Goal: Information Seeking & Learning: Learn about a topic

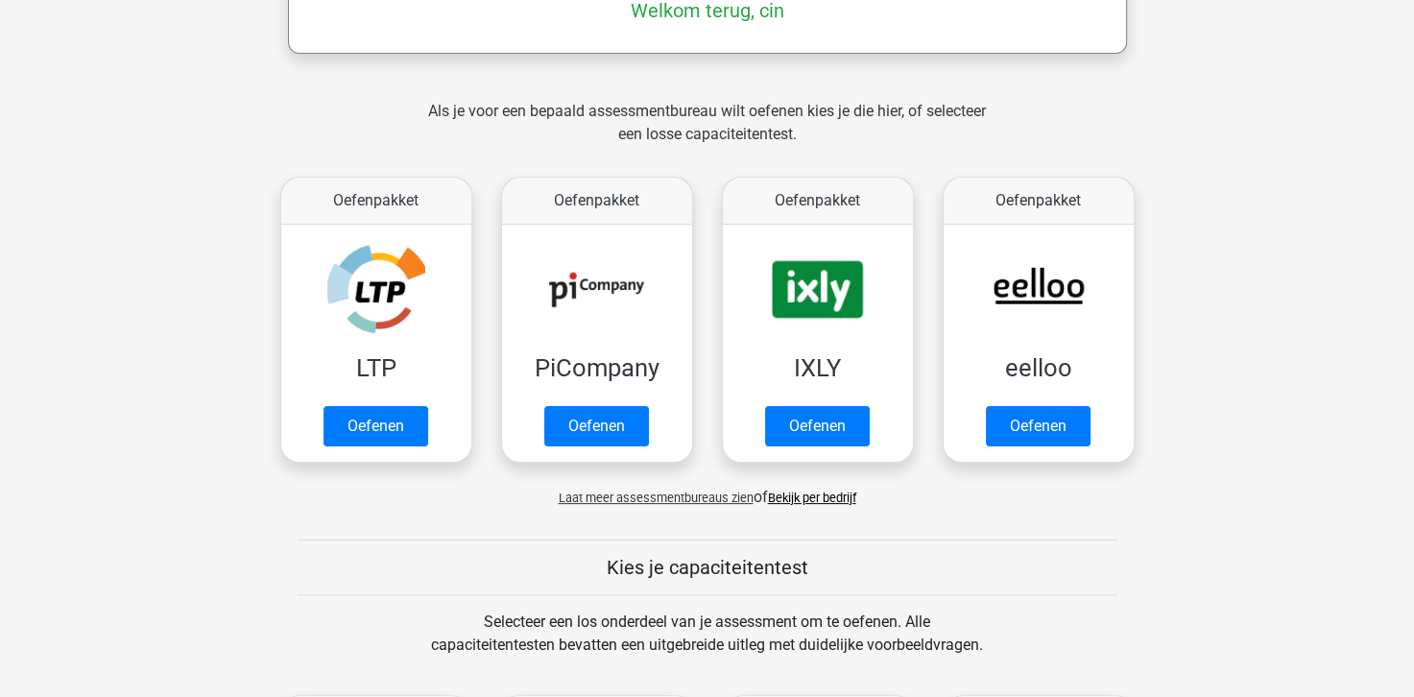
scroll to position [384, 0]
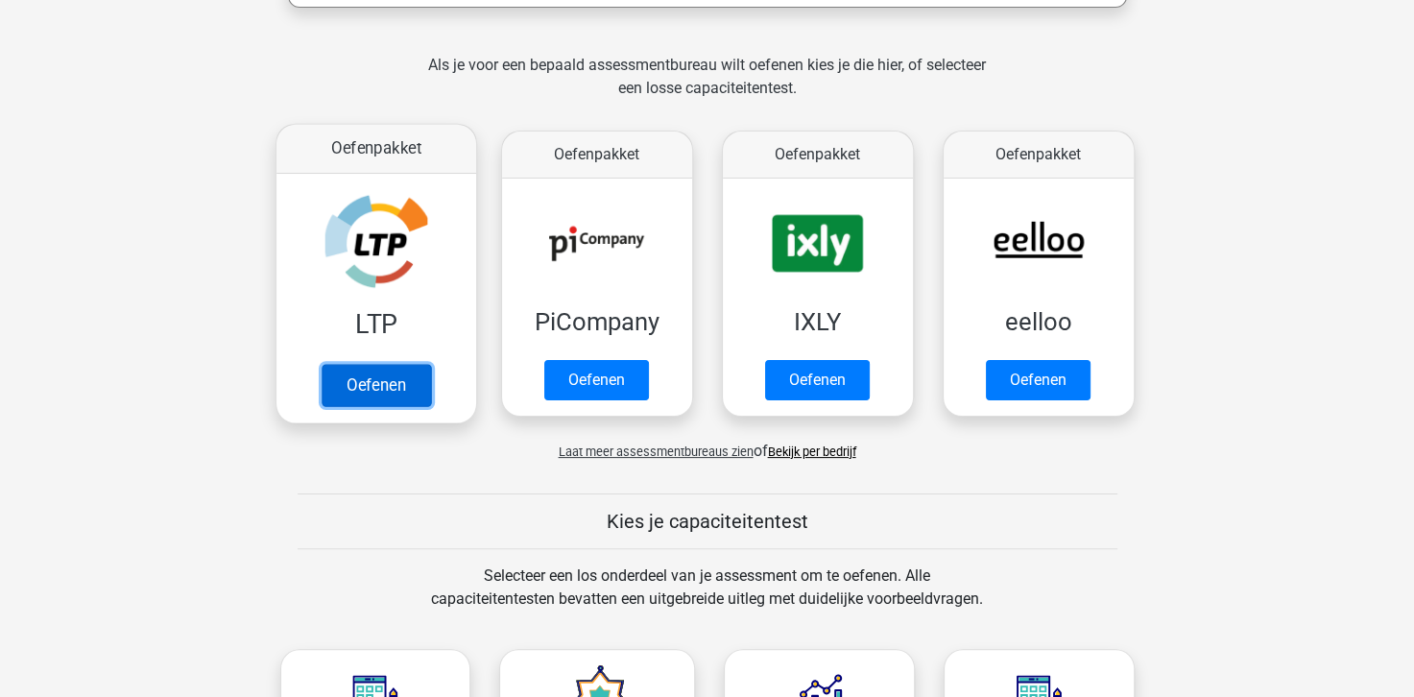
click at [383, 381] on link "Oefenen" at bounding box center [375, 385] width 109 height 42
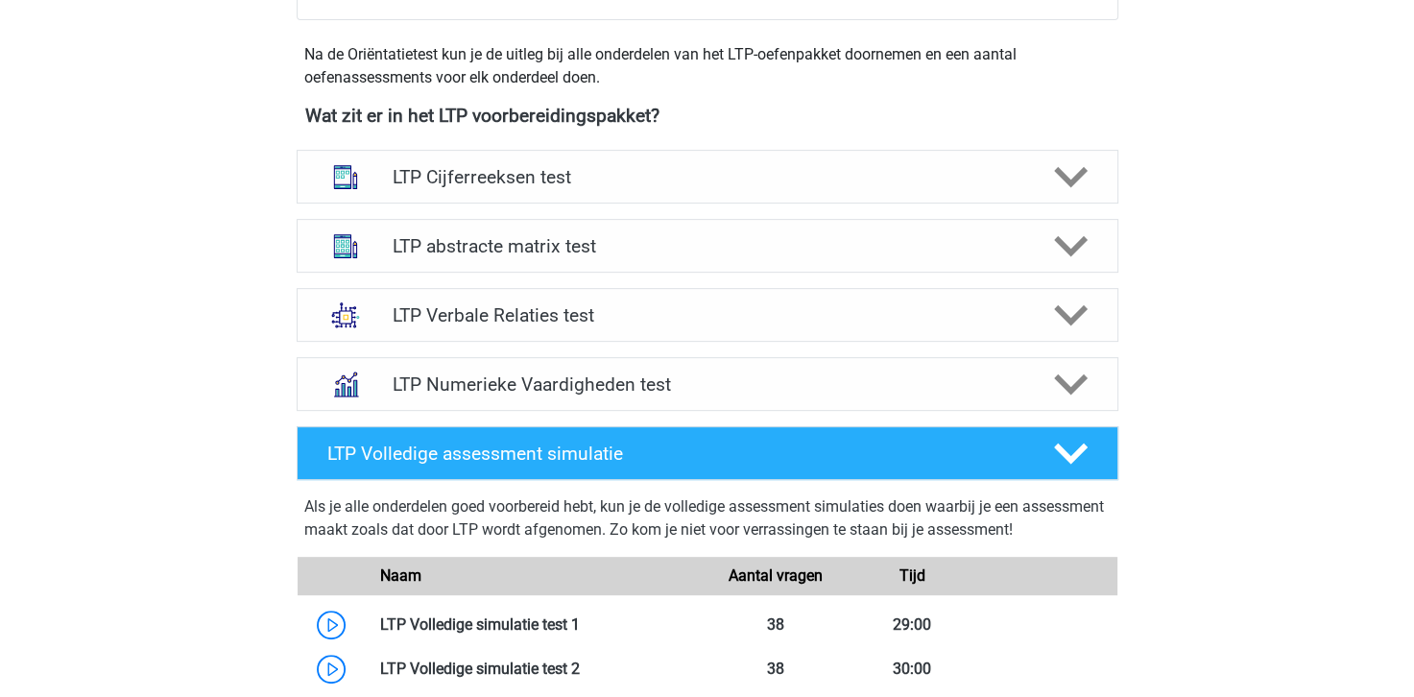
scroll to position [672, 0]
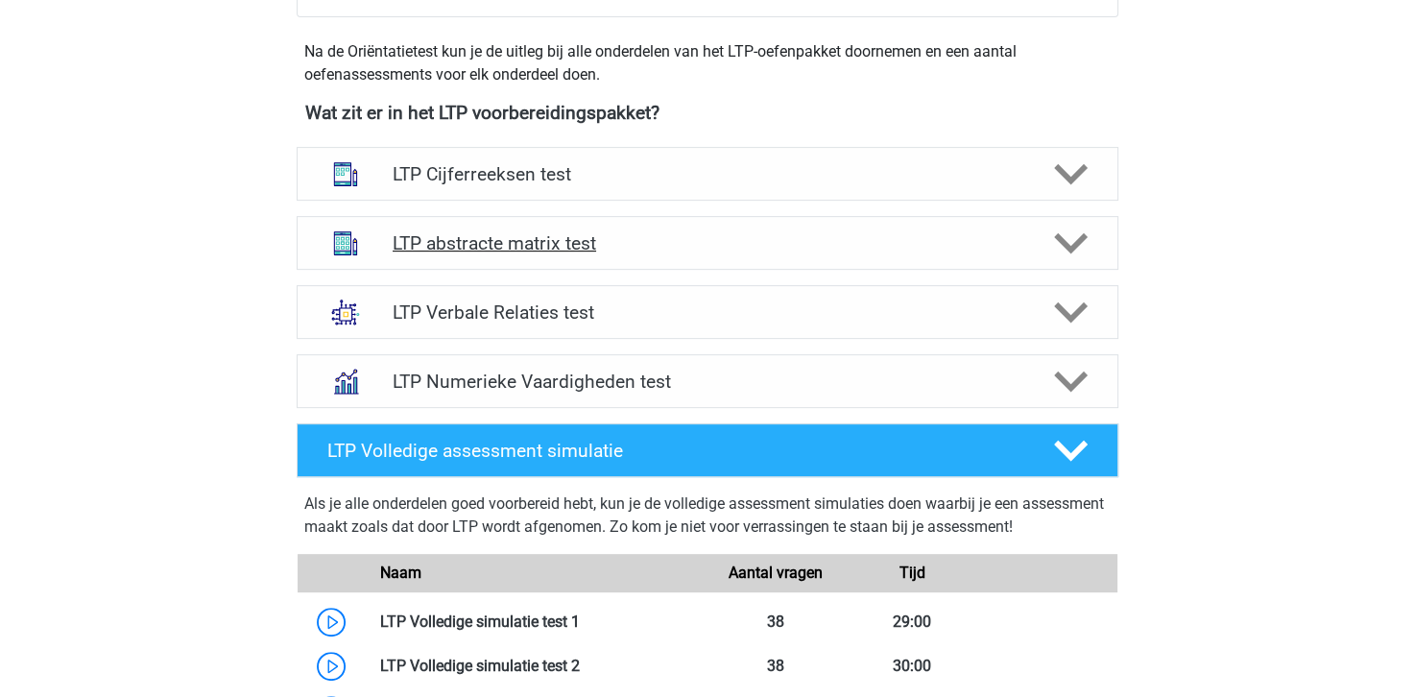
click at [1029, 240] on div "LTP abstracte matrix test" at bounding box center [706, 243] width 657 height 22
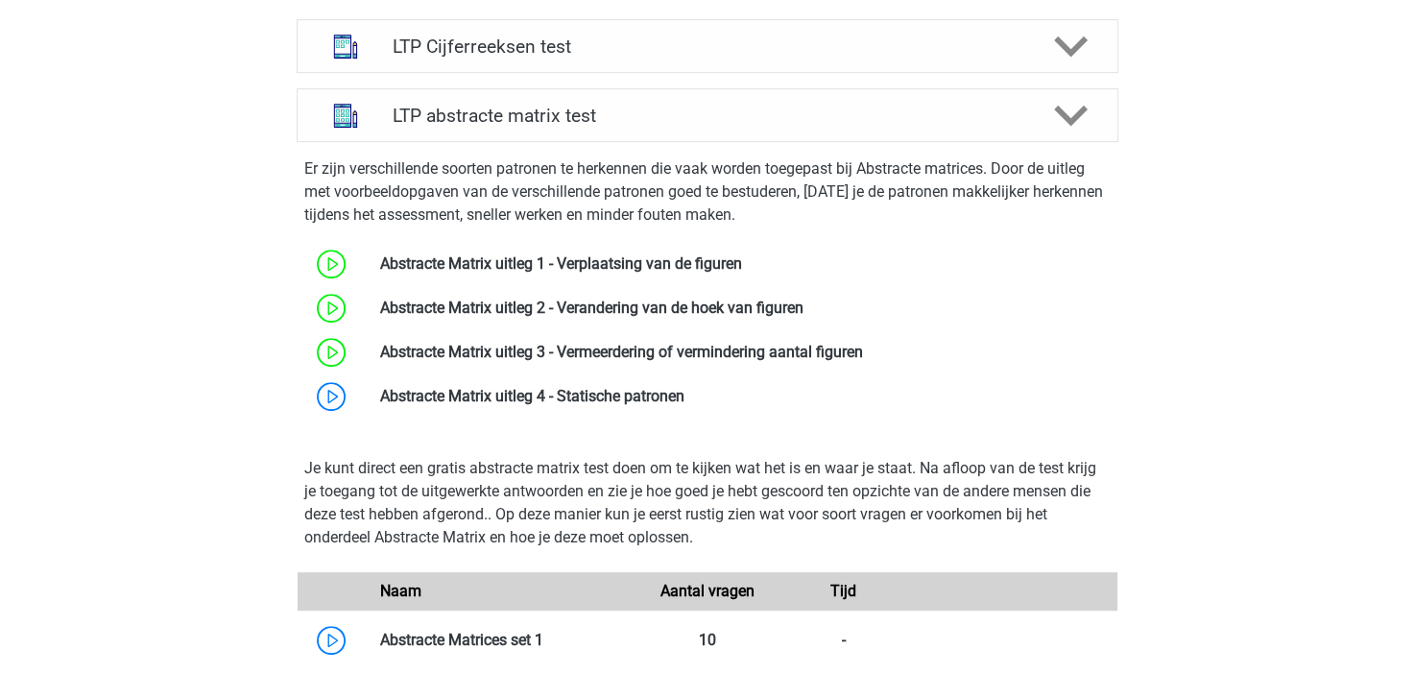
scroll to position [768, 0]
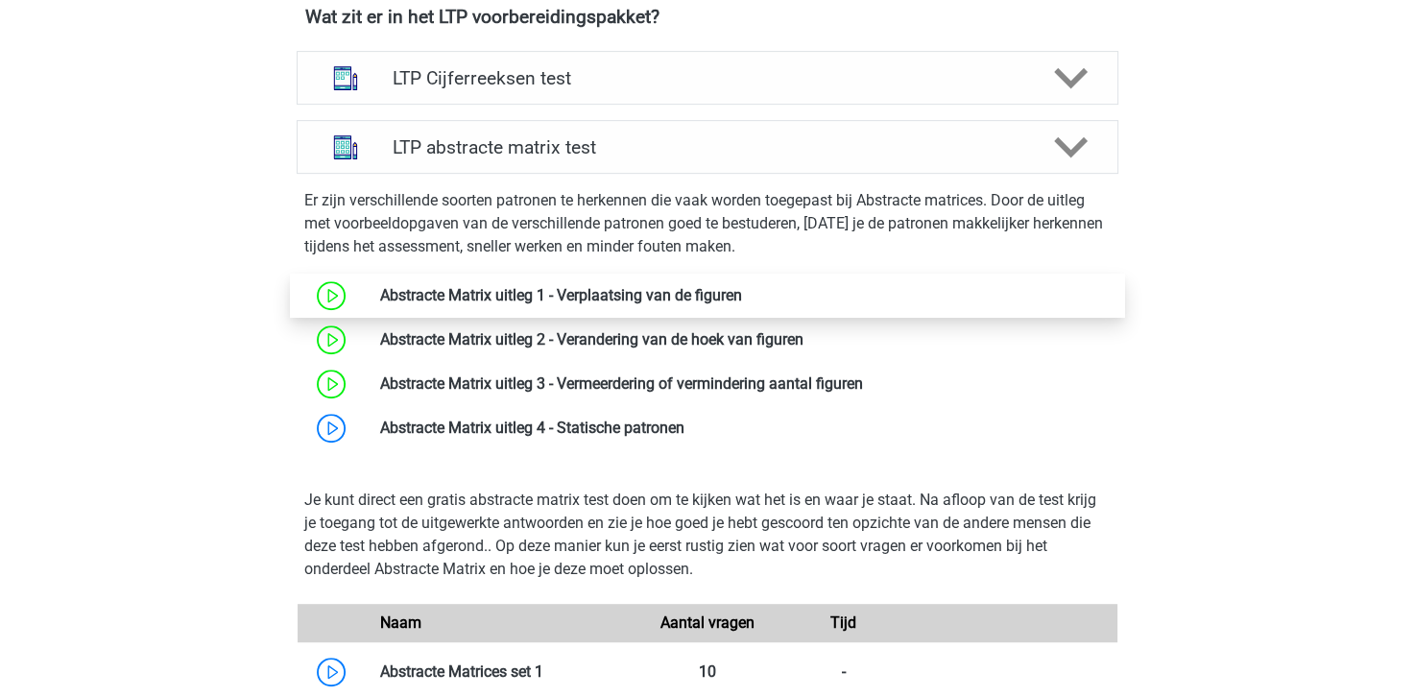
click at [742, 299] on link at bounding box center [742, 295] width 0 height 18
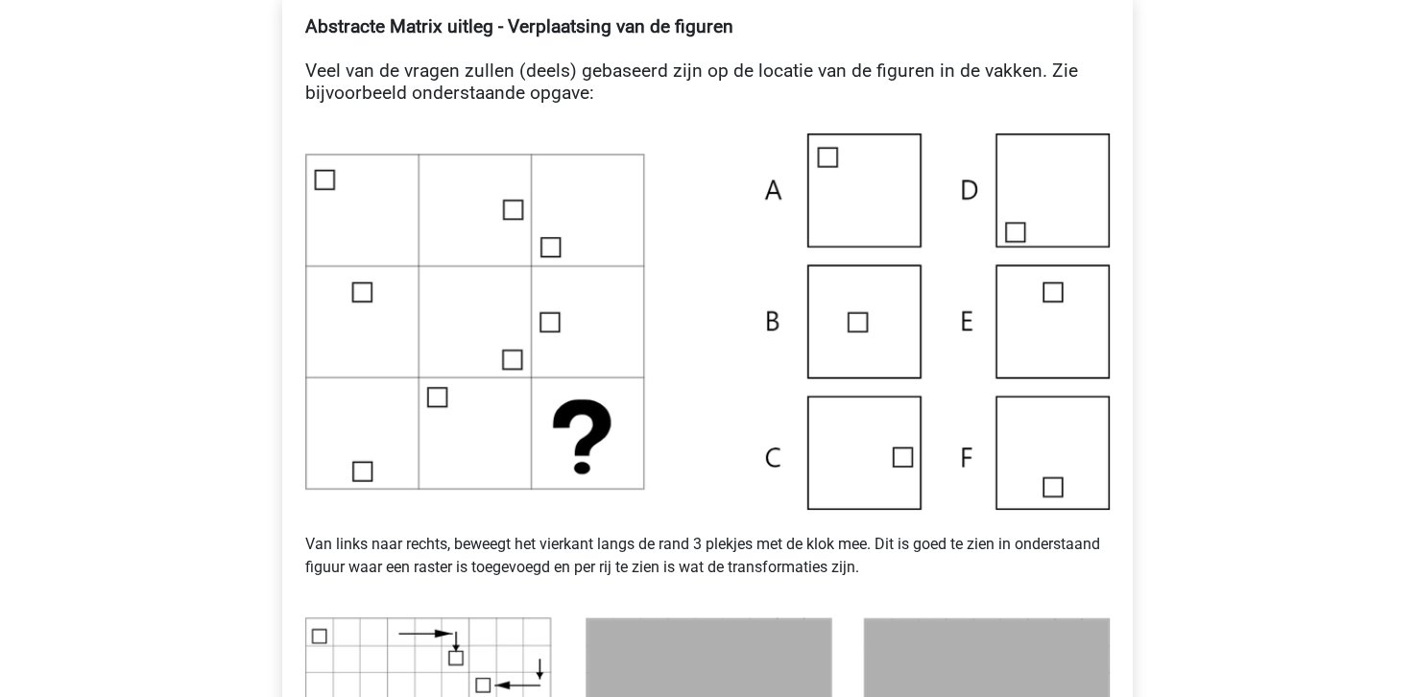
scroll to position [192, 0]
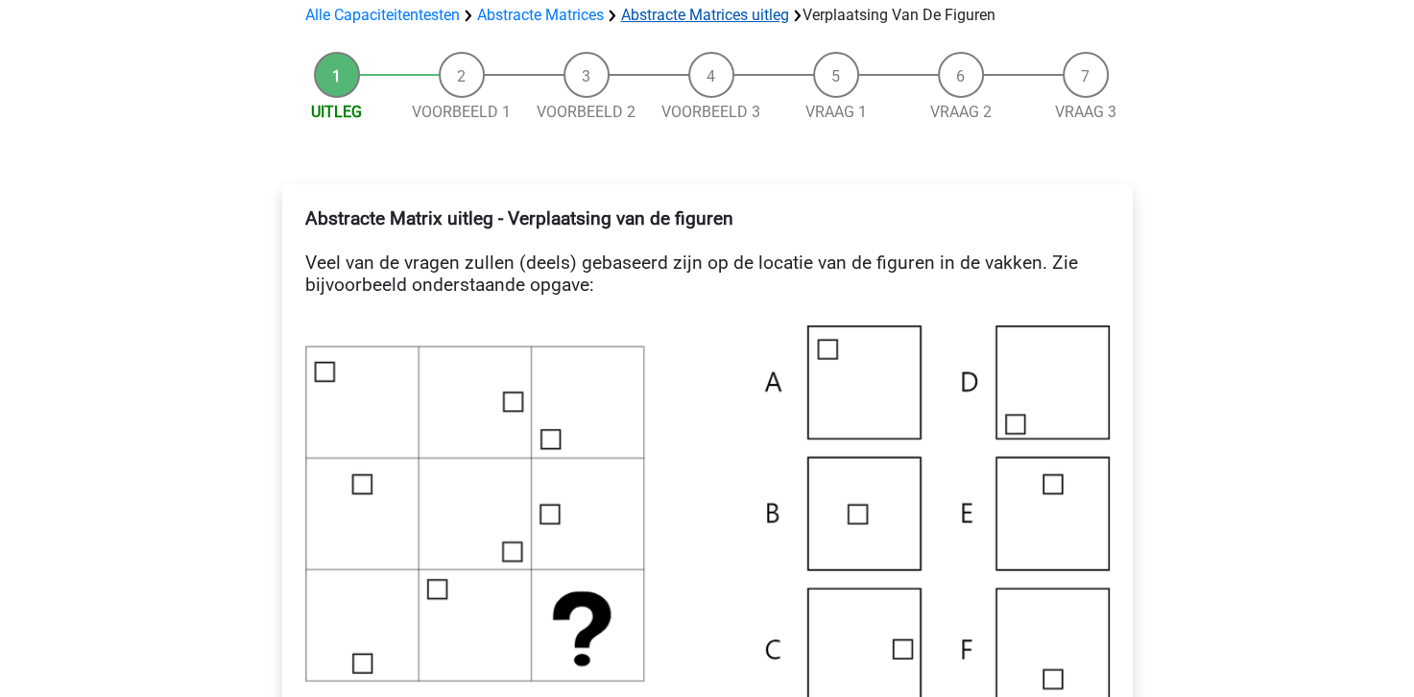
click at [700, 15] on link "Abstracte Matrices uitleg" at bounding box center [705, 15] width 168 height 18
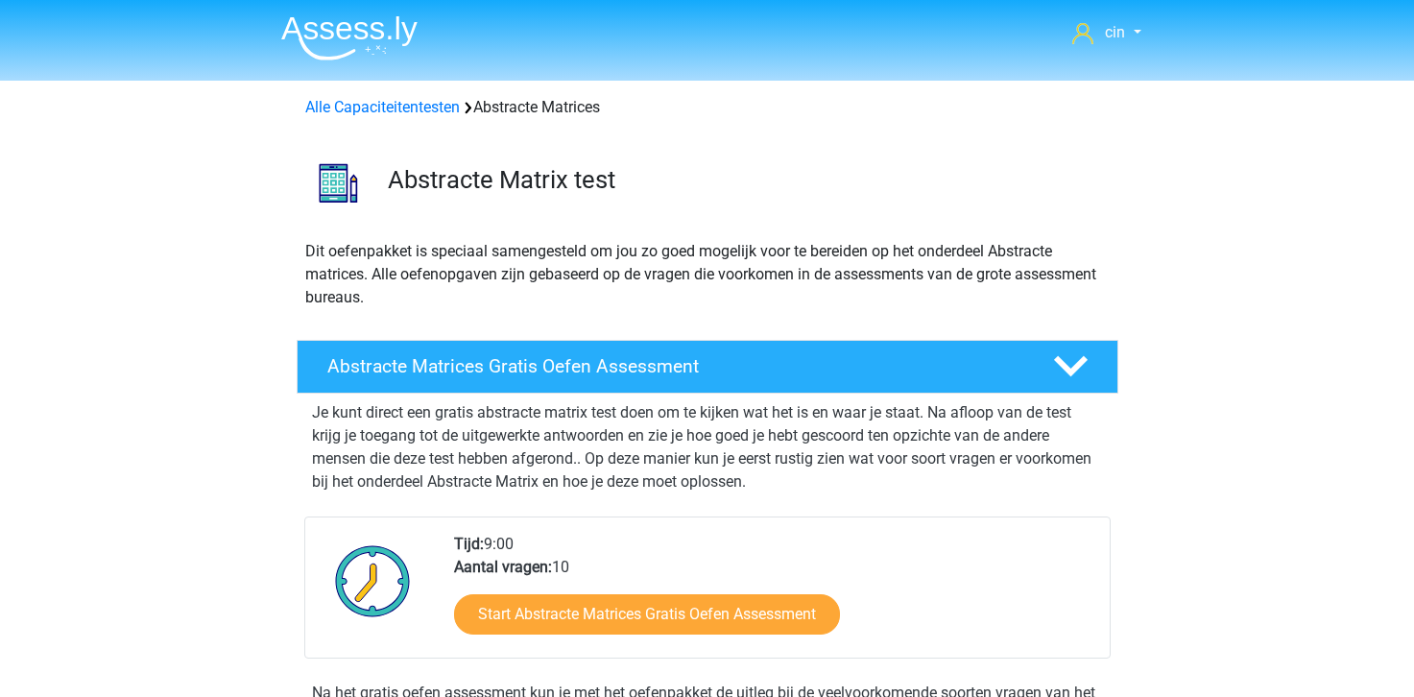
scroll to position [787, 0]
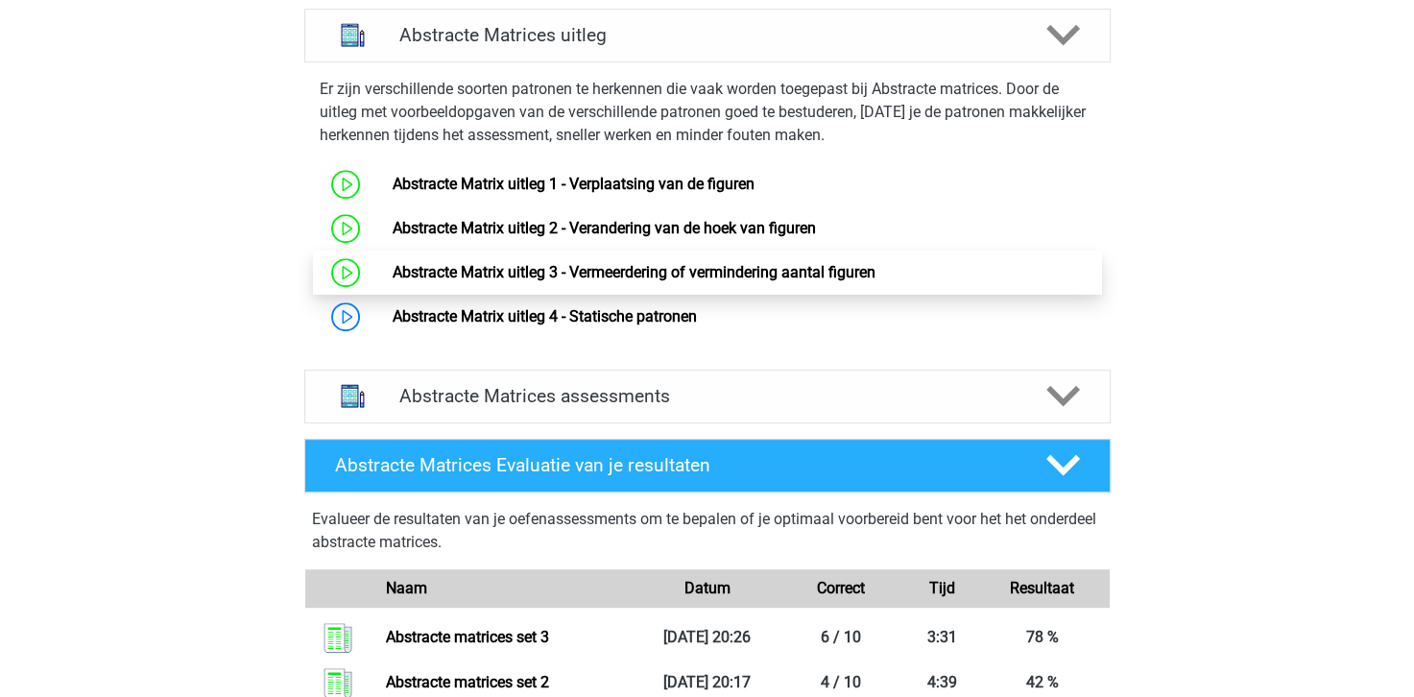
click at [641, 273] on link "Abstracte Matrix uitleg 3 - Vermeerdering of vermindering aantal figuren" at bounding box center [634, 272] width 483 height 18
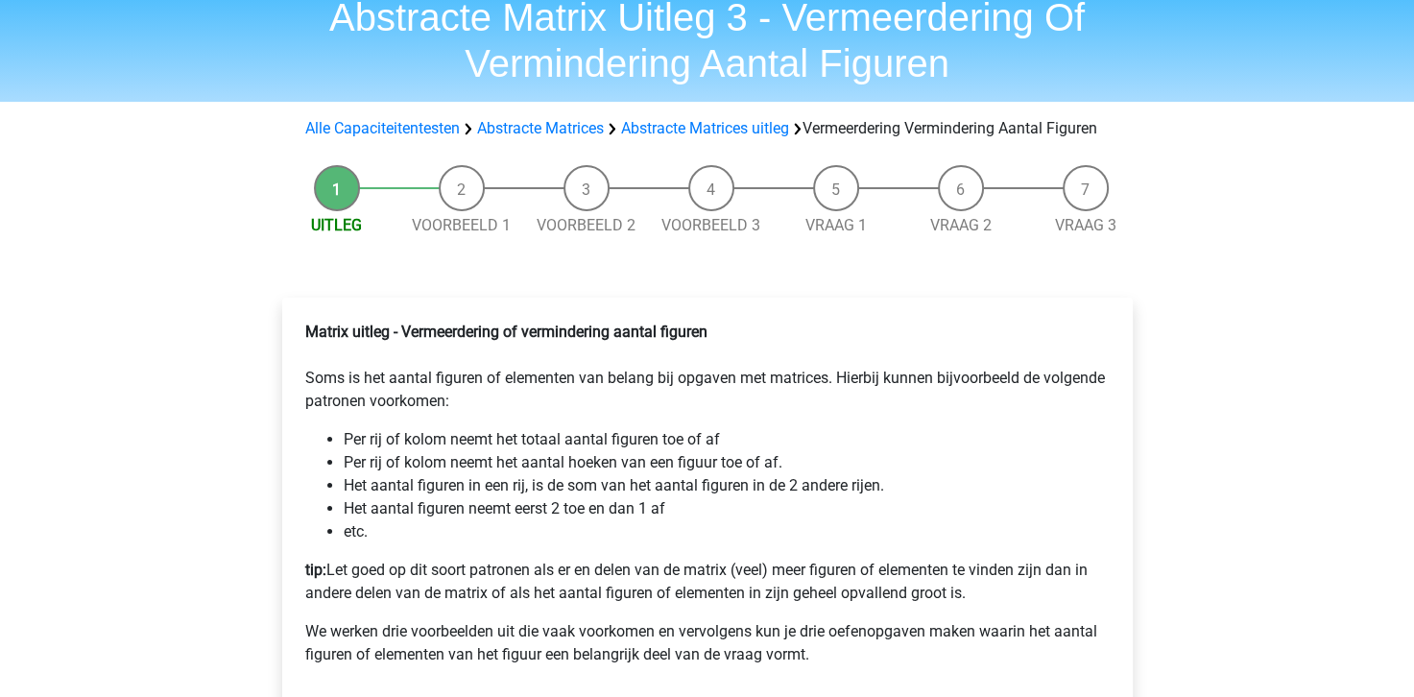
scroll to position [288, 0]
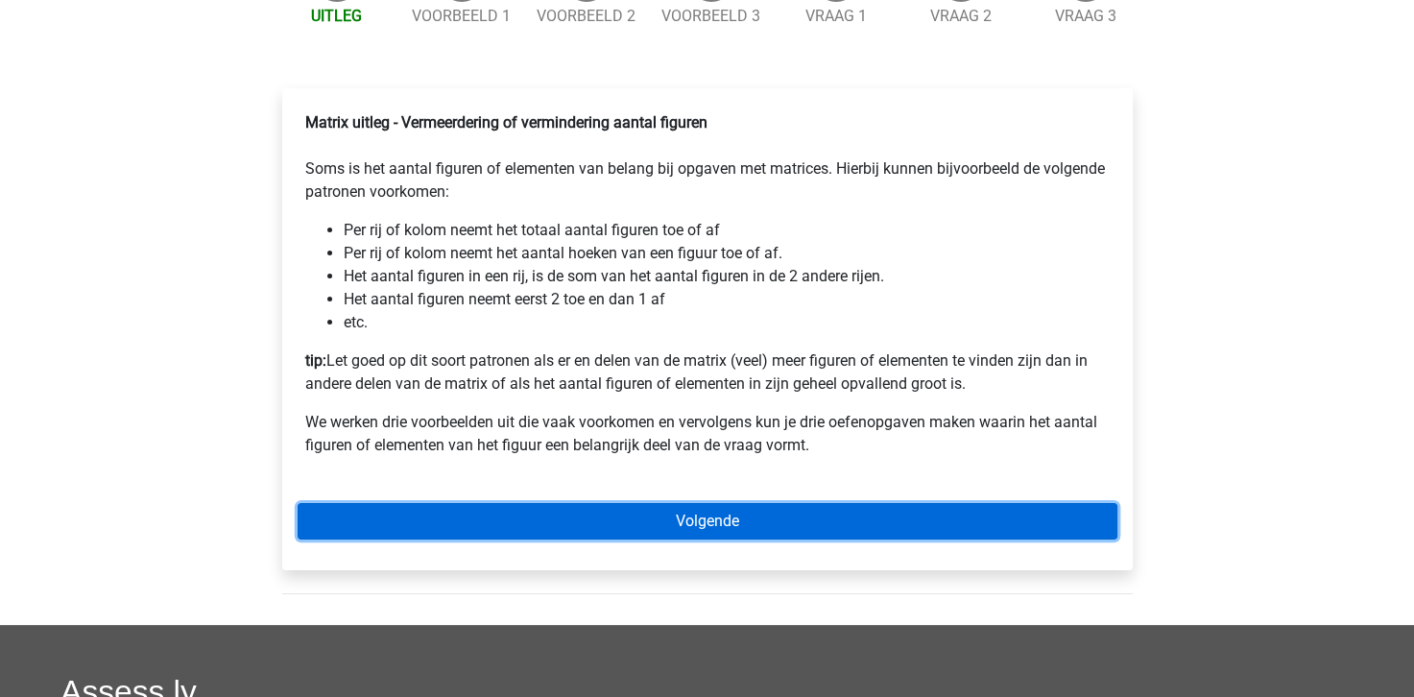
click at [668, 537] on link "Volgende" at bounding box center [708, 521] width 820 height 36
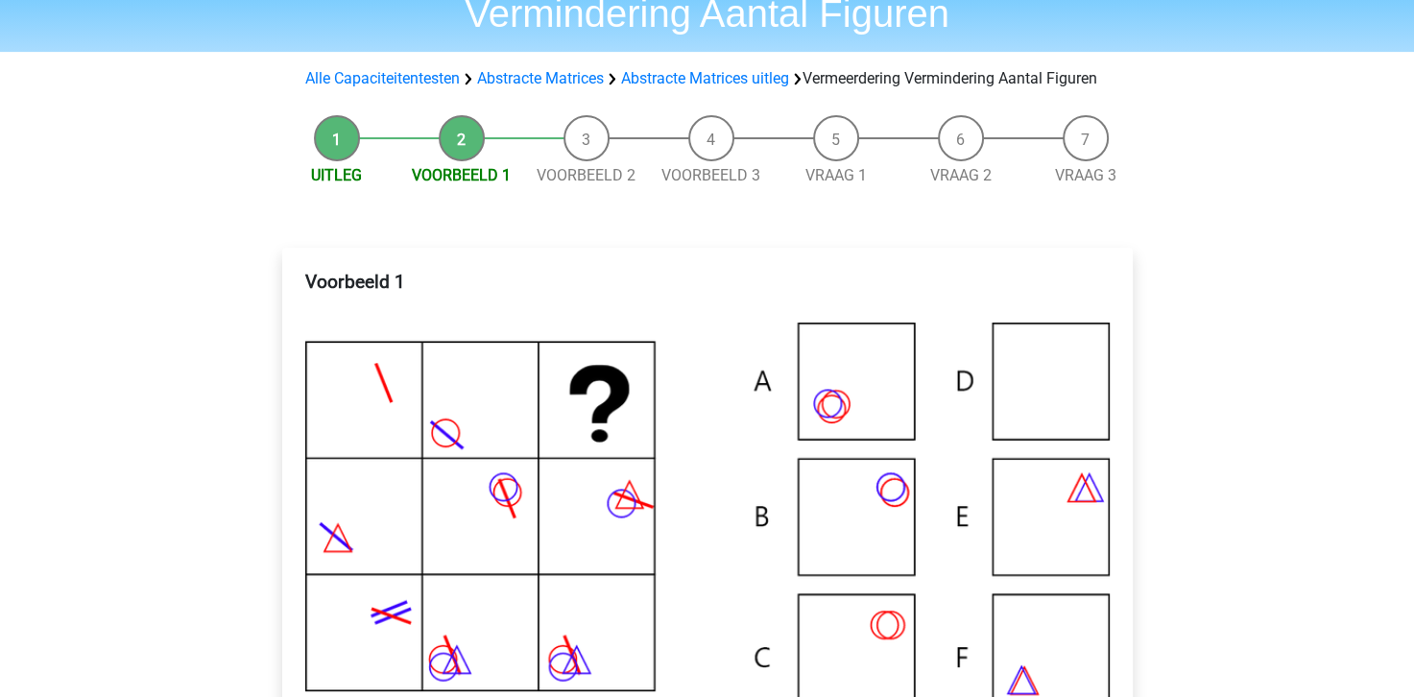
scroll to position [96, 0]
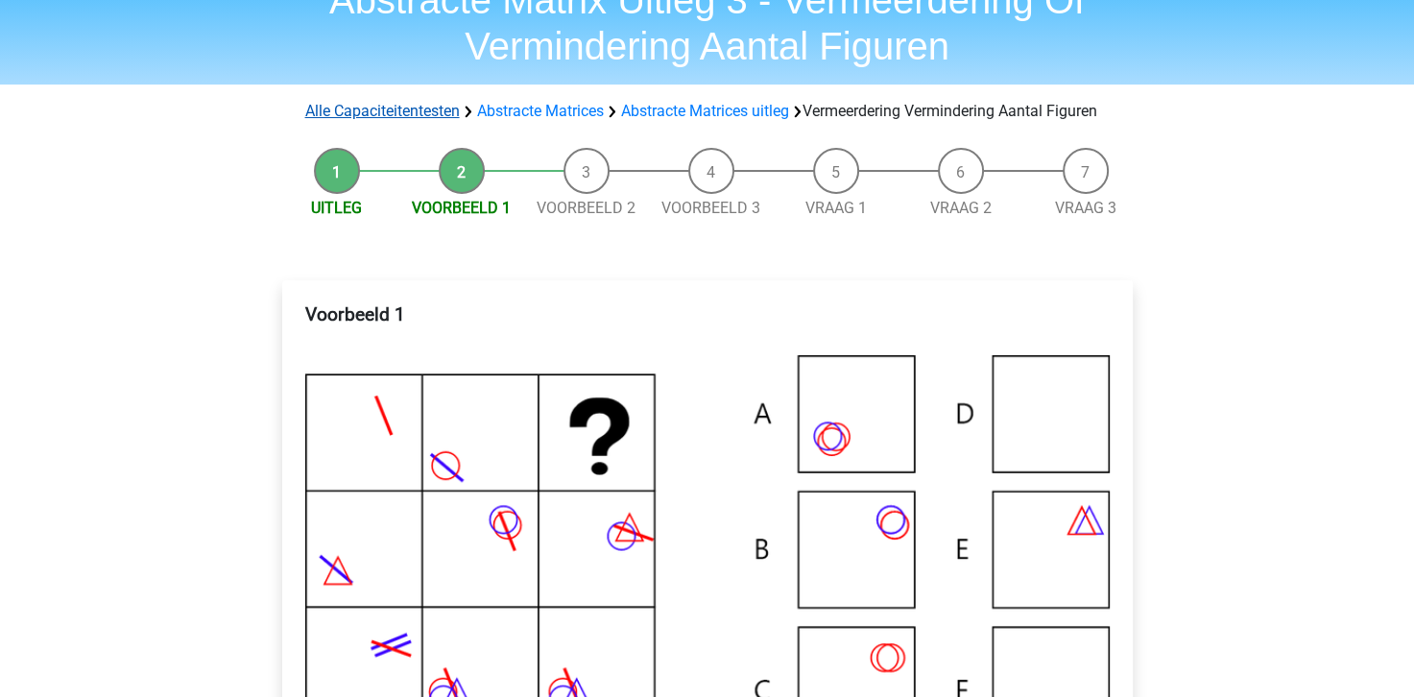
click at [394, 112] on link "Alle Capaciteitentesten" at bounding box center [382, 111] width 155 height 18
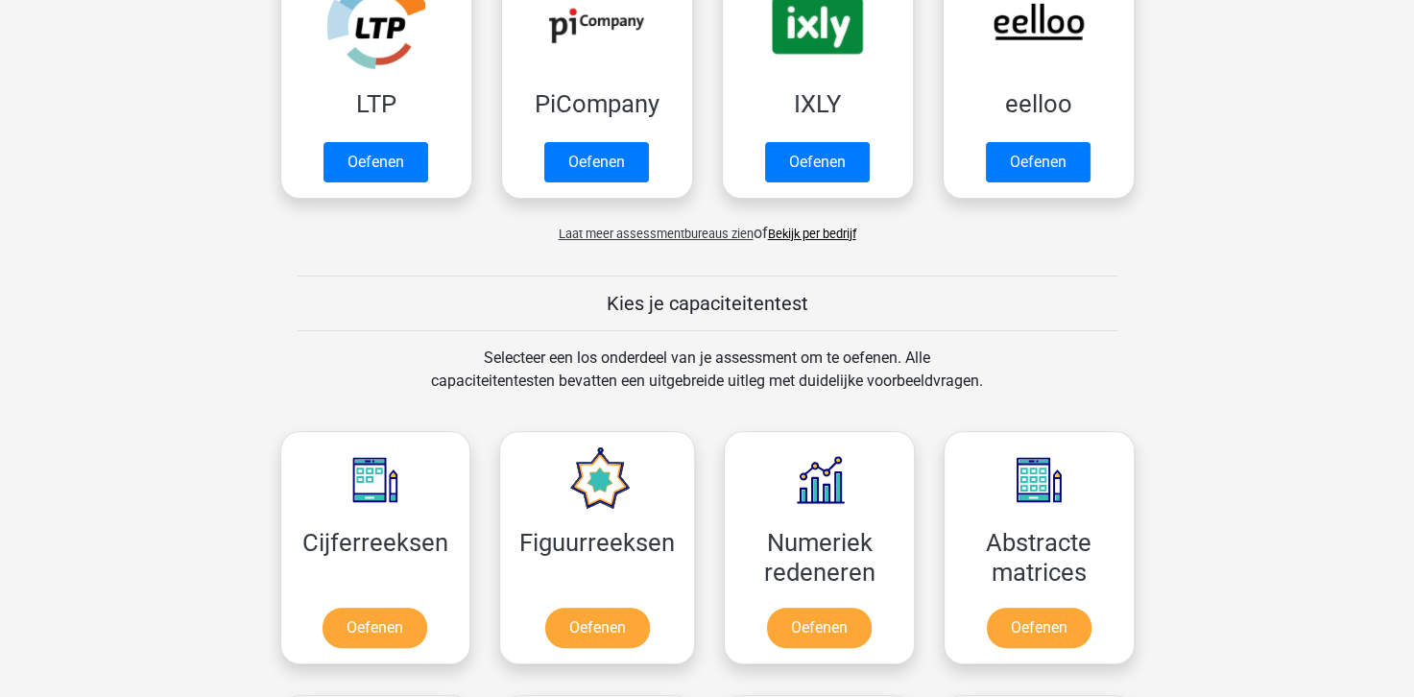
scroll to position [430, 0]
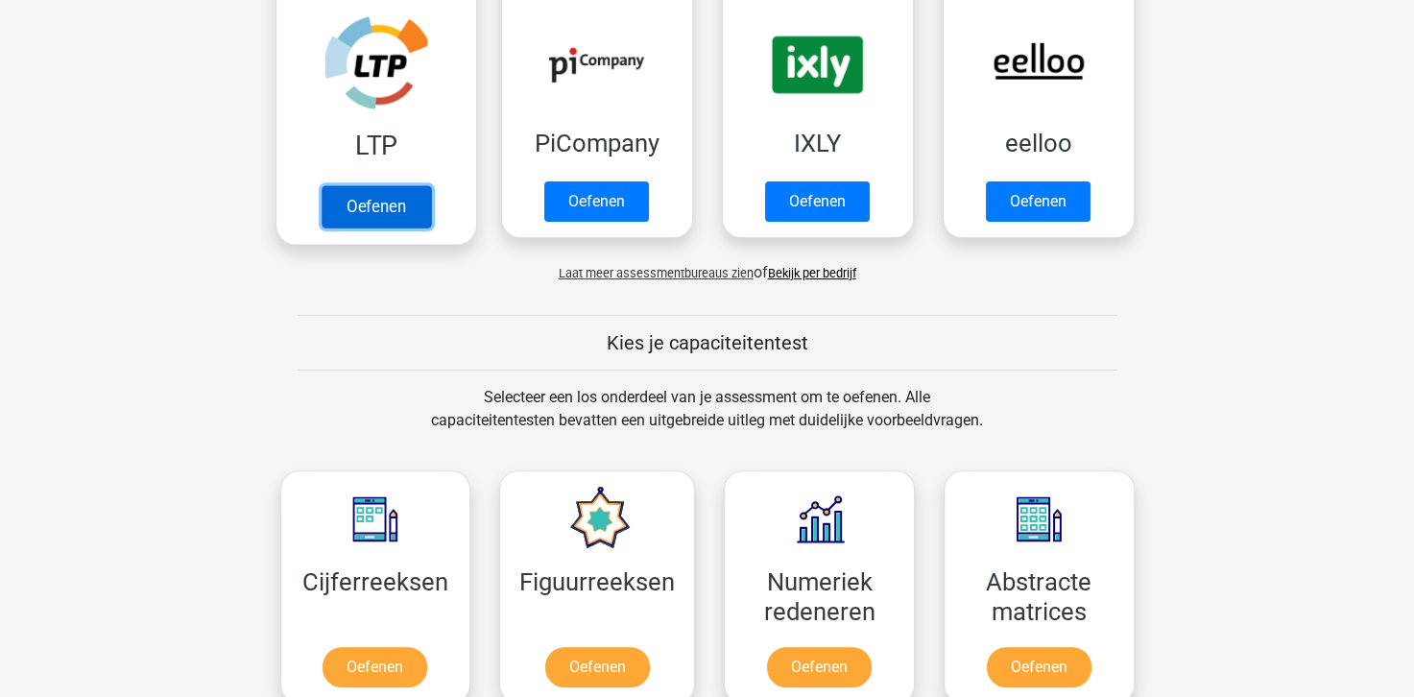
click at [349, 212] on link "Oefenen" at bounding box center [375, 206] width 109 height 42
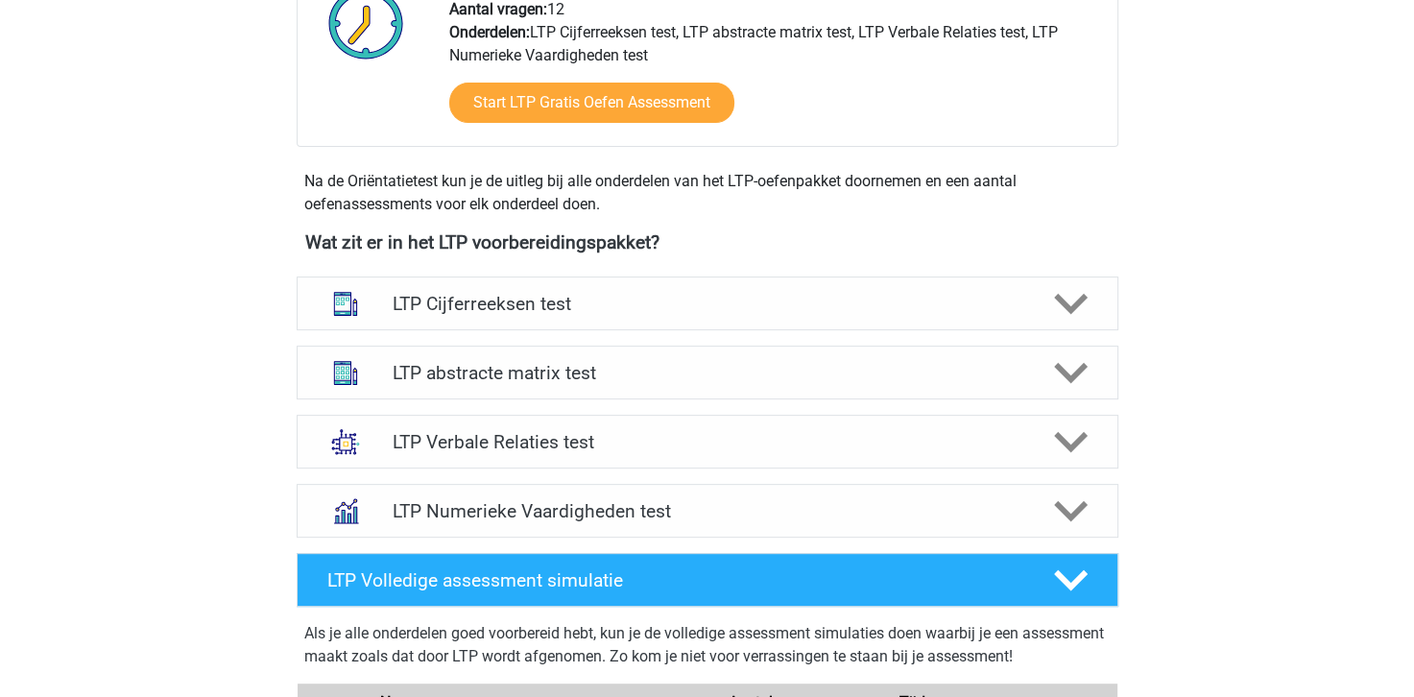
scroll to position [576, 0]
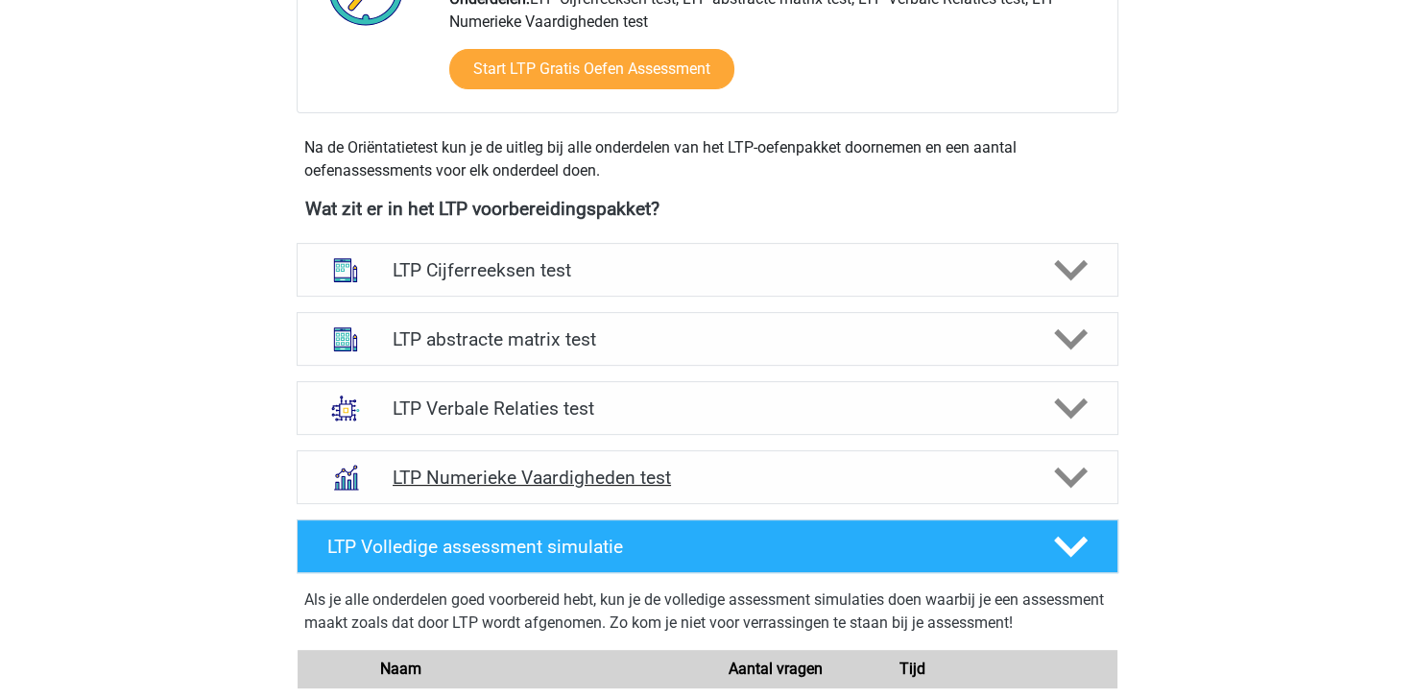
click at [584, 476] on h4 "LTP Numerieke Vaardigheden test" at bounding box center [707, 477] width 629 height 22
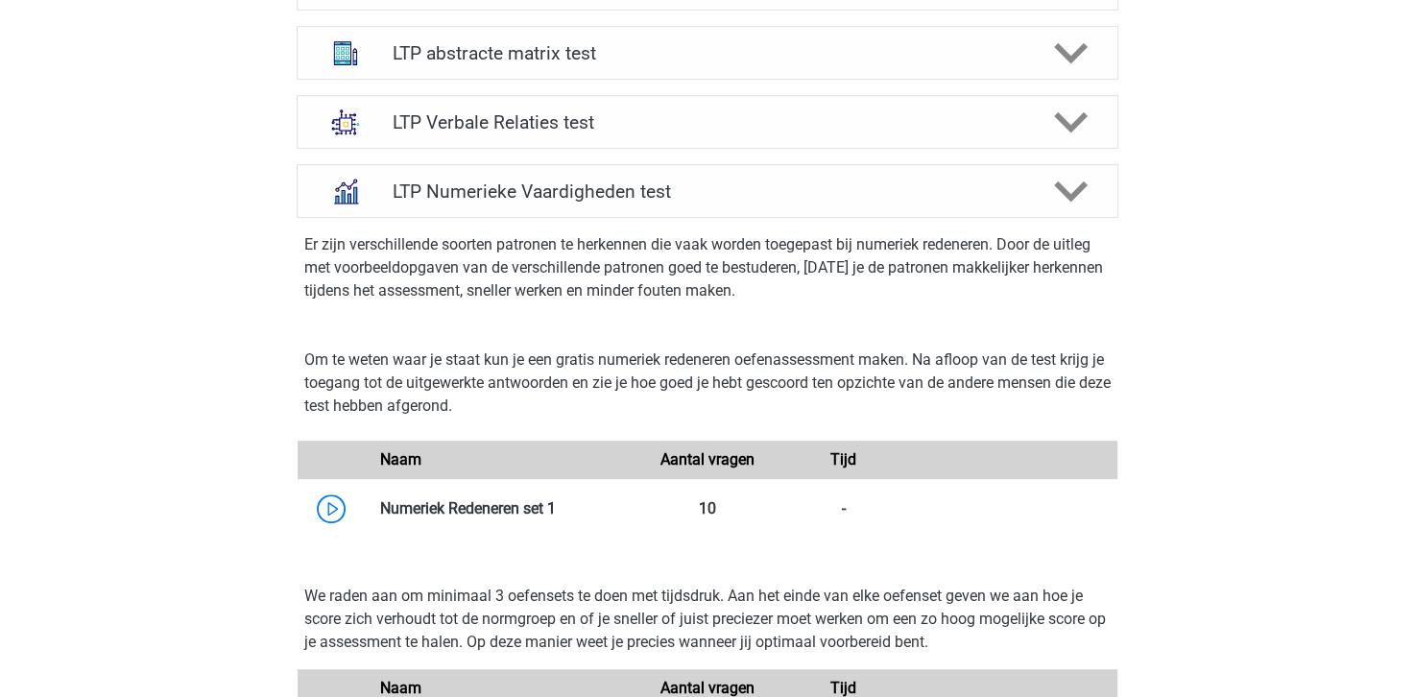
scroll to position [960, 0]
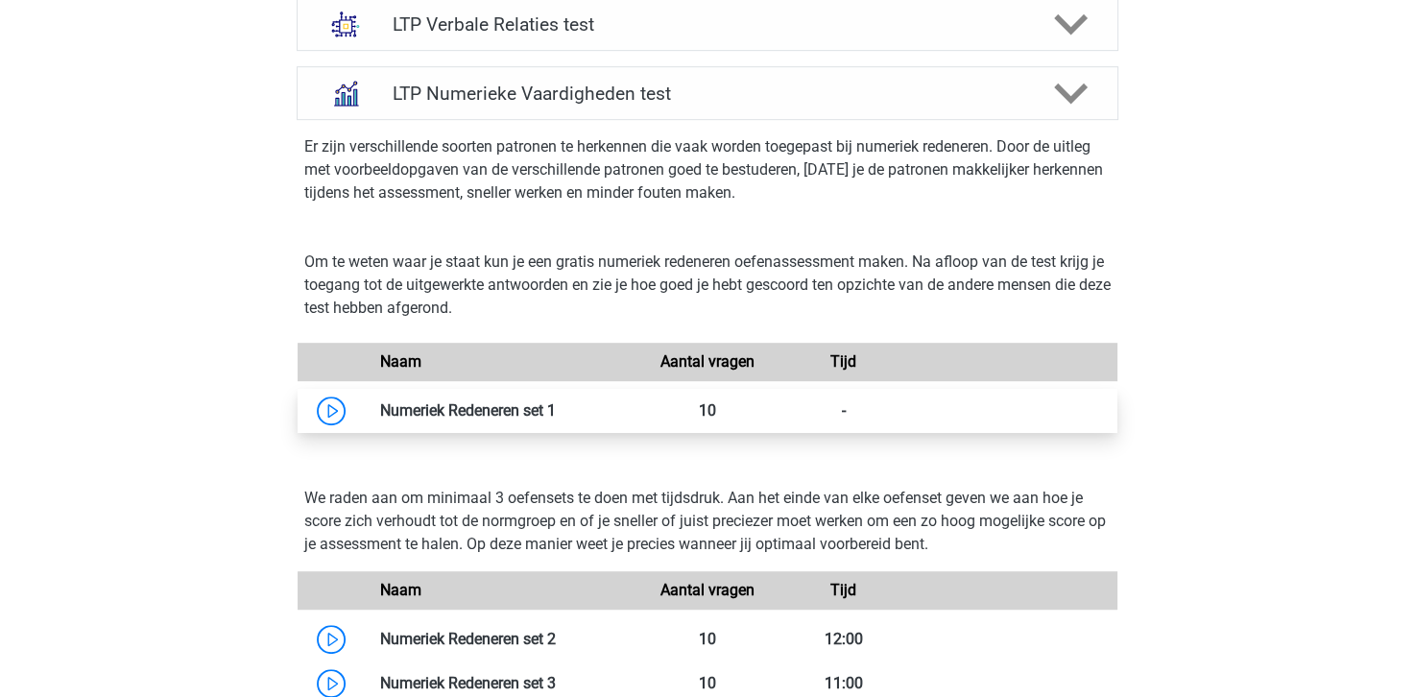
click at [556, 410] on link at bounding box center [556, 410] width 0 height 18
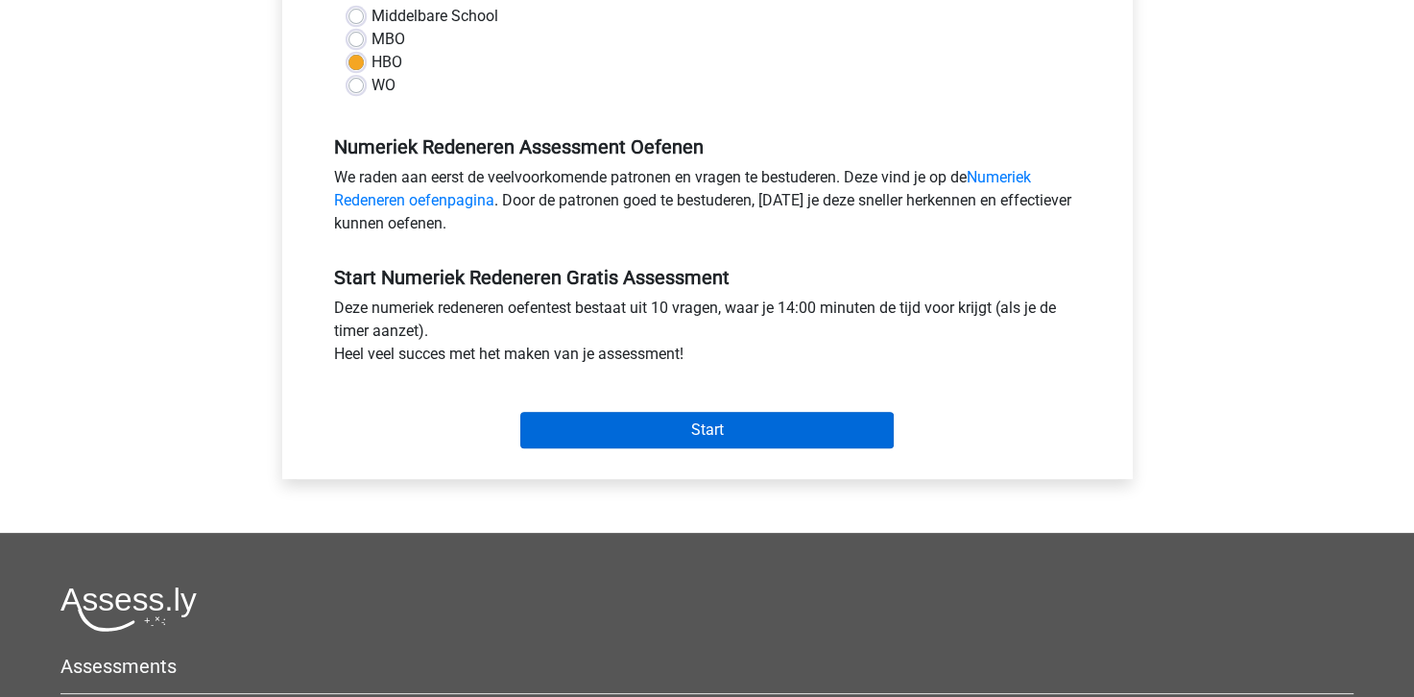
scroll to position [480, 0]
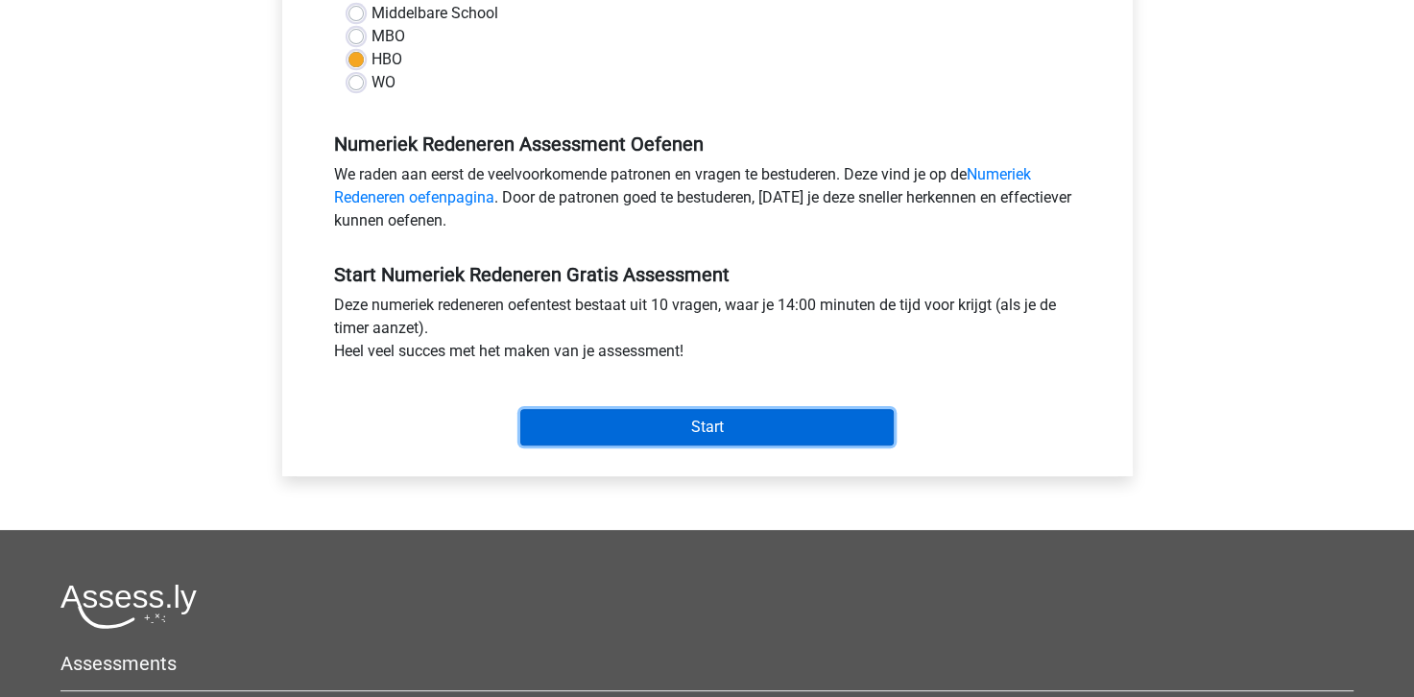
click at [709, 432] on input "Start" at bounding box center [706, 427] width 373 height 36
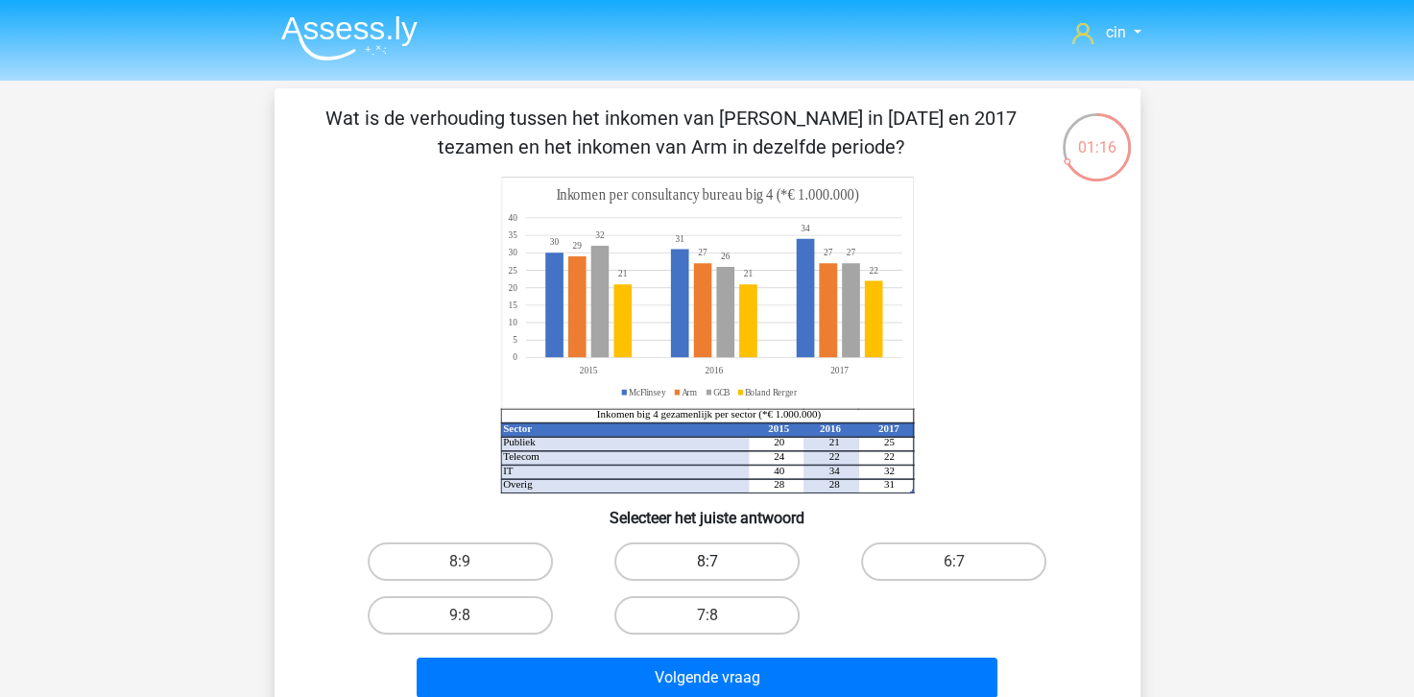
drag, startPoint x: 674, startPoint y: 567, endPoint x: 669, endPoint y: 576, distance: 9.9
click at [674, 568] on label "8:7" at bounding box center [706, 561] width 185 height 38
click at [706, 568] on input "8:7" at bounding box center [712, 567] width 12 height 12
radio input "true"
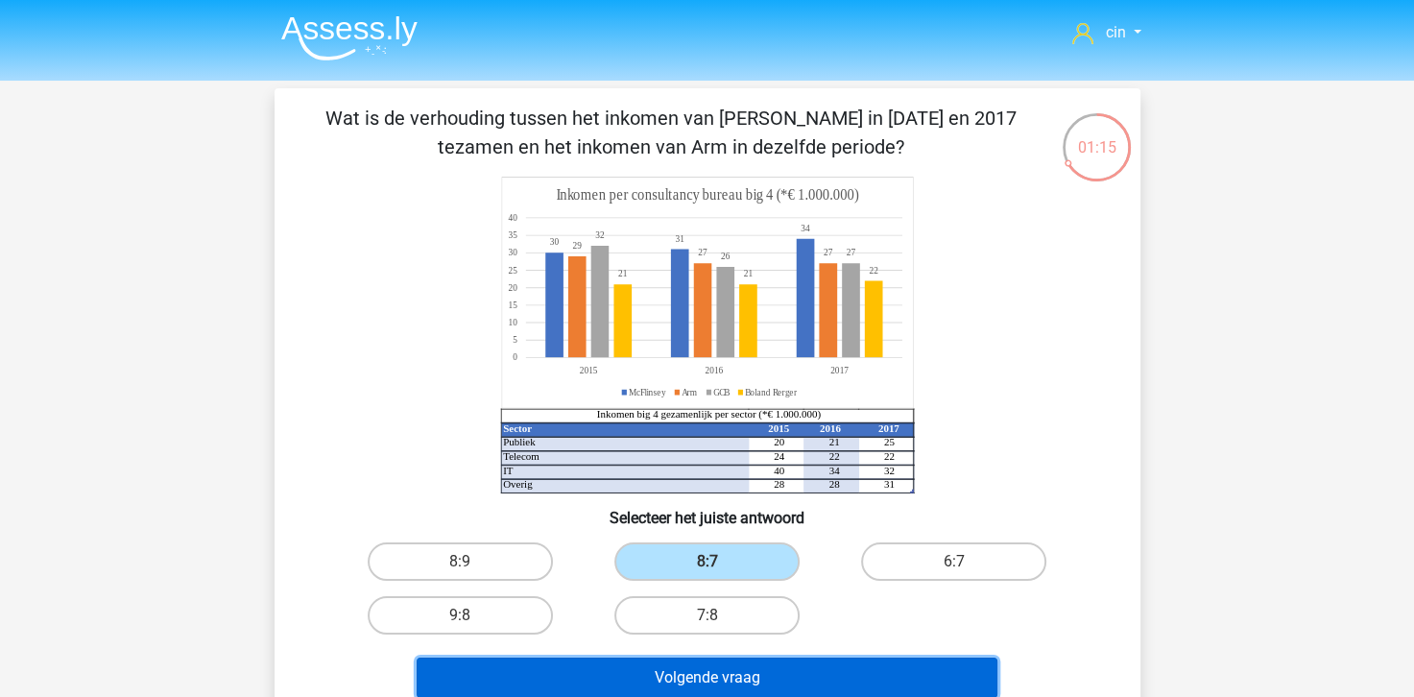
click at [707, 687] on button "Volgende vraag" at bounding box center [707, 677] width 581 height 40
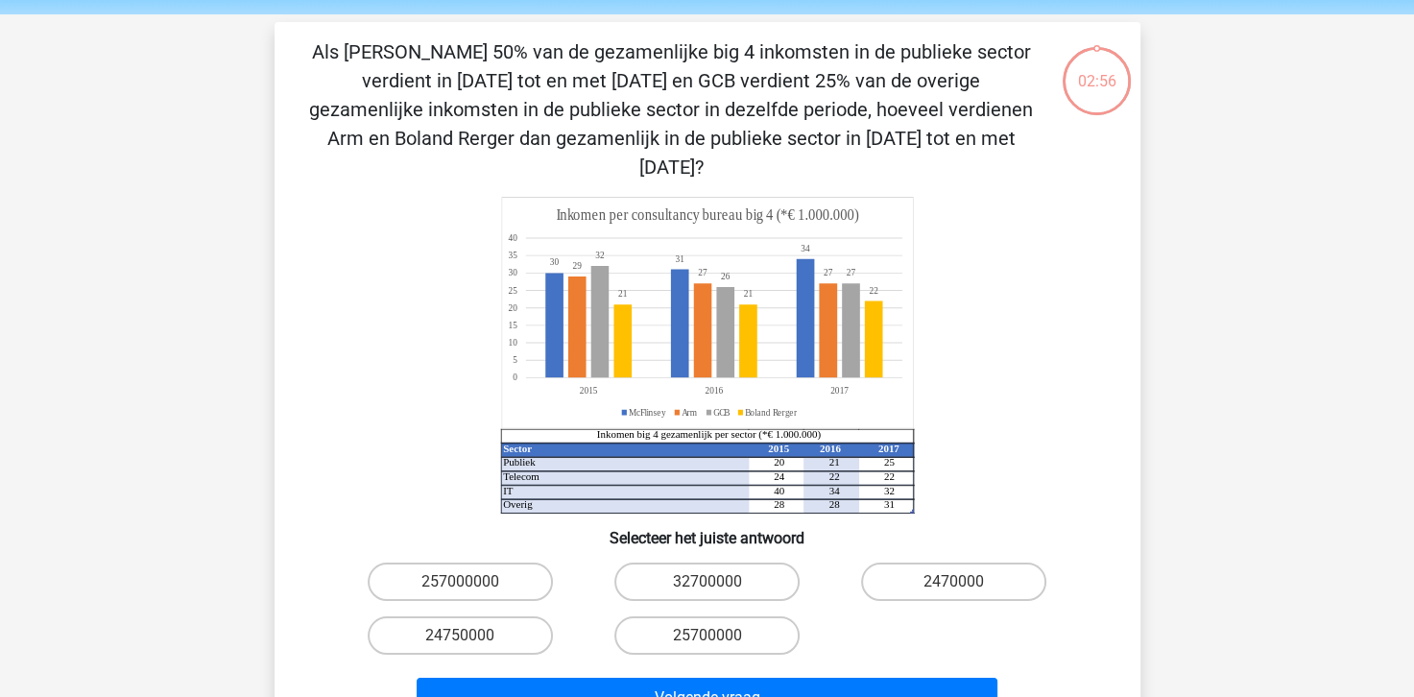
scroll to position [88, 0]
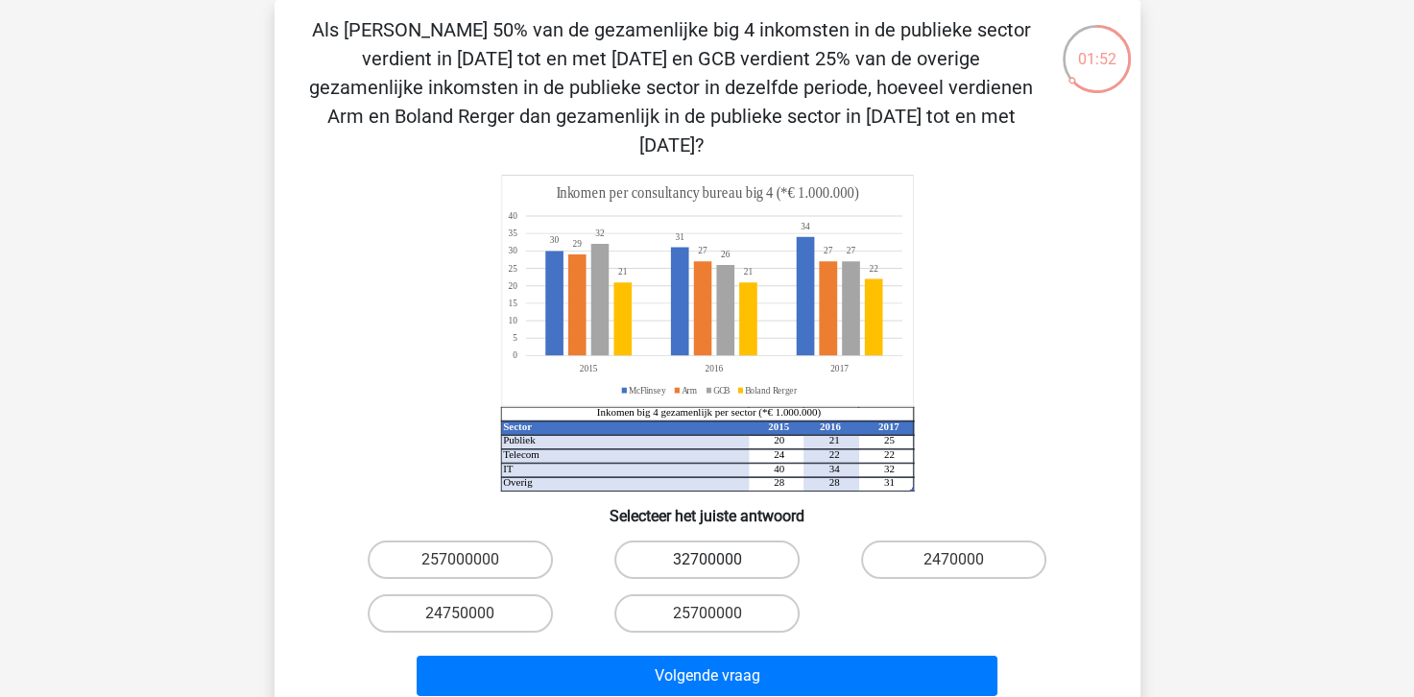
click at [683, 540] on label "32700000" at bounding box center [706, 559] width 185 height 38
click at [706, 560] on input "32700000" at bounding box center [712, 566] width 12 height 12
radio input "true"
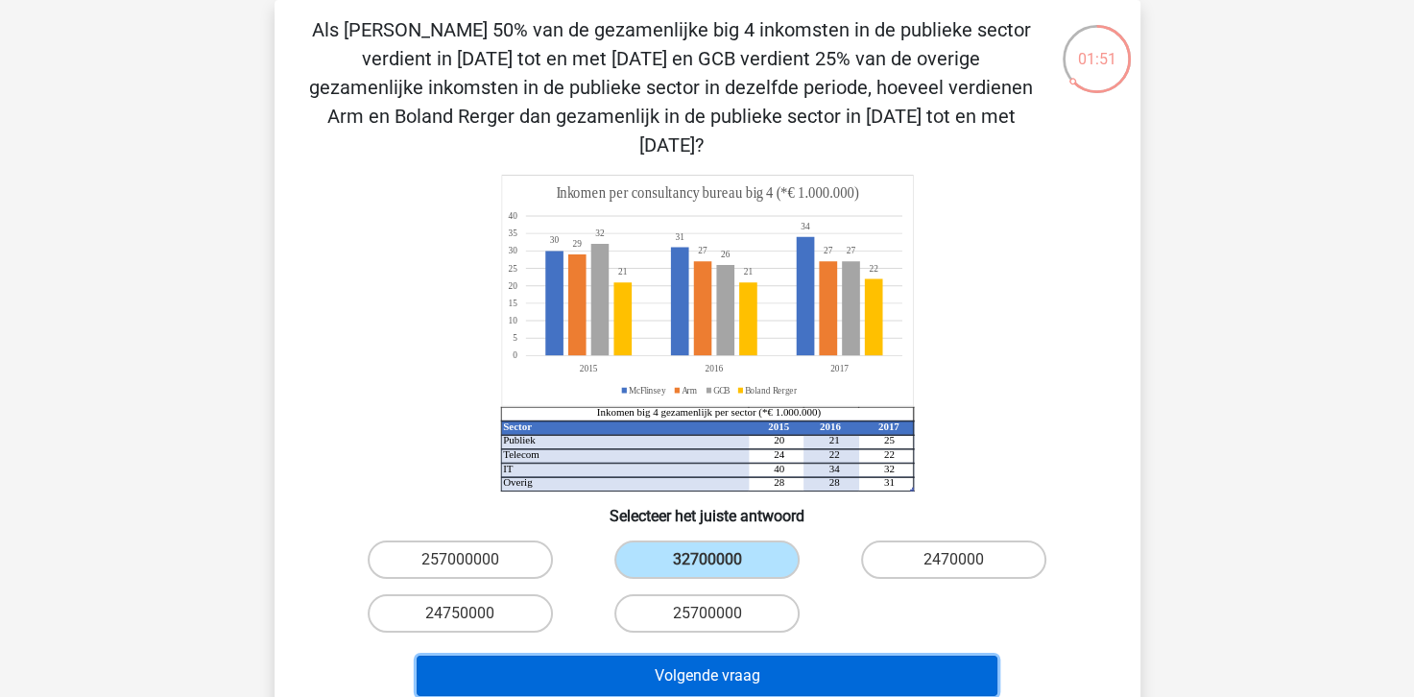
click at [651, 656] on button "Volgende vraag" at bounding box center [707, 676] width 581 height 40
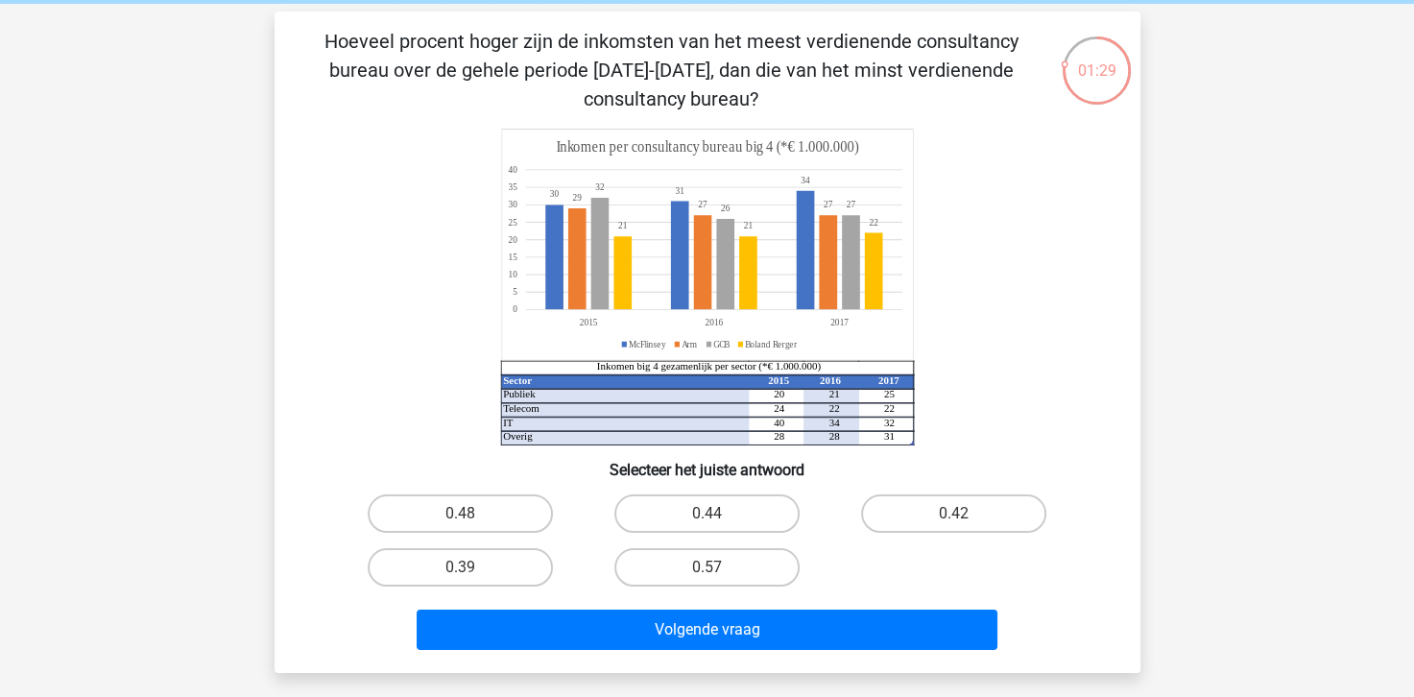
scroll to position [0, 0]
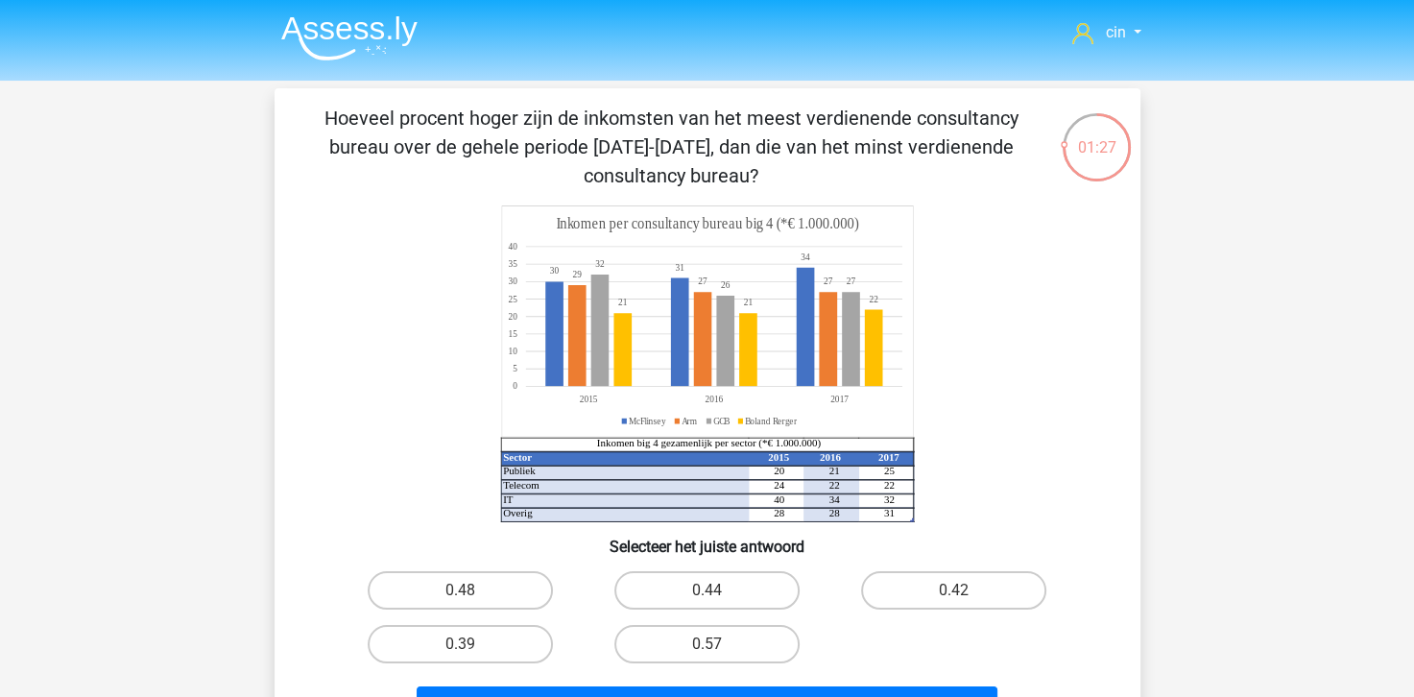
click at [326, 25] on img at bounding box center [349, 37] width 136 height 45
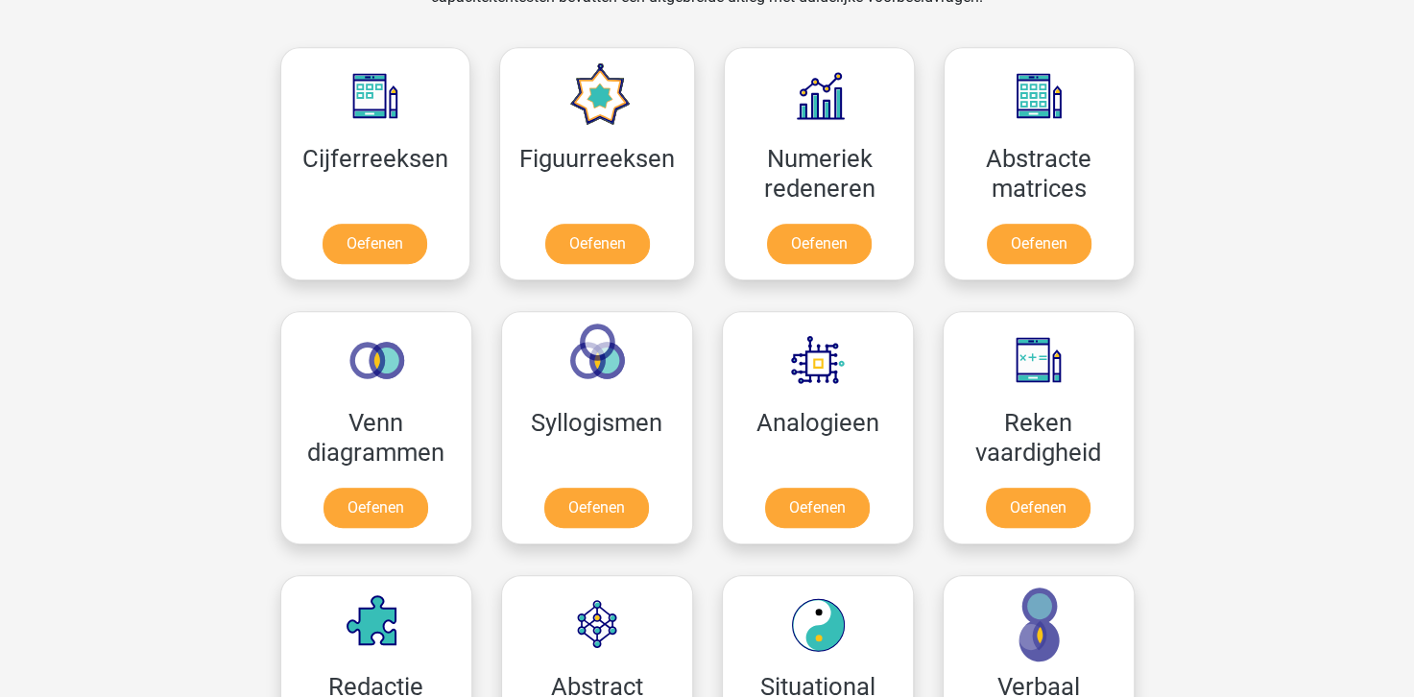
scroll to position [864, 0]
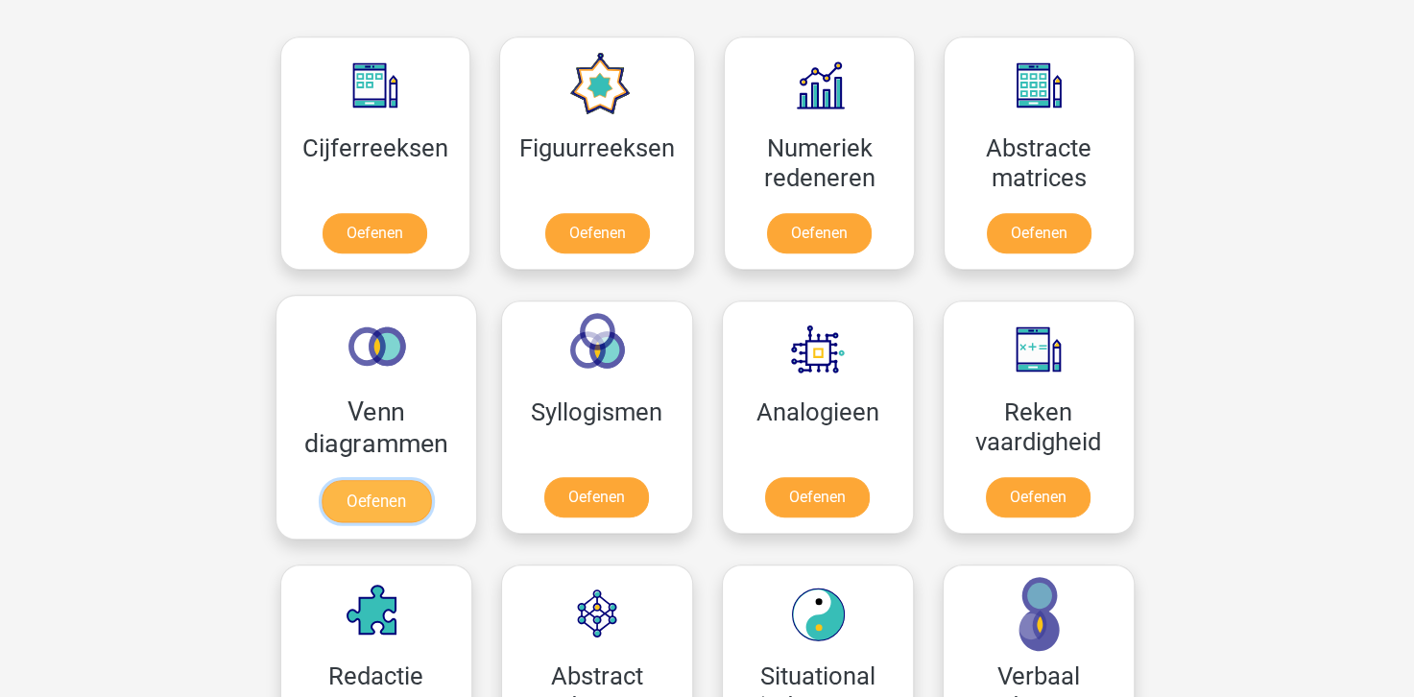
click at [362, 480] on link "Oefenen" at bounding box center [375, 501] width 109 height 42
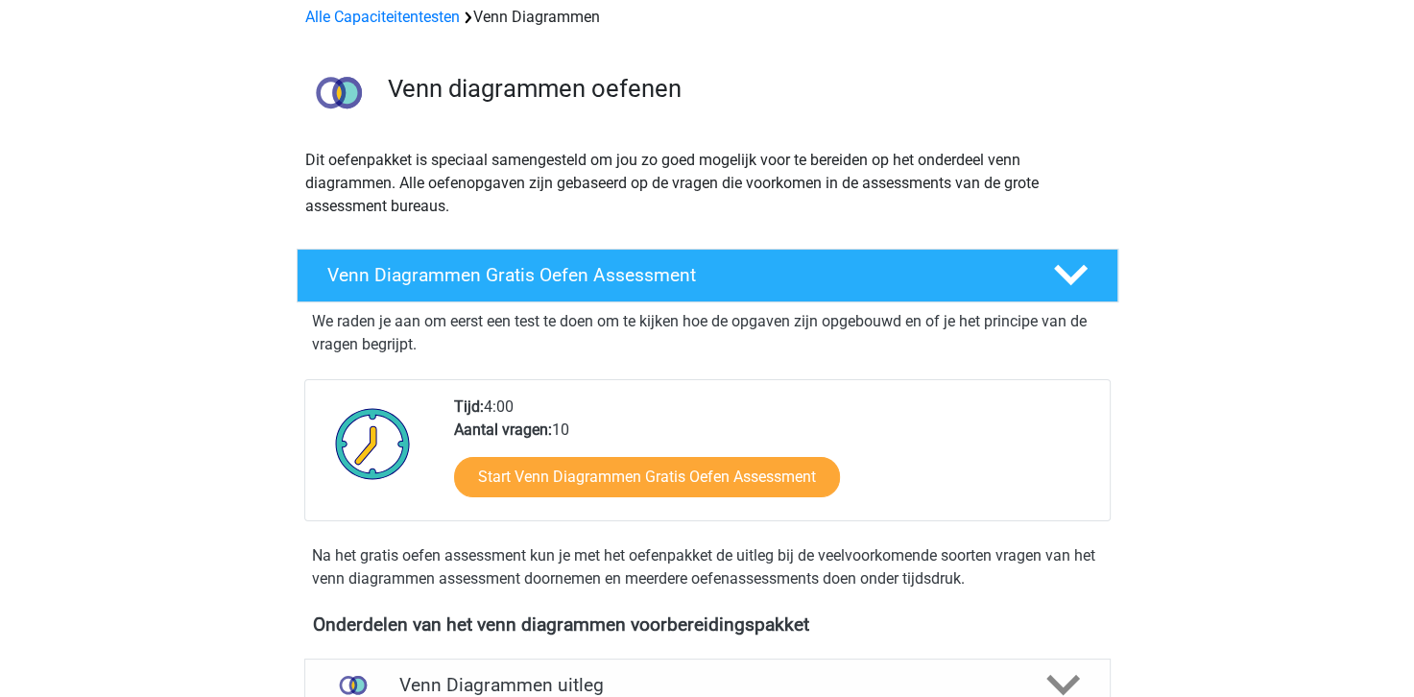
scroll to position [192, 0]
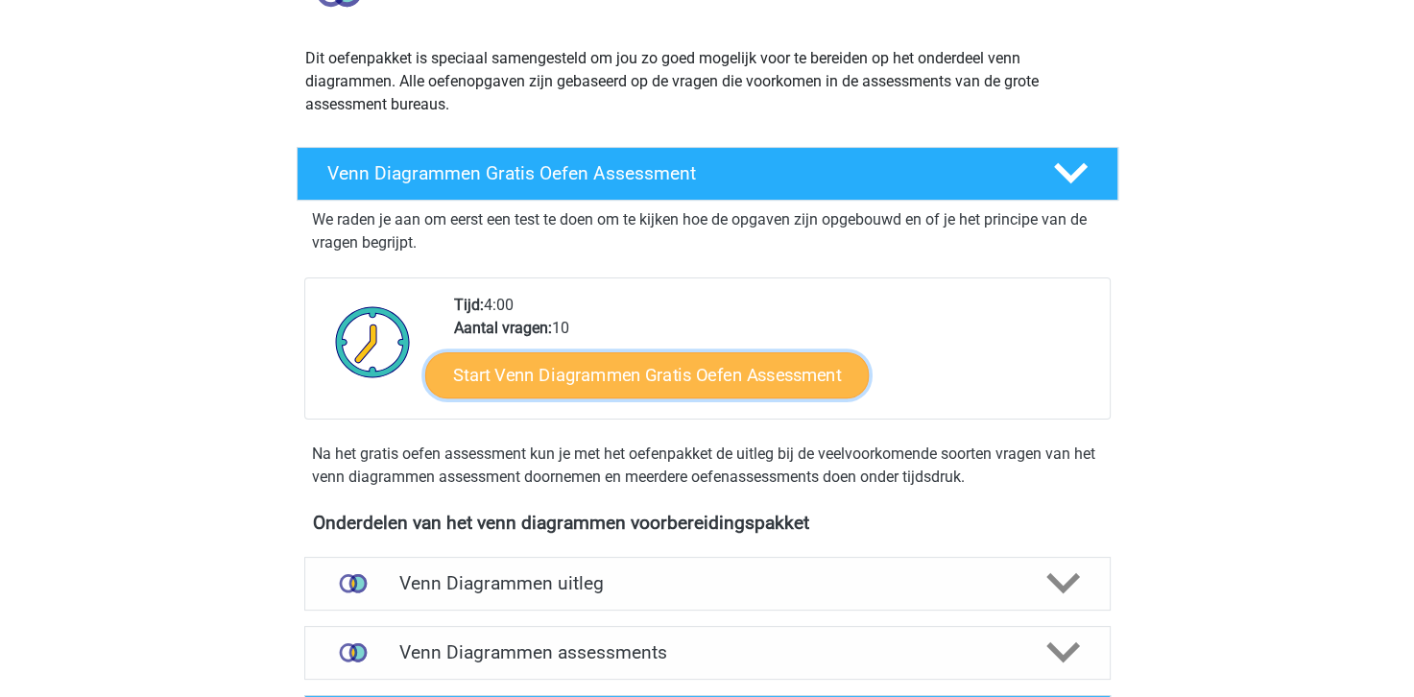
click at [605, 364] on link "Start Venn Diagrammen Gratis Oefen Assessment" at bounding box center [646, 375] width 443 height 46
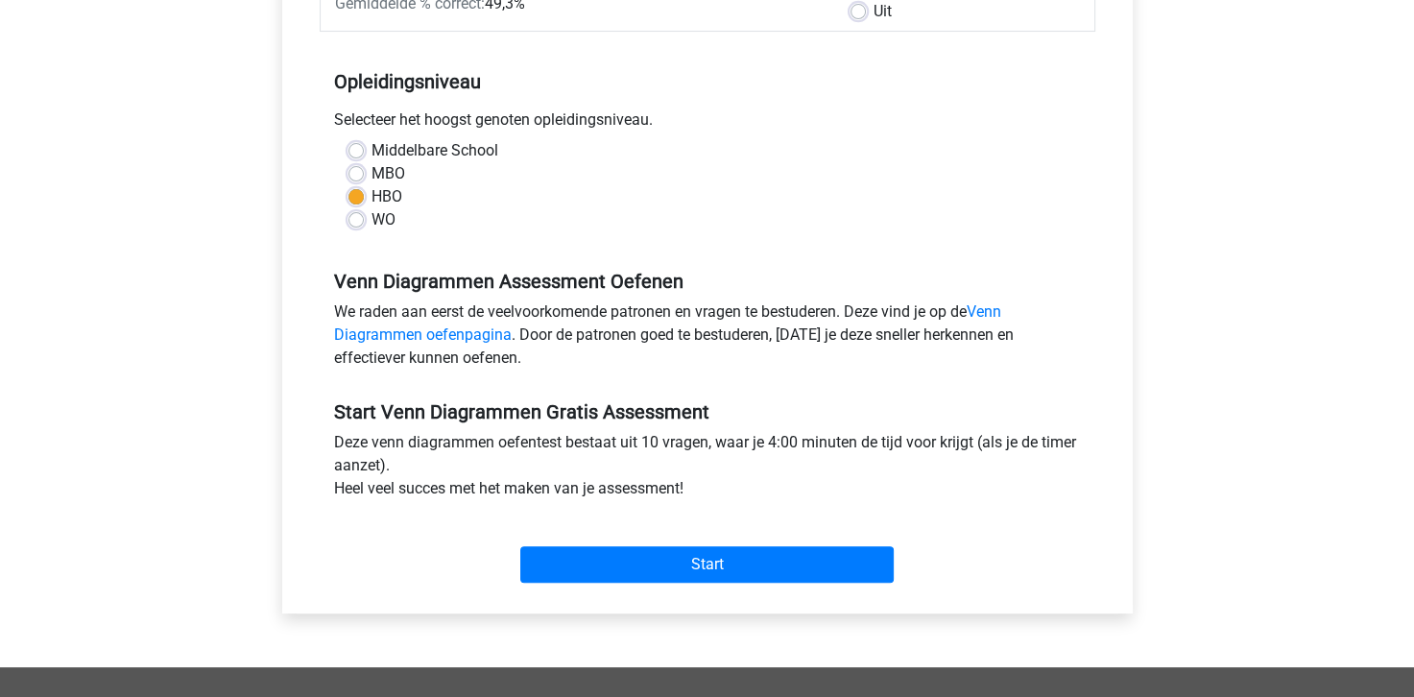
scroll to position [384, 0]
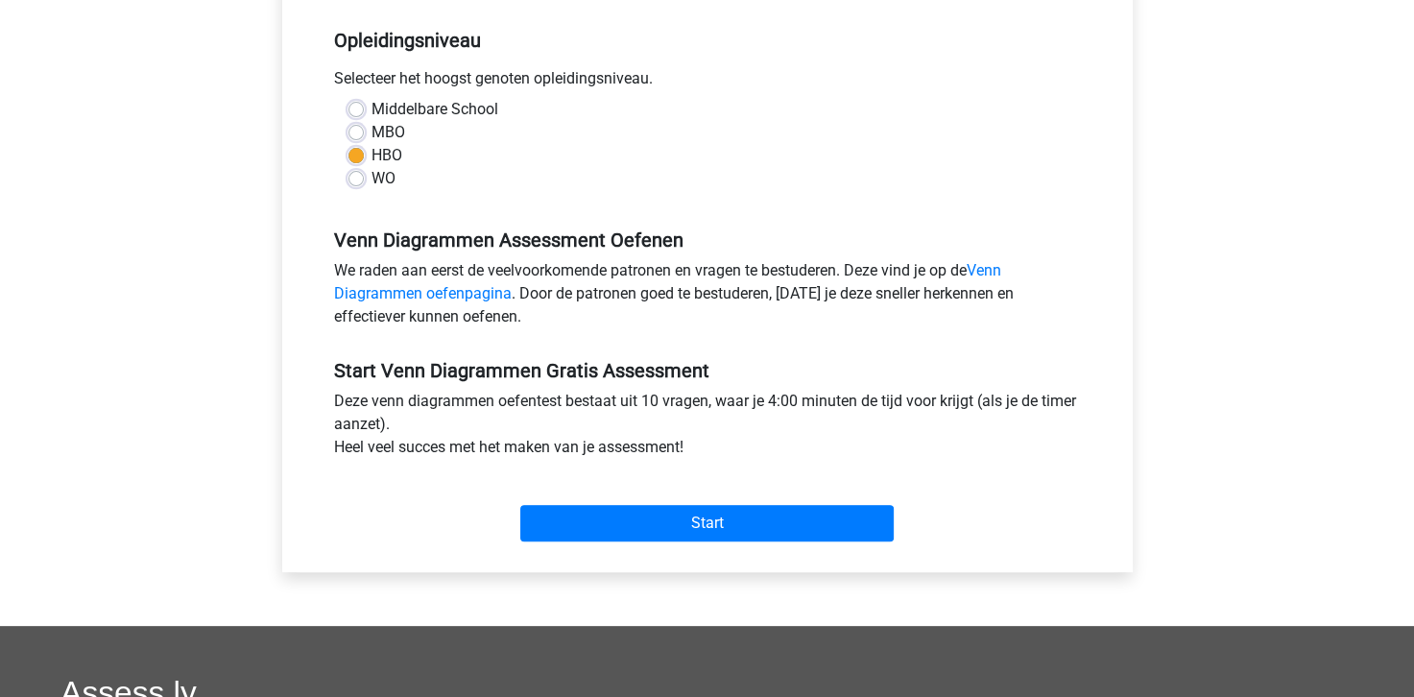
click at [734, 543] on div "Start" at bounding box center [707, 507] width 775 height 83
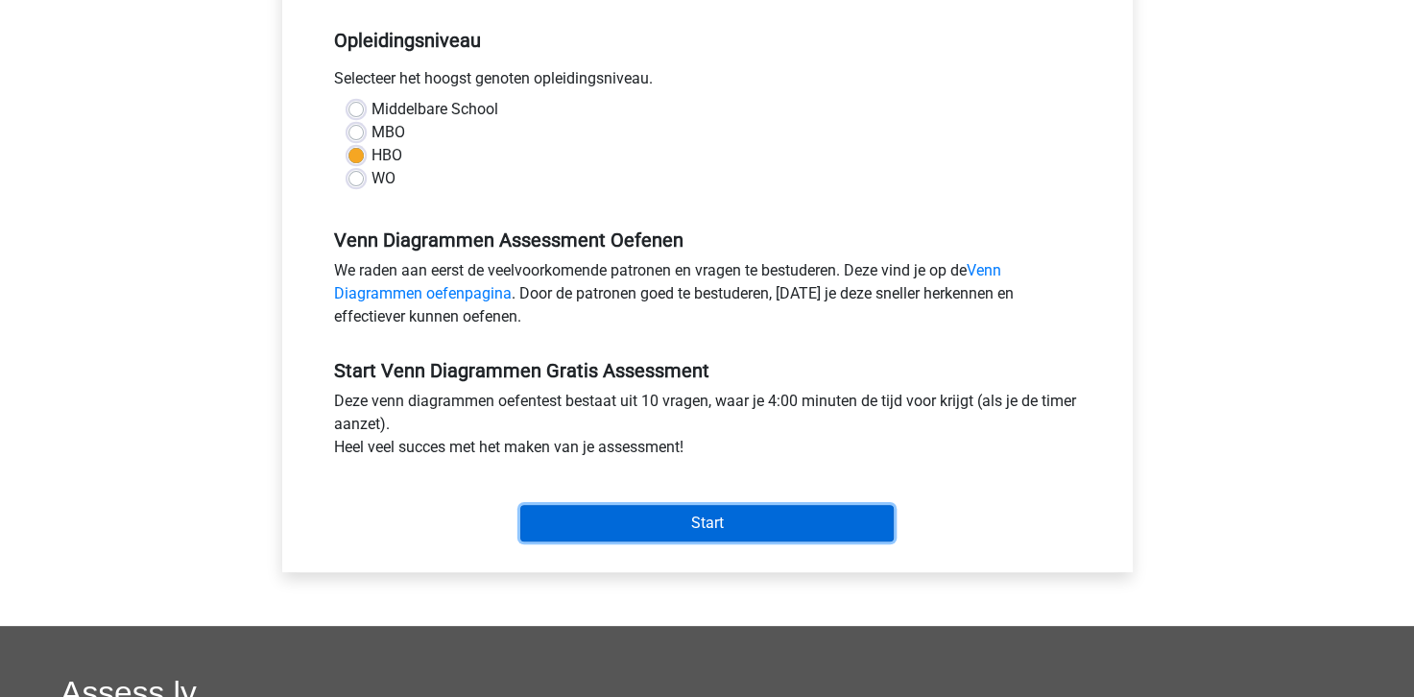
click at [721, 533] on input "Start" at bounding box center [706, 523] width 373 height 36
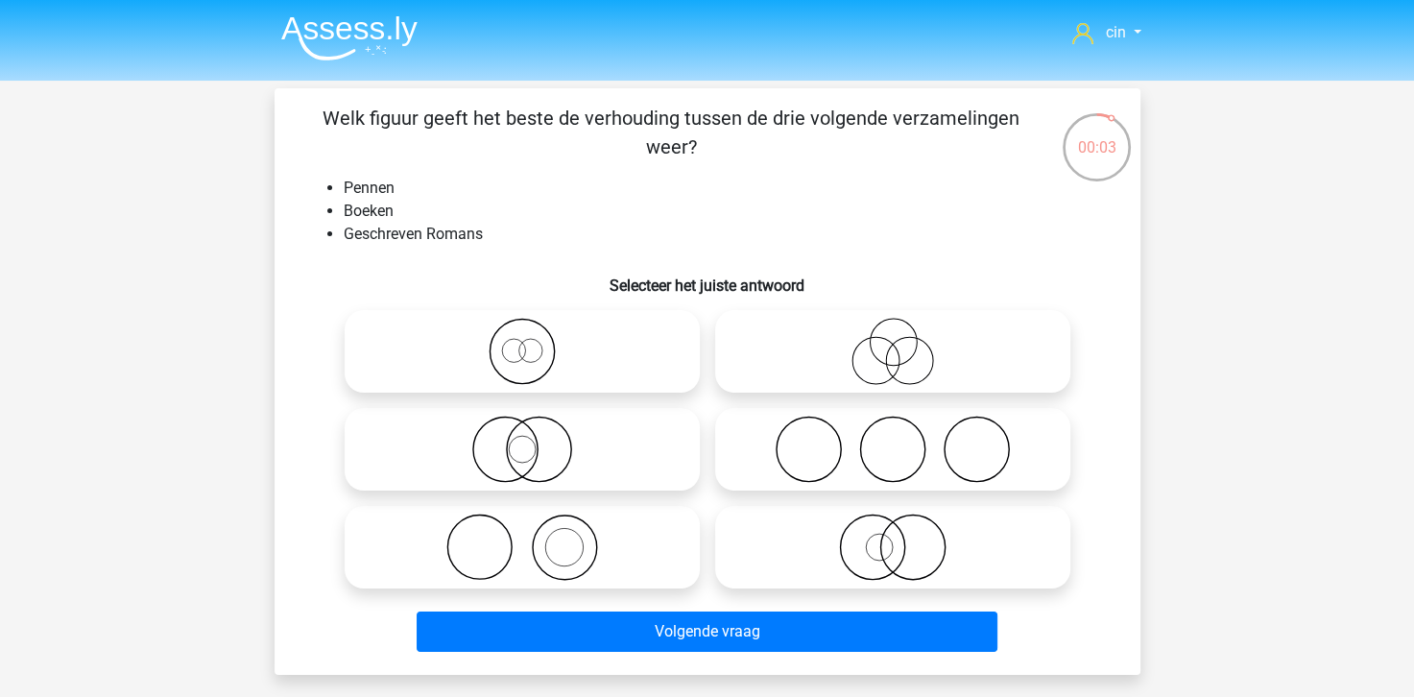
click at [500, 451] on icon at bounding box center [522, 449] width 340 height 67
click at [522, 440] on input "radio" at bounding box center [528, 433] width 12 height 12
radio input "true"
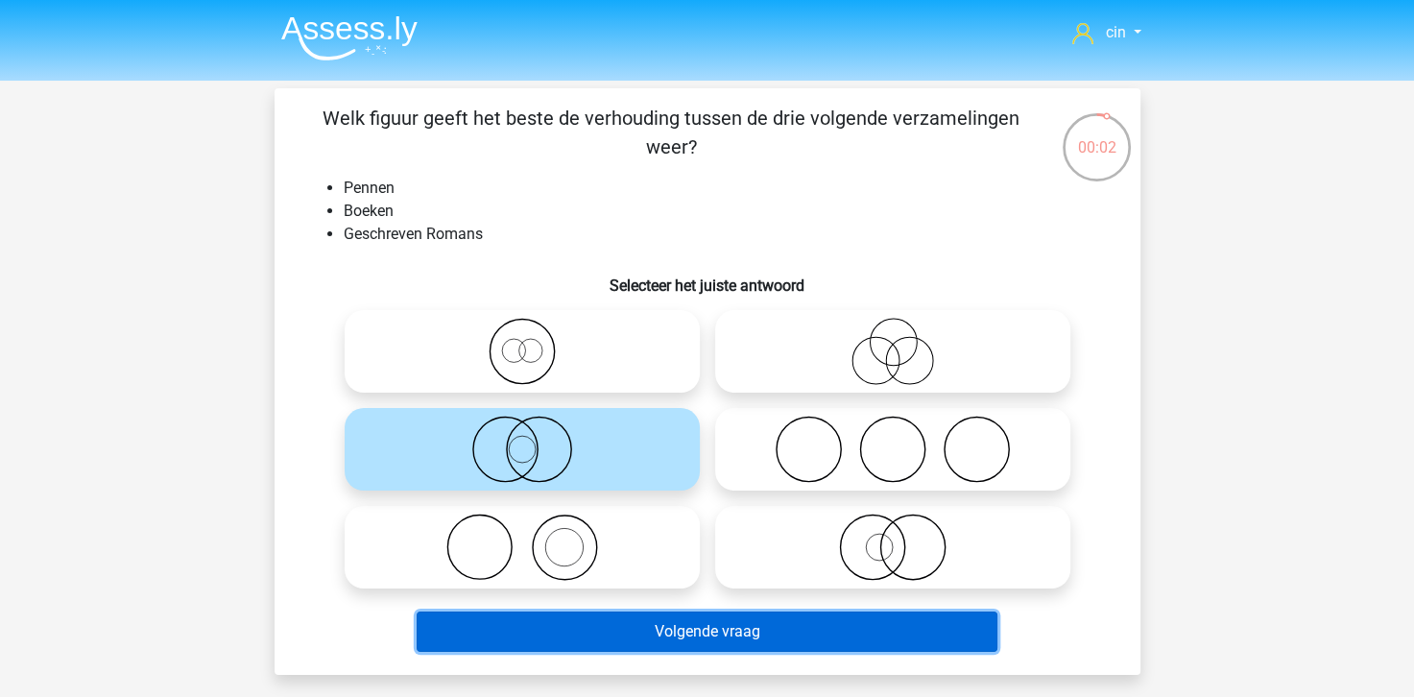
click at [704, 633] on button "Volgende vraag" at bounding box center [707, 631] width 581 height 40
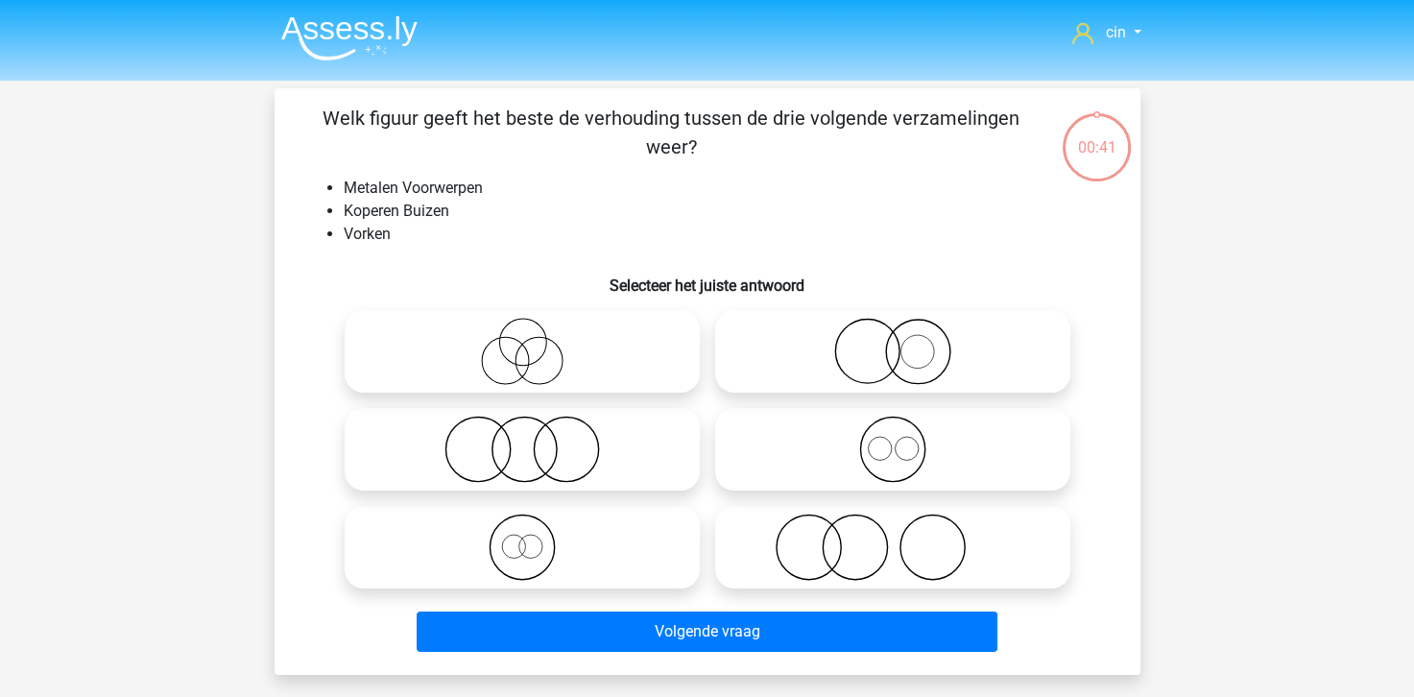
scroll to position [88, 0]
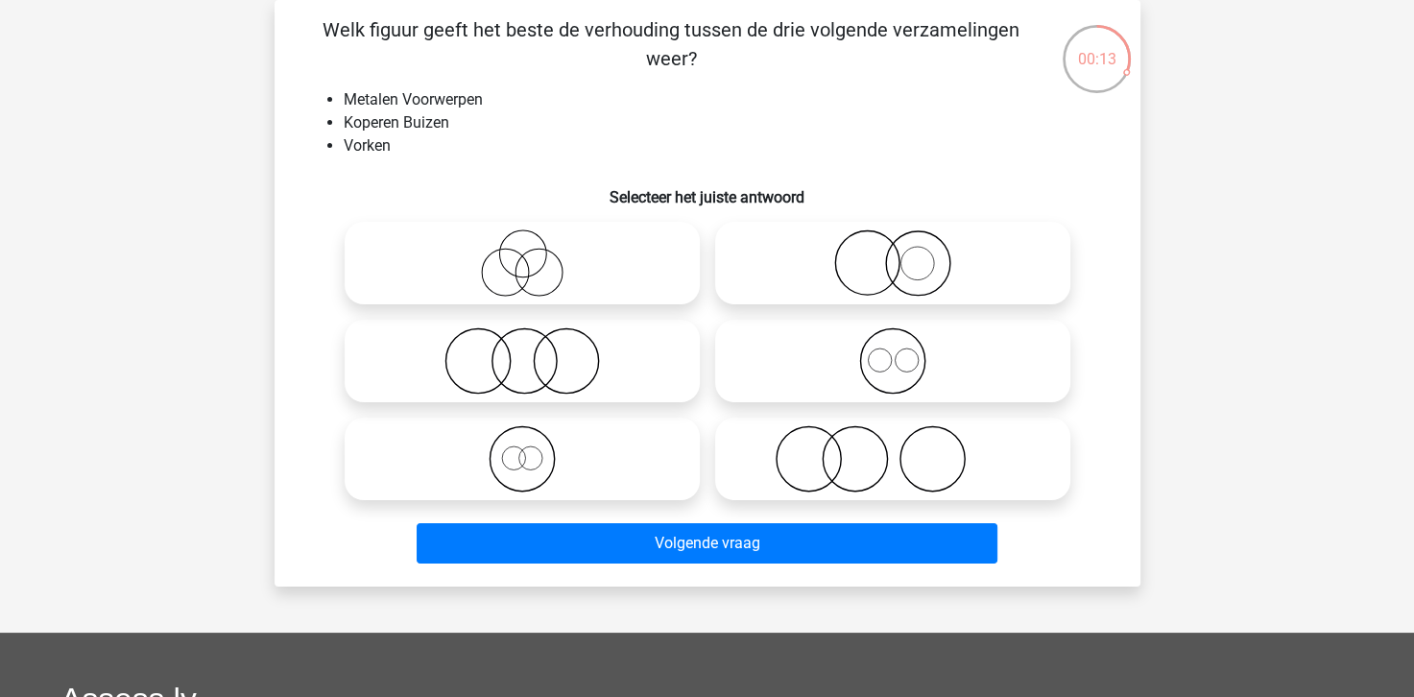
click at [873, 355] on icon at bounding box center [893, 360] width 340 height 67
click at [893, 351] on input "radio" at bounding box center [899, 345] width 12 height 12
radio input "true"
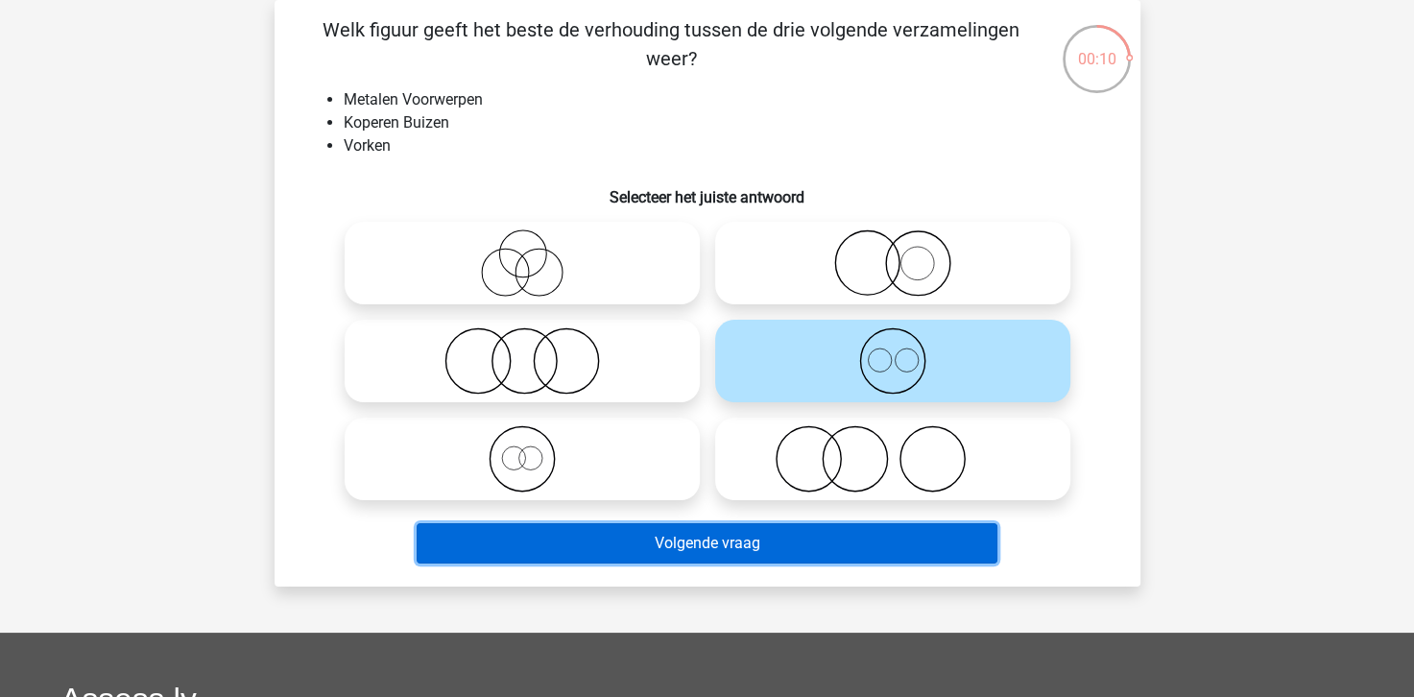
click at [685, 549] on button "Volgende vraag" at bounding box center [707, 543] width 581 height 40
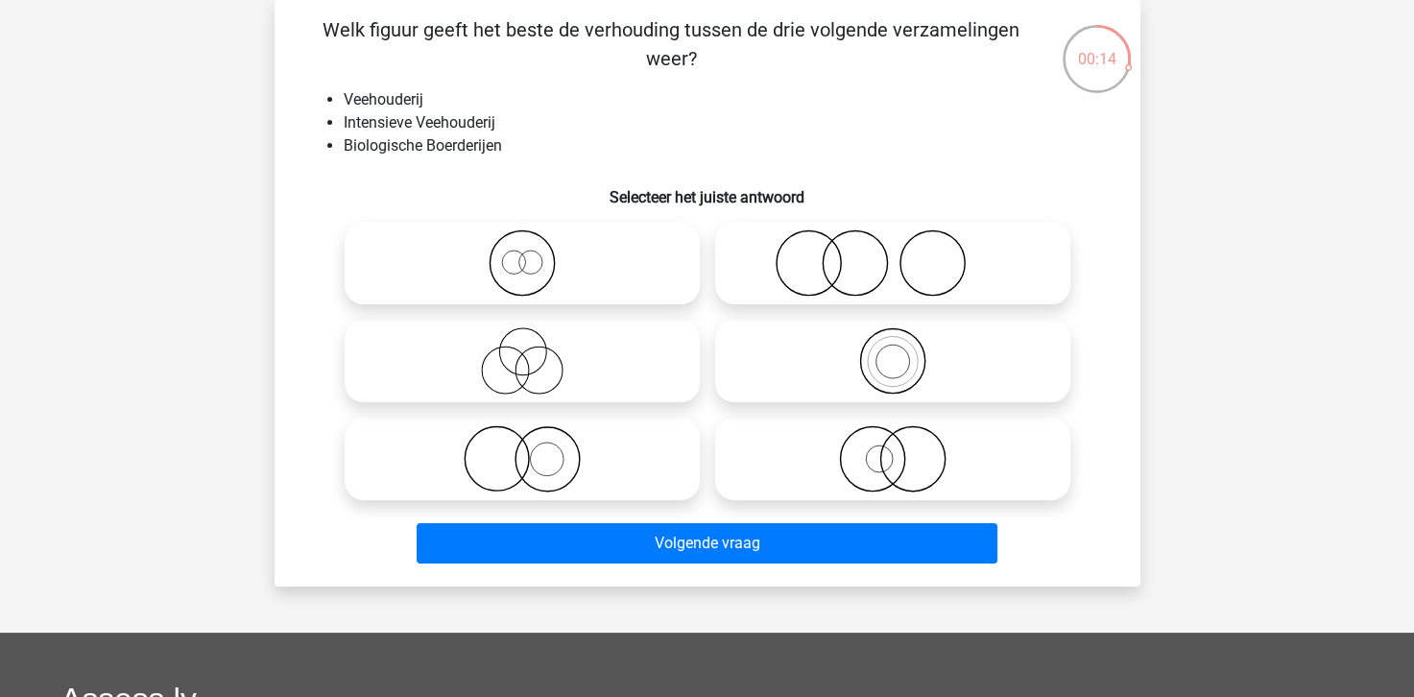
click at [535, 359] on icon at bounding box center [522, 360] width 340 height 67
click at [535, 351] on input "radio" at bounding box center [528, 345] width 12 height 12
radio input "true"
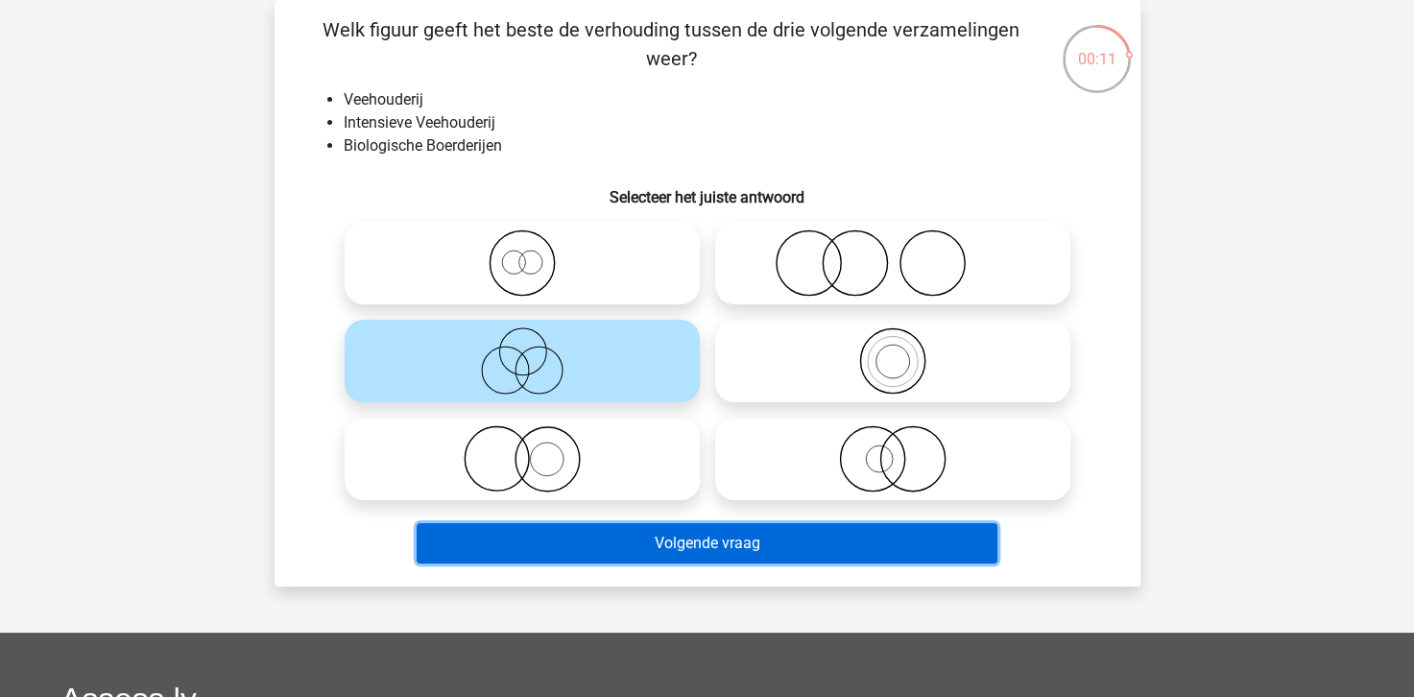
click at [707, 541] on button "Volgende vraag" at bounding box center [707, 543] width 581 height 40
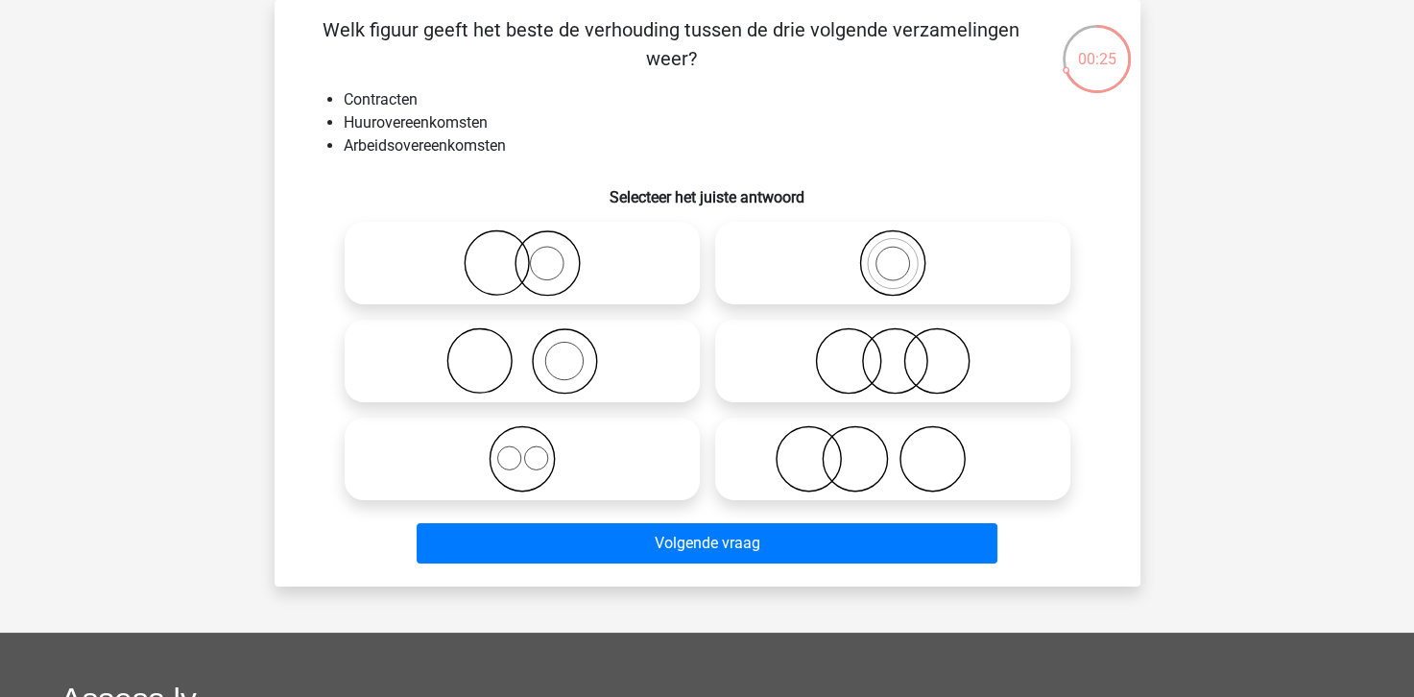
click at [522, 464] on icon at bounding box center [522, 458] width 340 height 67
click at [522, 449] on input "radio" at bounding box center [528, 443] width 12 height 12
radio input "true"
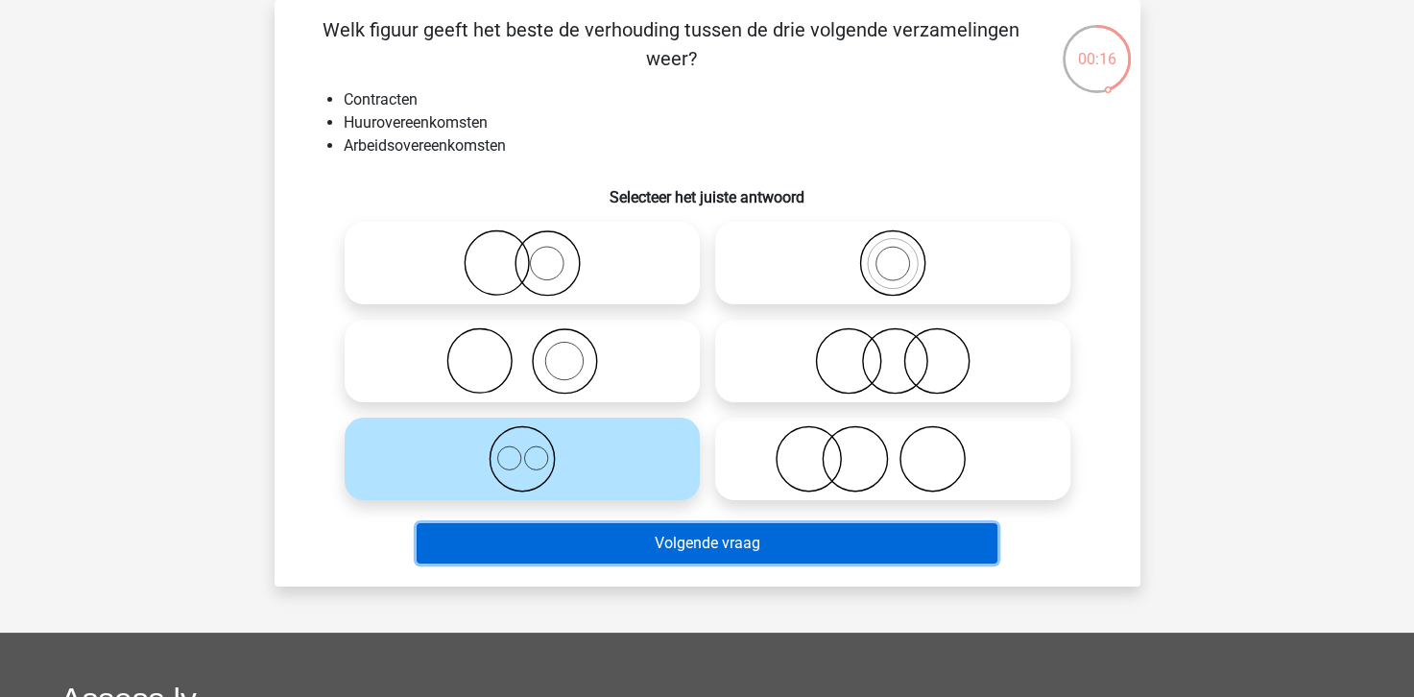
click at [687, 549] on button "Volgende vraag" at bounding box center [707, 543] width 581 height 40
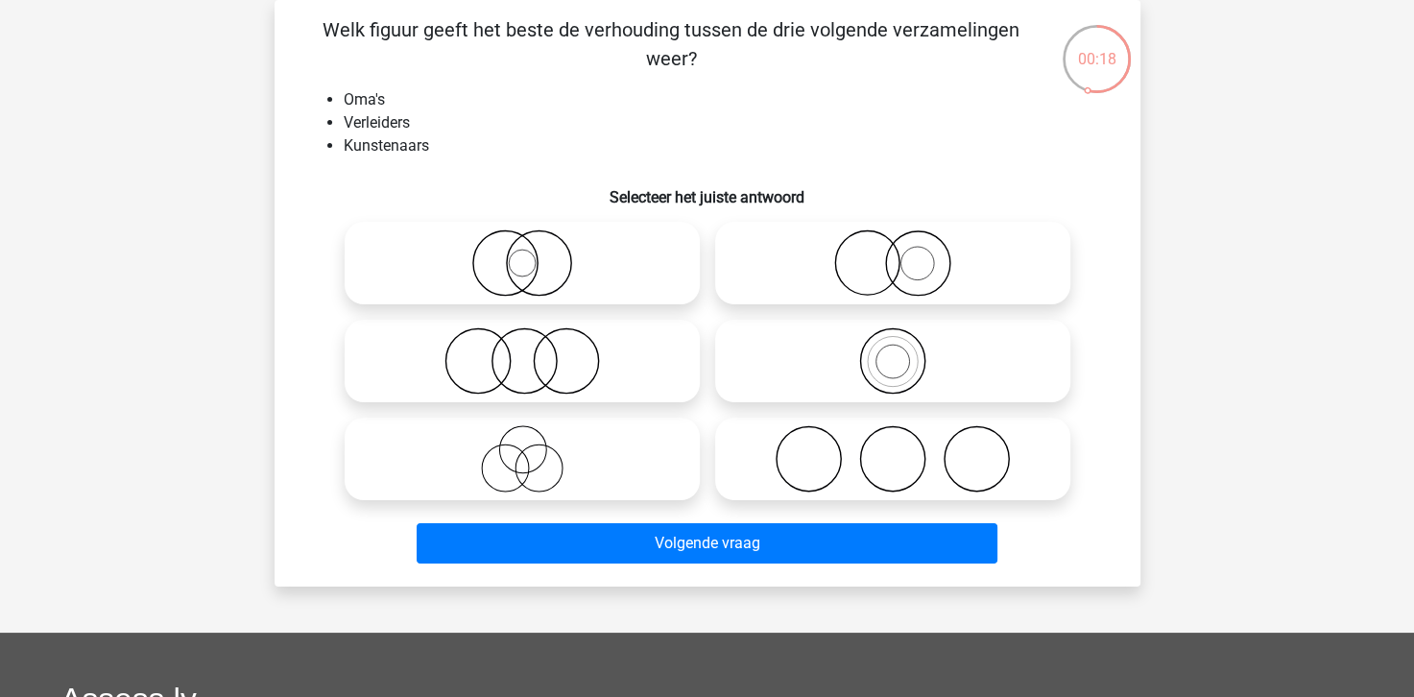
click at [504, 454] on icon at bounding box center [522, 458] width 340 height 67
click at [522, 449] on input "radio" at bounding box center [528, 443] width 12 height 12
radio input "true"
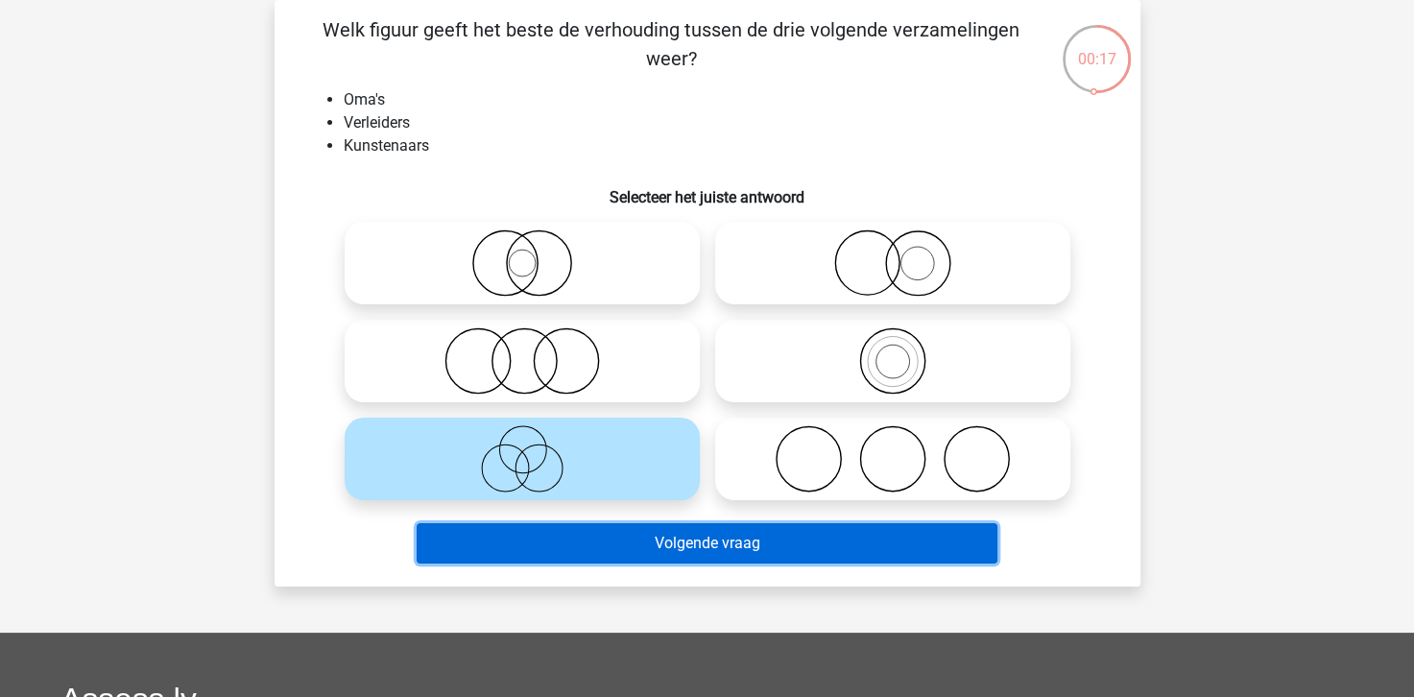
click at [734, 551] on button "Volgende vraag" at bounding box center [707, 543] width 581 height 40
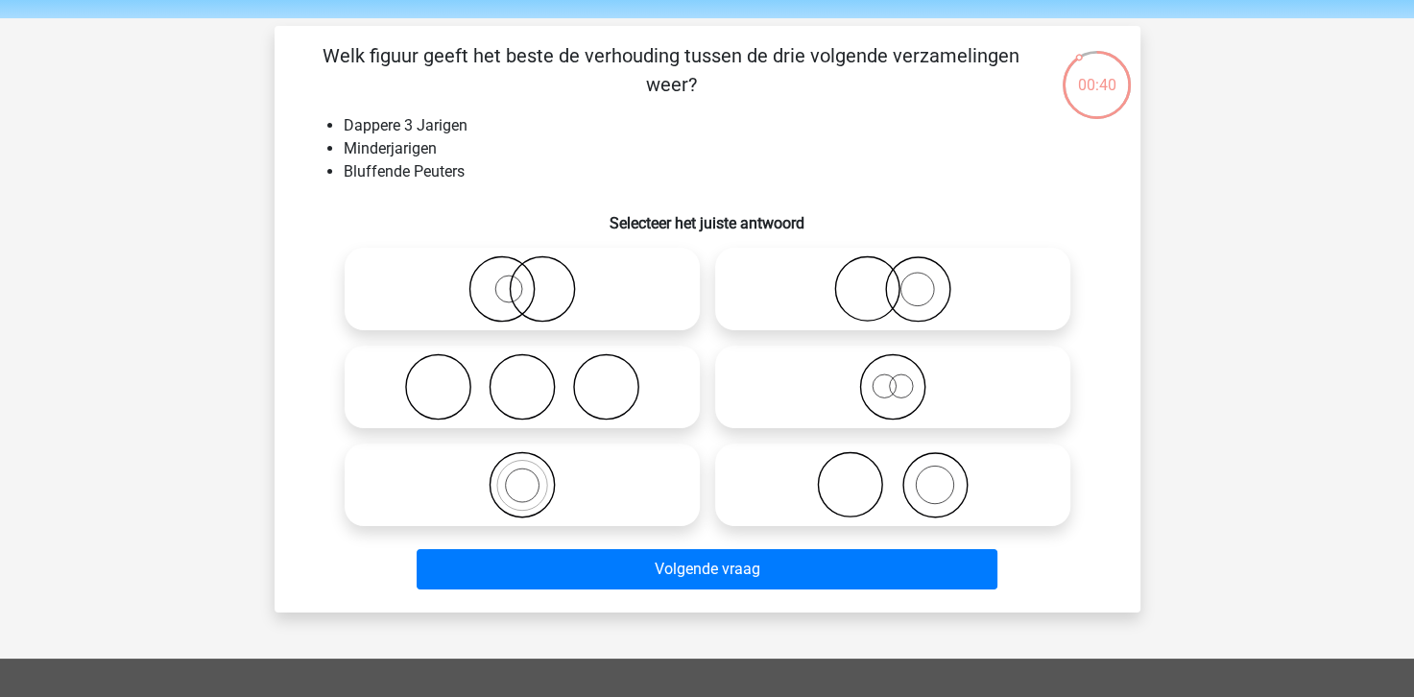
scroll to position [96, 0]
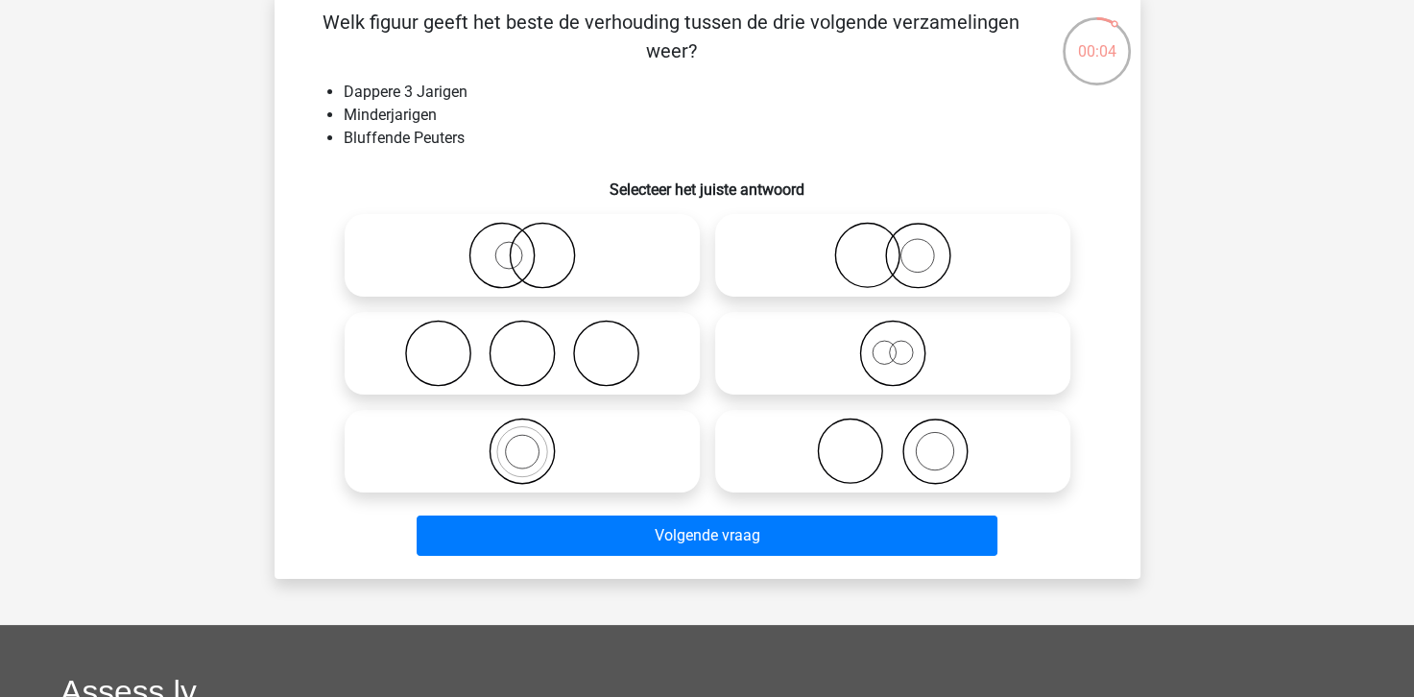
click at [933, 258] on circle at bounding box center [917, 256] width 34 height 34
click at [905, 246] on input "radio" at bounding box center [899, 239] width 12 height 12
radio input "true"
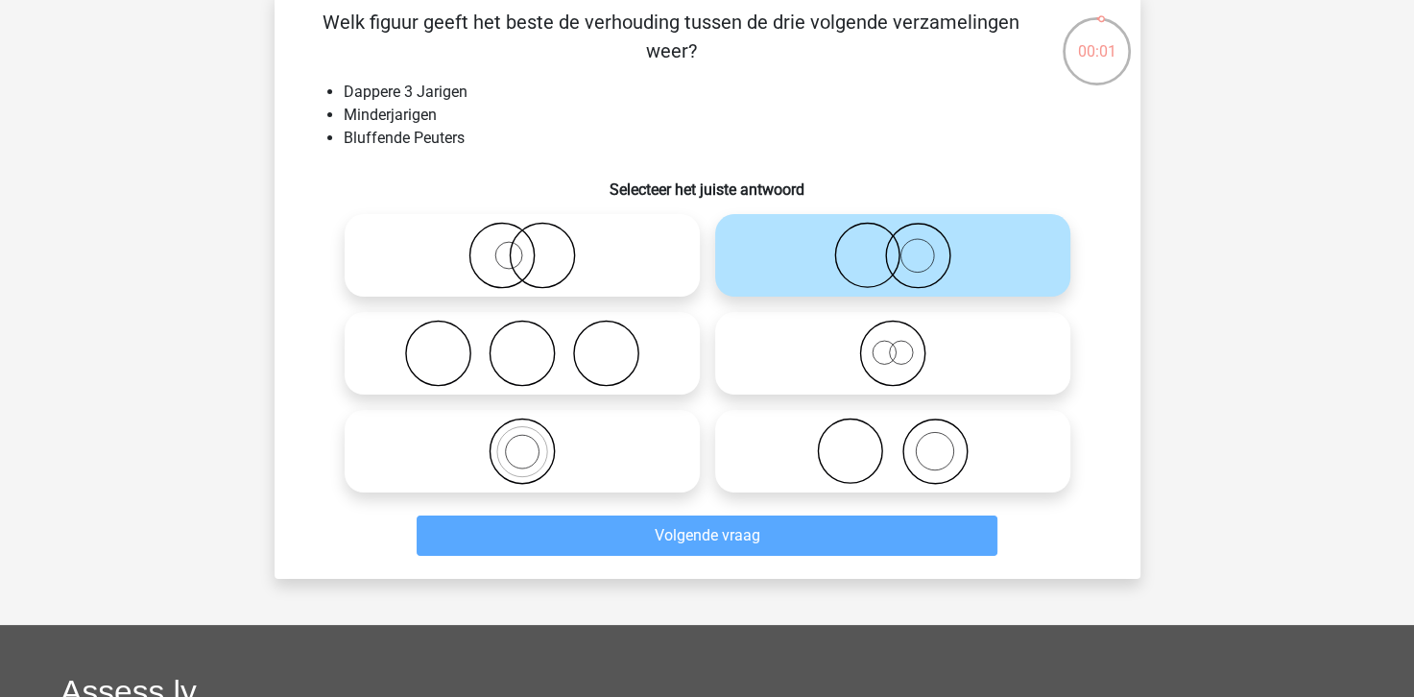
click at [550, 463] on icon at bounding box center [522, 450] width 340 height 67
click at [535, 441] on input "radio" at bounding box center [528, 435] width 12 height 12
radio input "true"
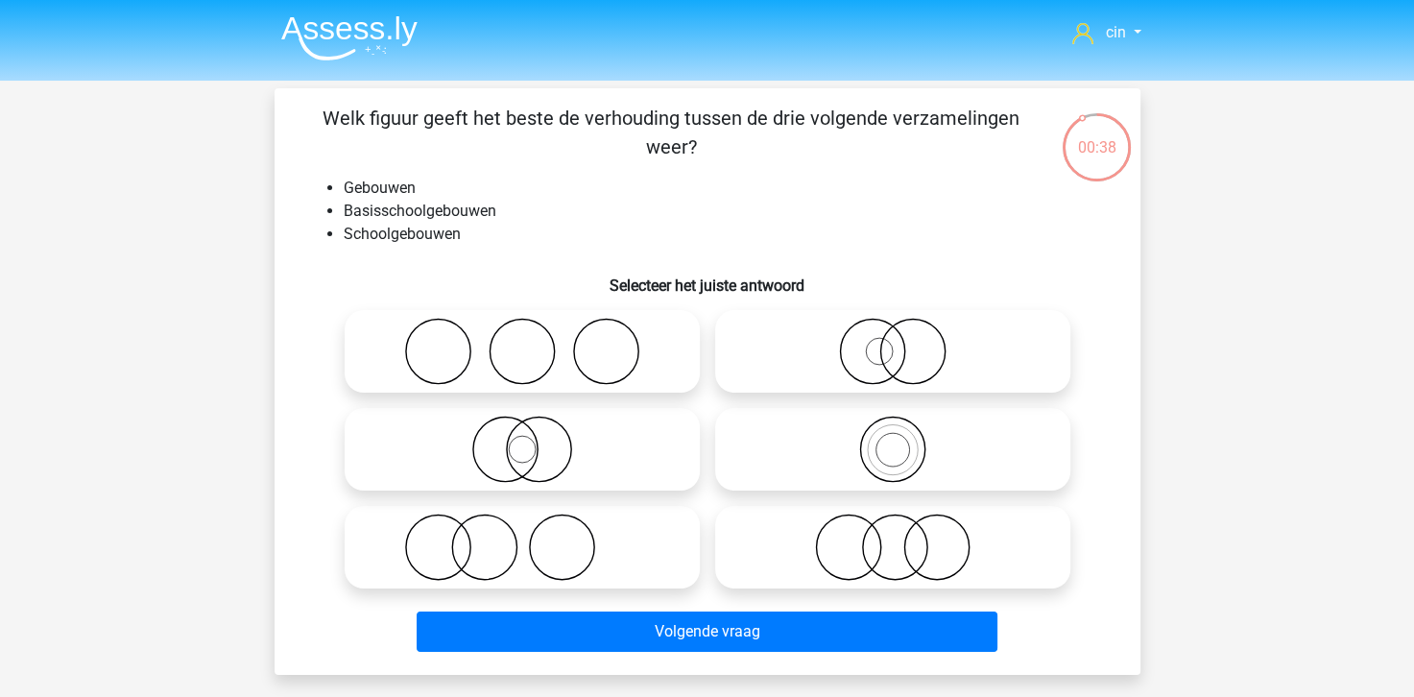
click at [496, 236] on li "Schoolgebouwen" at bounding box center [727, 234] width 766 height 23
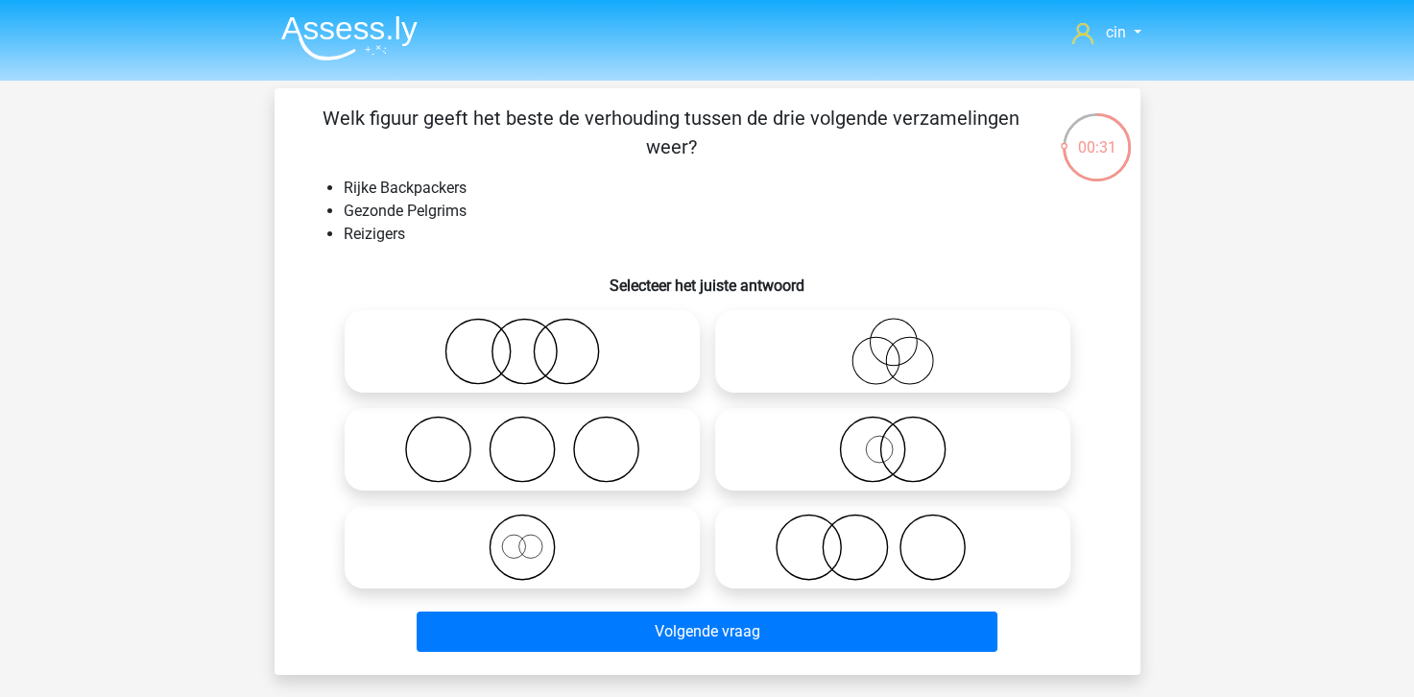
click at [922, 450] on icon at bounding box center [893, 449] width 340 height 67
click at [905, 440] on input "radio" at bounding box center [899, 433] width 12 height 12
radio input "true"
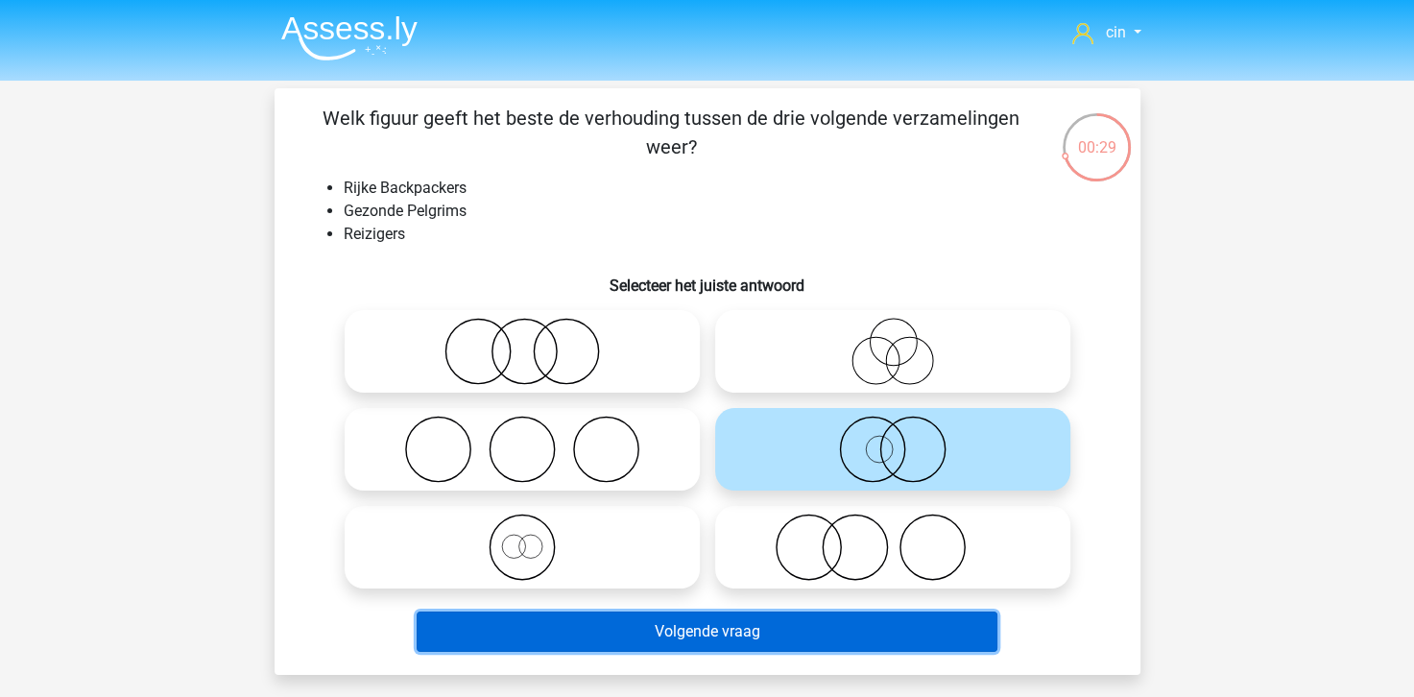
click at [687, 627] on button "Volgende vraag" at bounding box center [707, 631] width 581 height 40
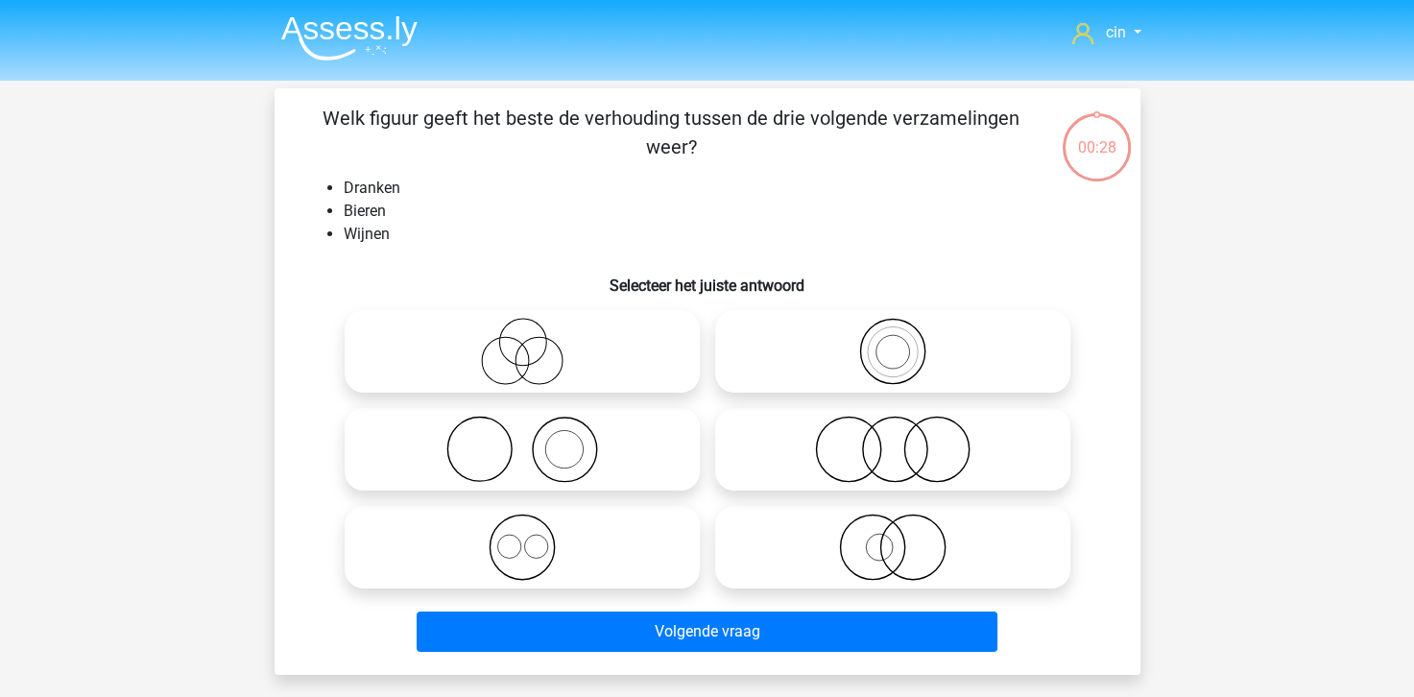
scroll to position [88, 0]
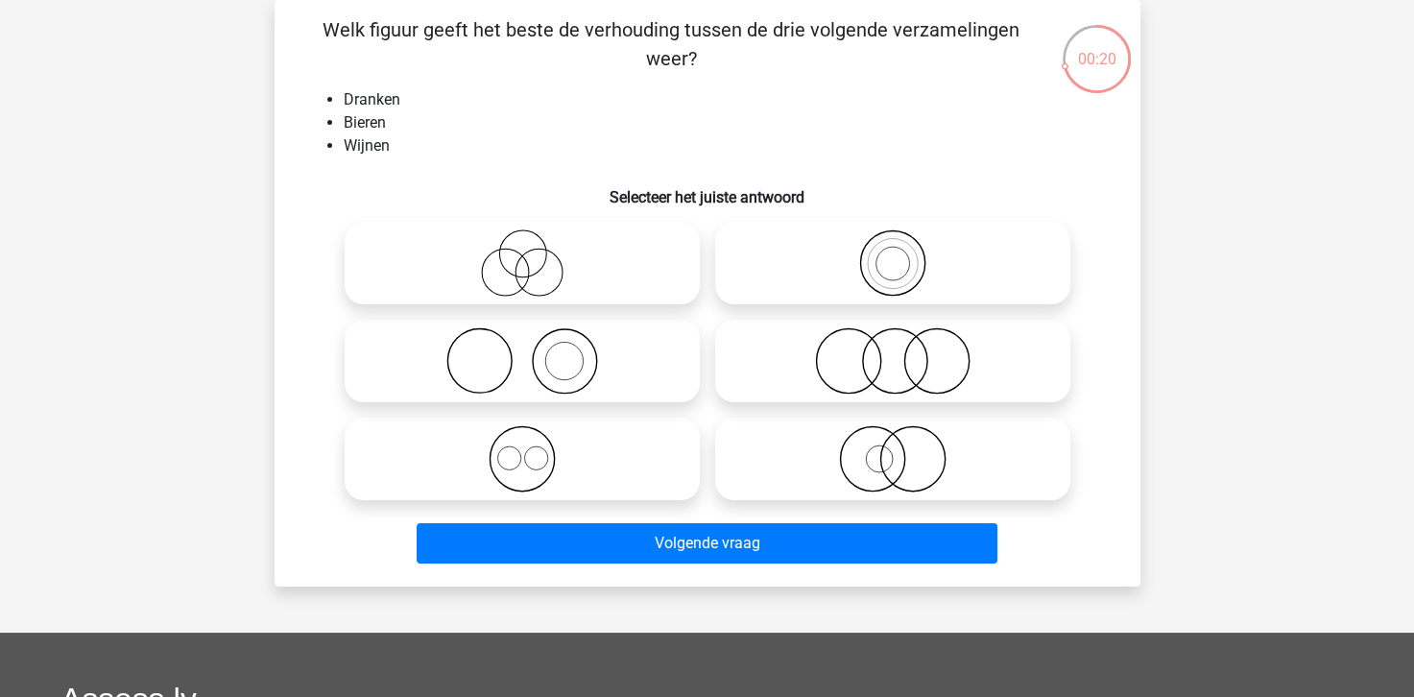
click at [515, 454] on icon at bounding box center [522, 458] width 340 height 67
click at [522, 449] on input "radio" at bounding box center [528, 443] width 12 height 12
radio input "true"
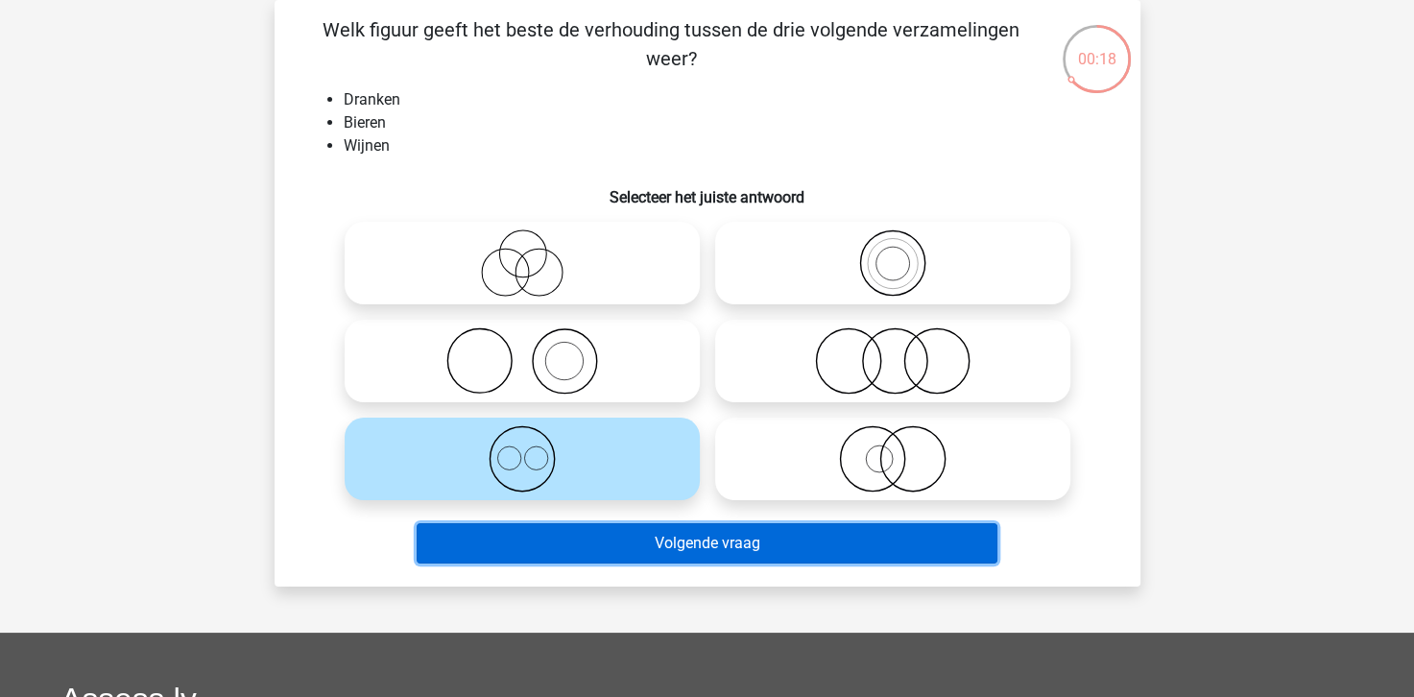
click at [686, 546] on button "Volgende vraag" at bounding box center [707, 543] width 581 height 40
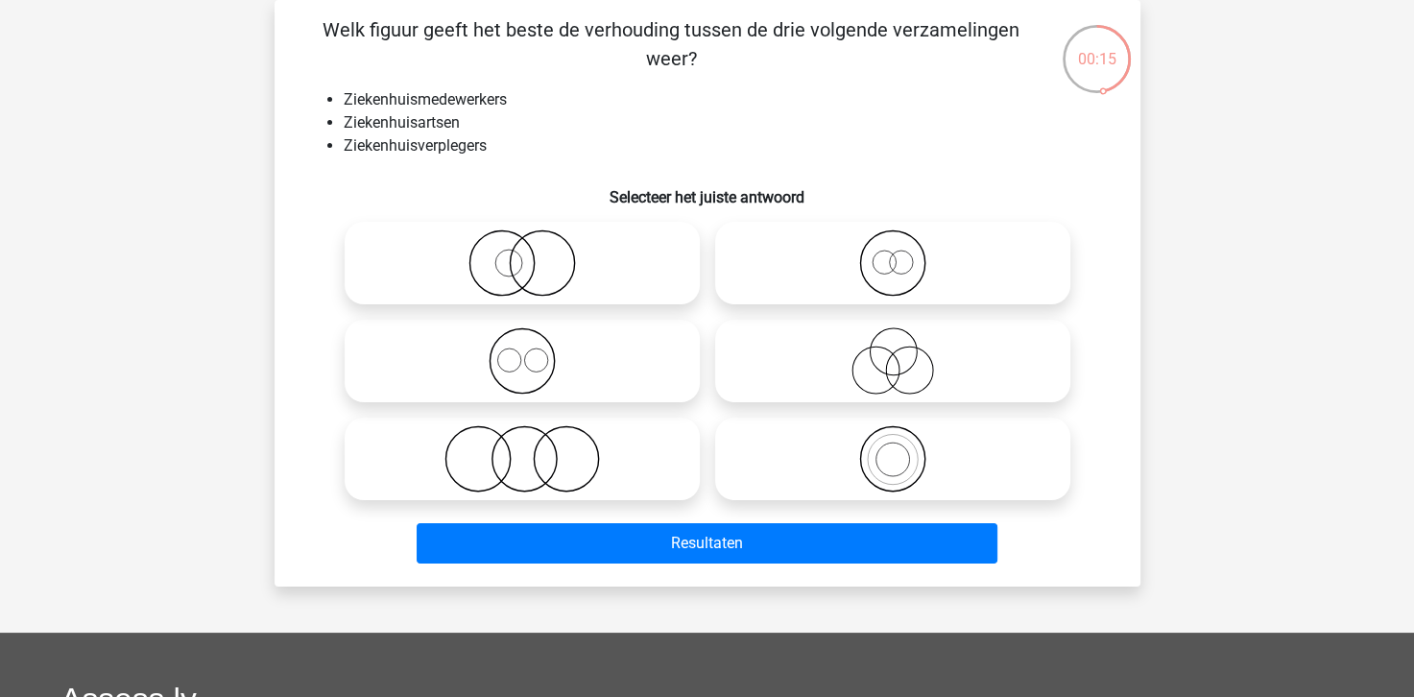
click at [902, 377] on icon at bounding box center [893, 360] width 340 height 67
click at [902, 351] on input "radio" at bounding box center [899, 345] width 12 height 12
radio input "true"
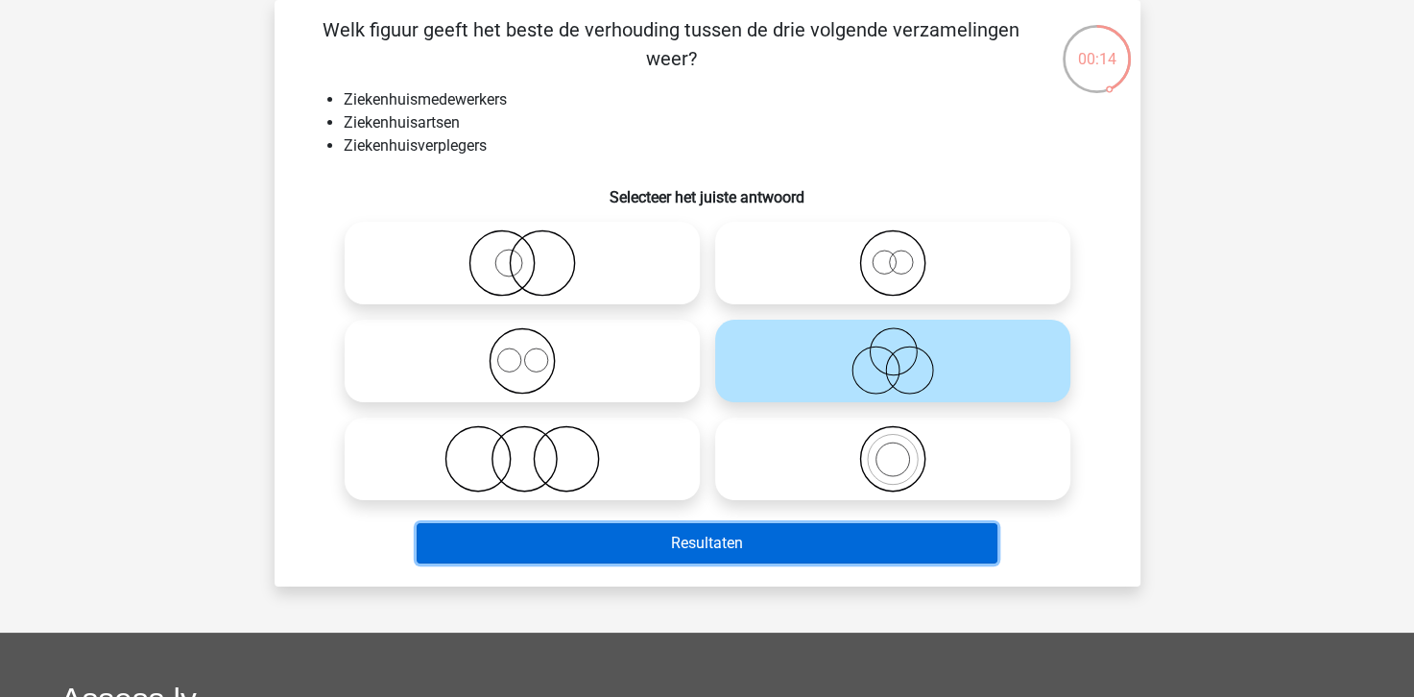
click at [708, 549] on button "Resultaten" at bounding box center [707, 543] width 581 height 40
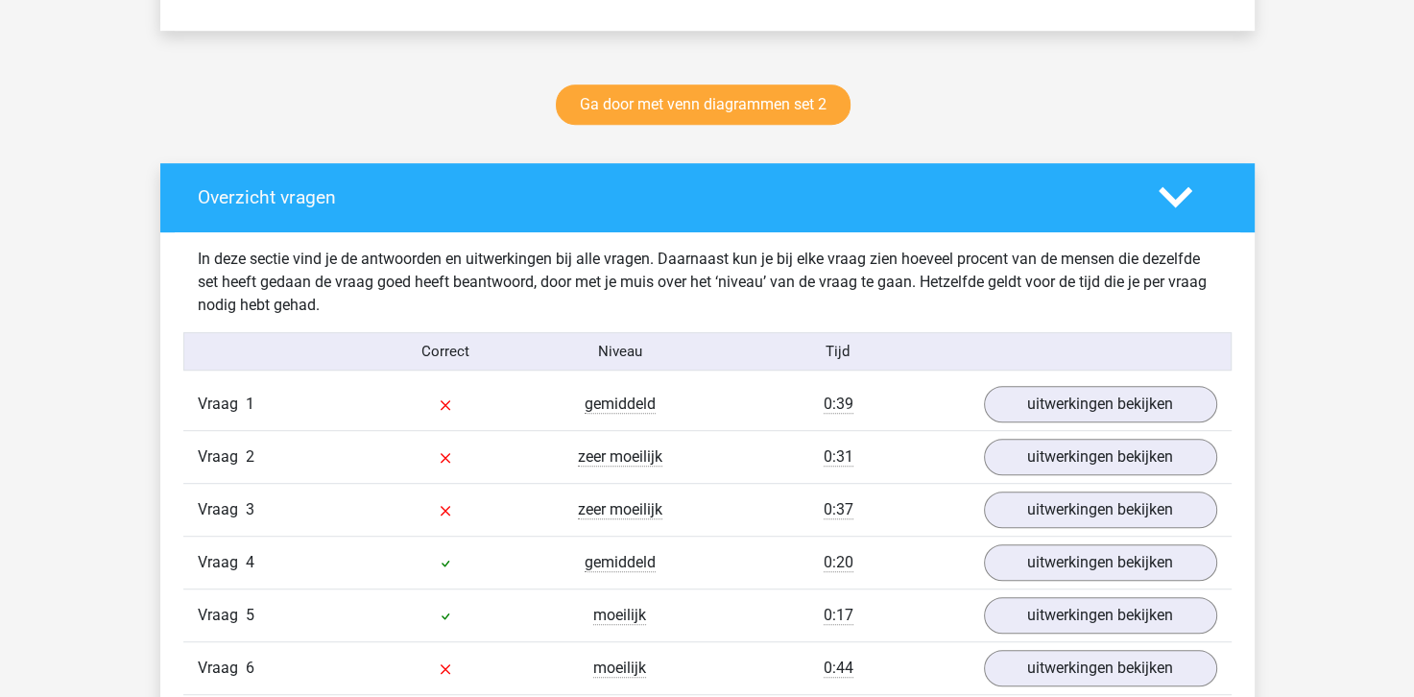
scroll to position [1056, 0]
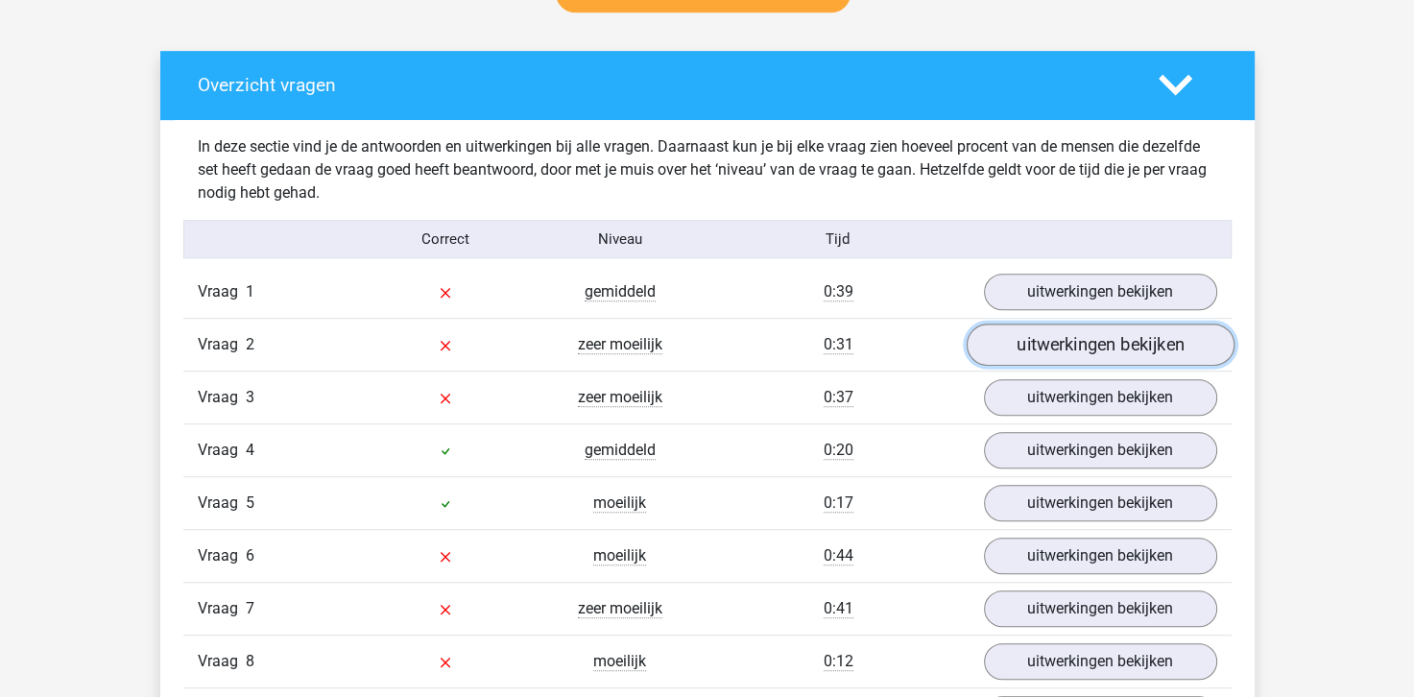
click at [1099, 349] on link "uitwerkingen bekijken" at bounding box center [1100, 345] width 268 height 42
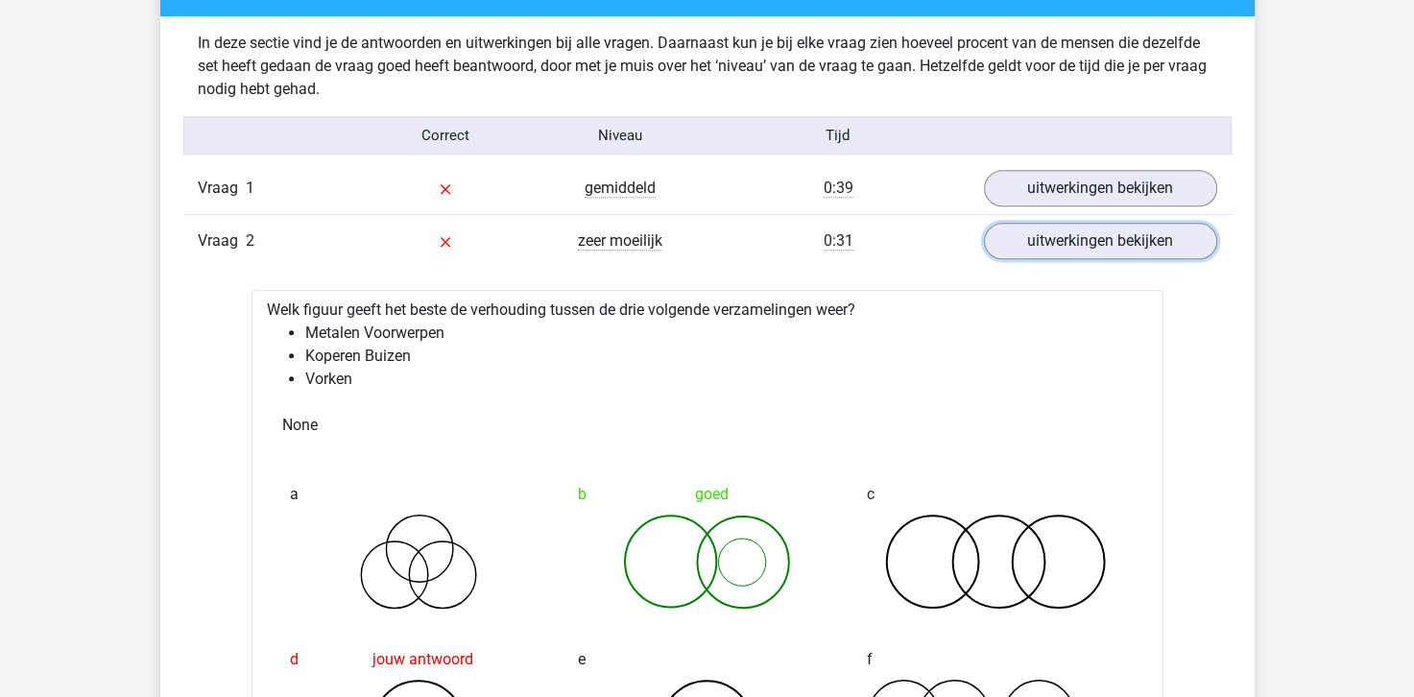
scroll to position [1152, 0]
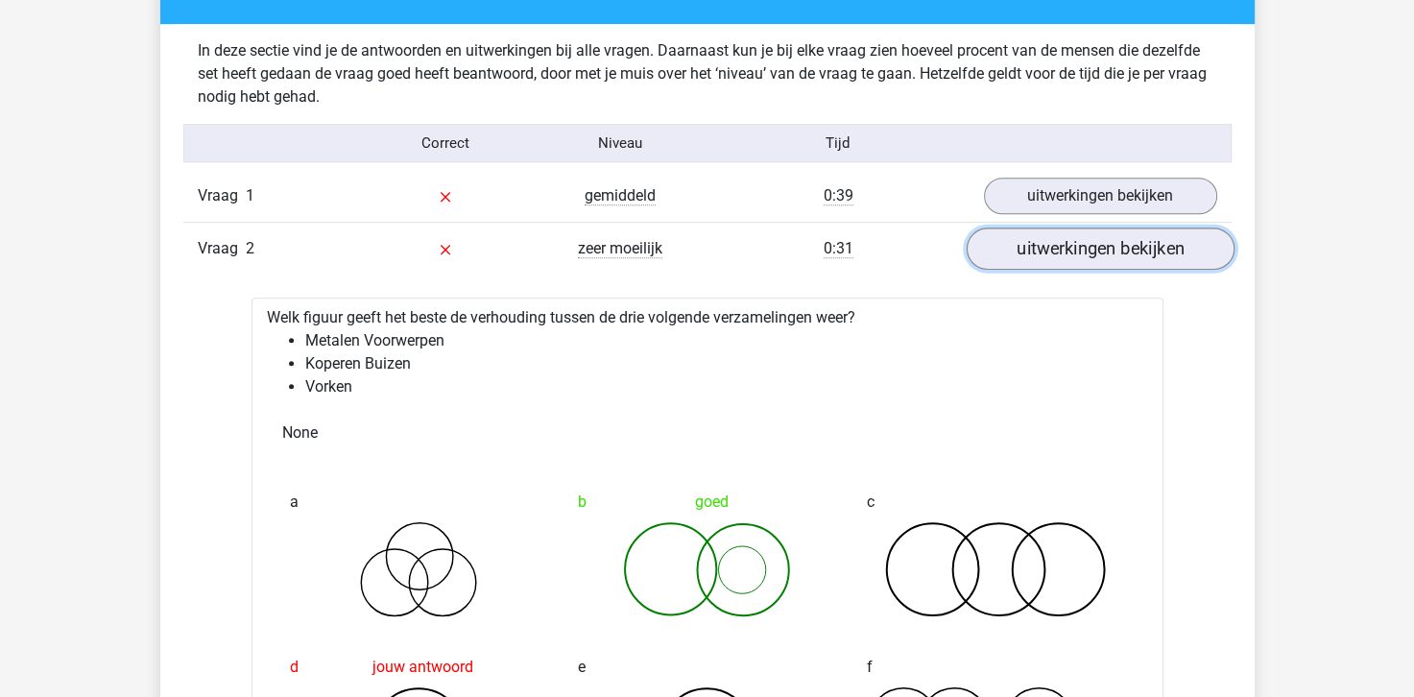
click at [1037, 244] on link "uitwerkingen bekijken" at bounding box center [1100, 249] width 268 height 42
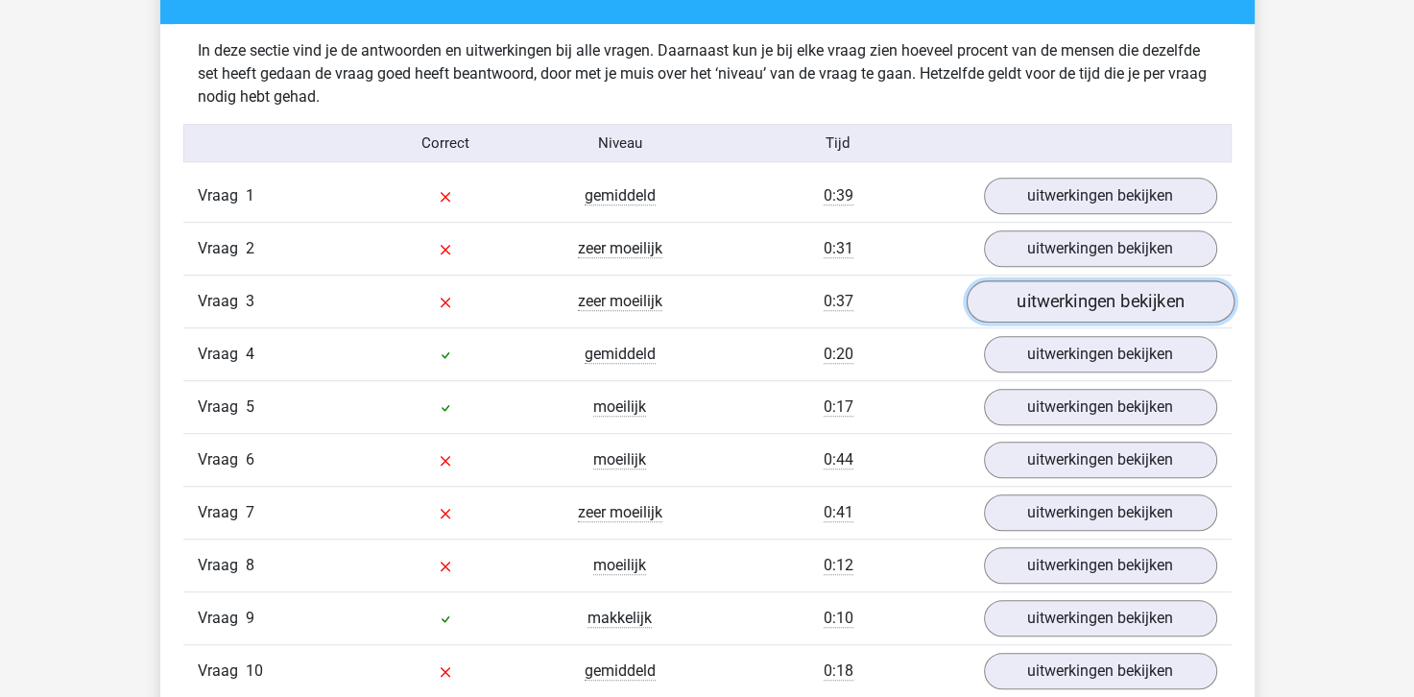
click at [1043, 294] on link "uitwerkingen bekijken" at bounding box center [1100, 302] width 268 height 42
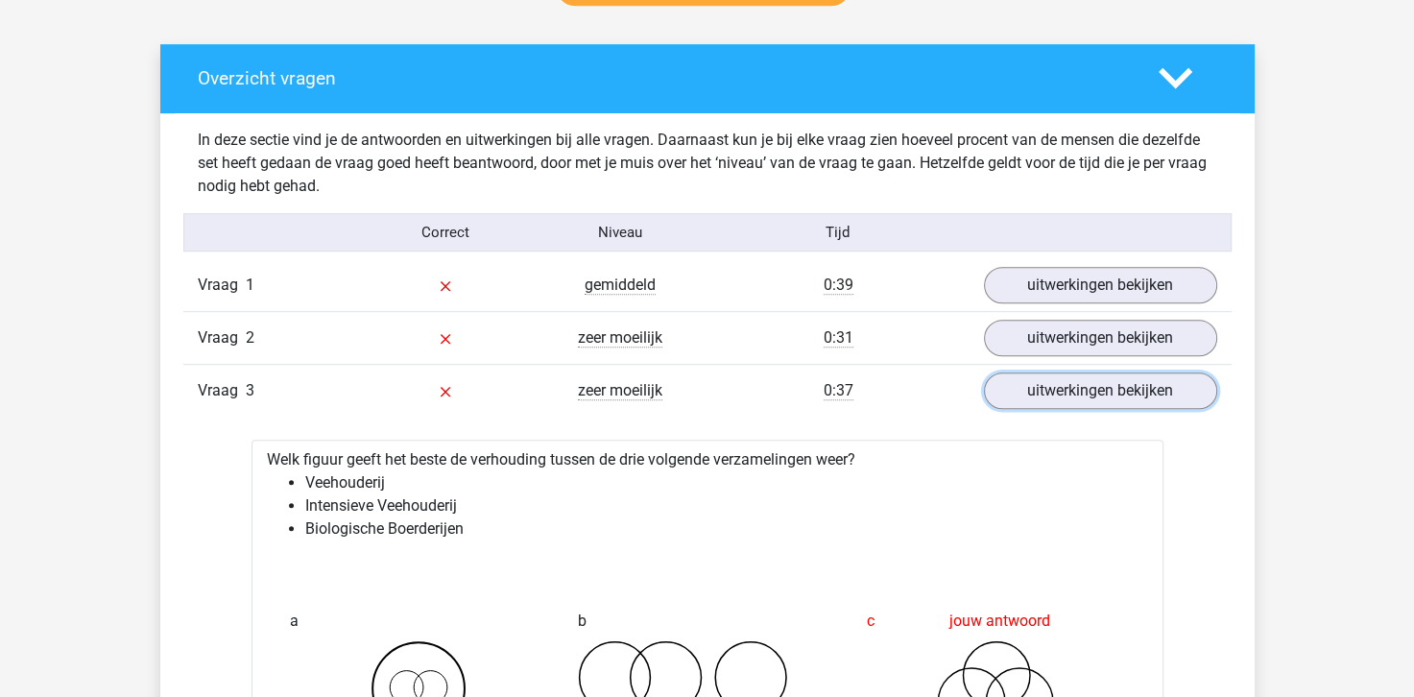
scroll to position [1056, 0]
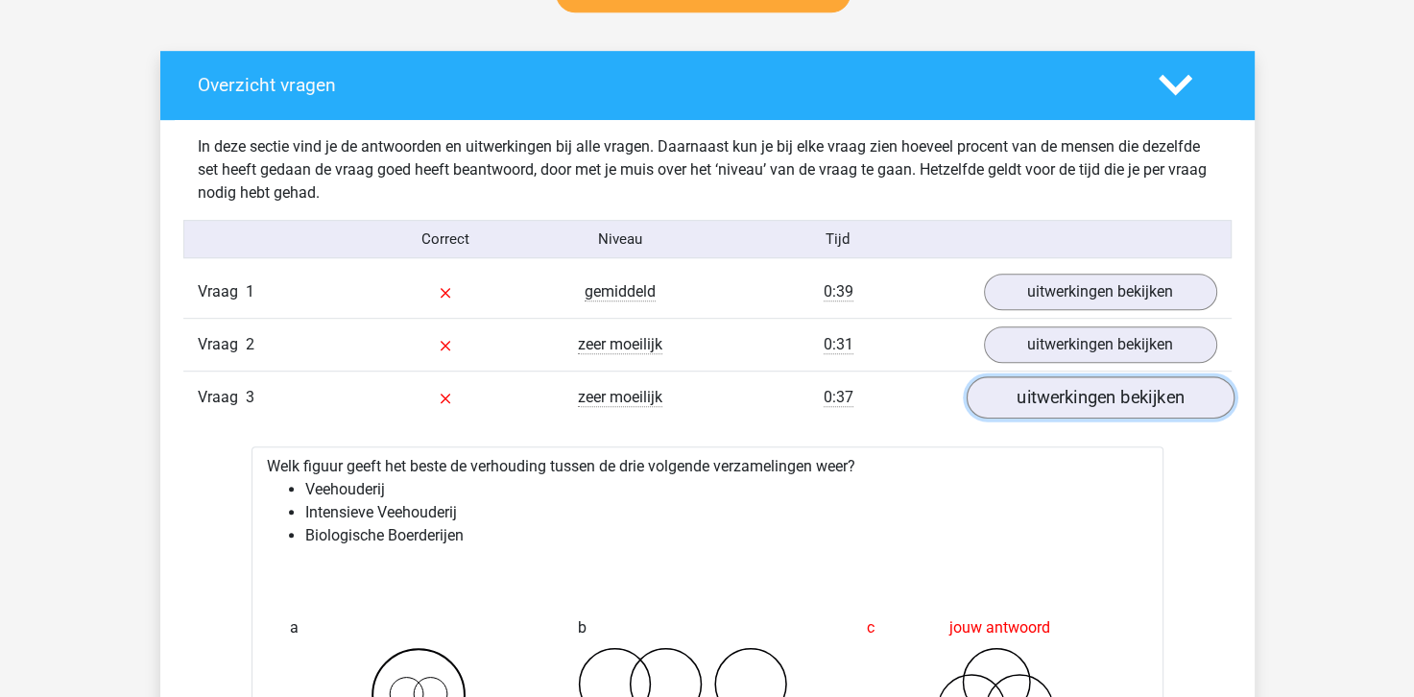
click at [1023, 392] on link "uitwerkingen bekijken" at bounding box center [1100, 398] width 268 height 42
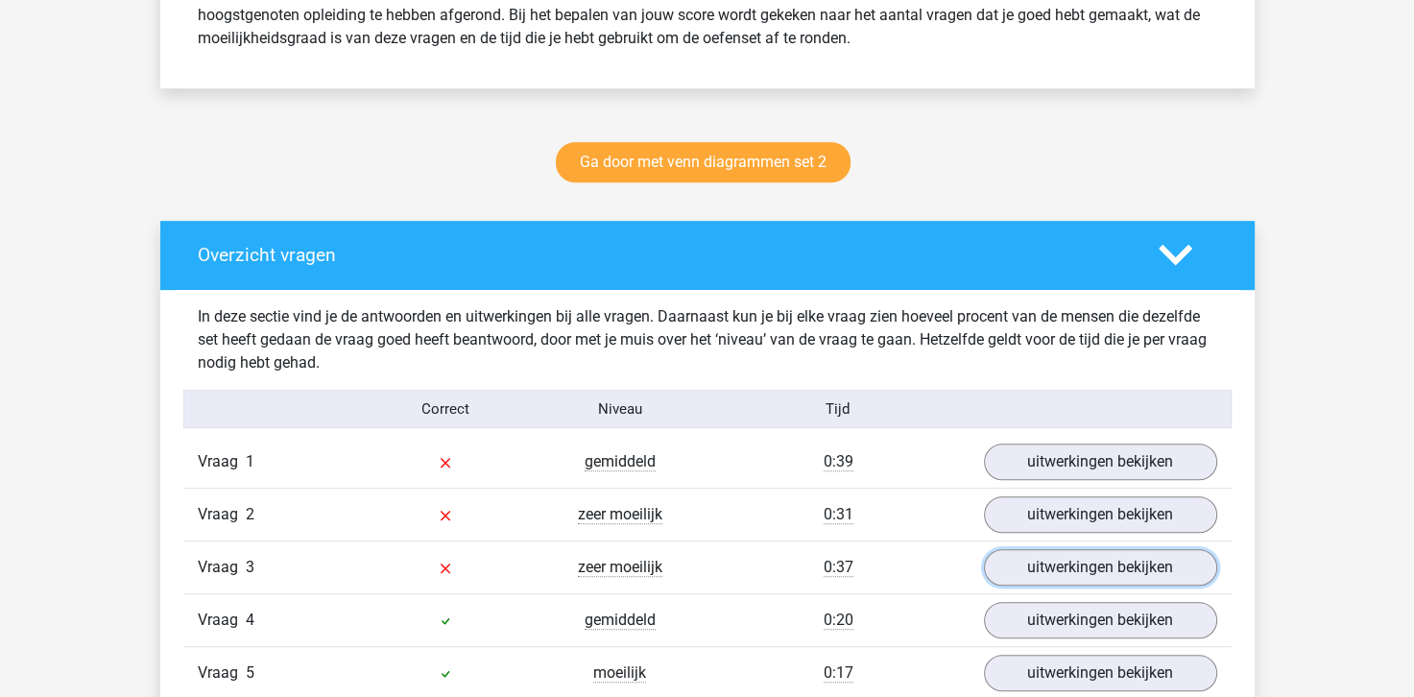
scroll to position [768, 0]
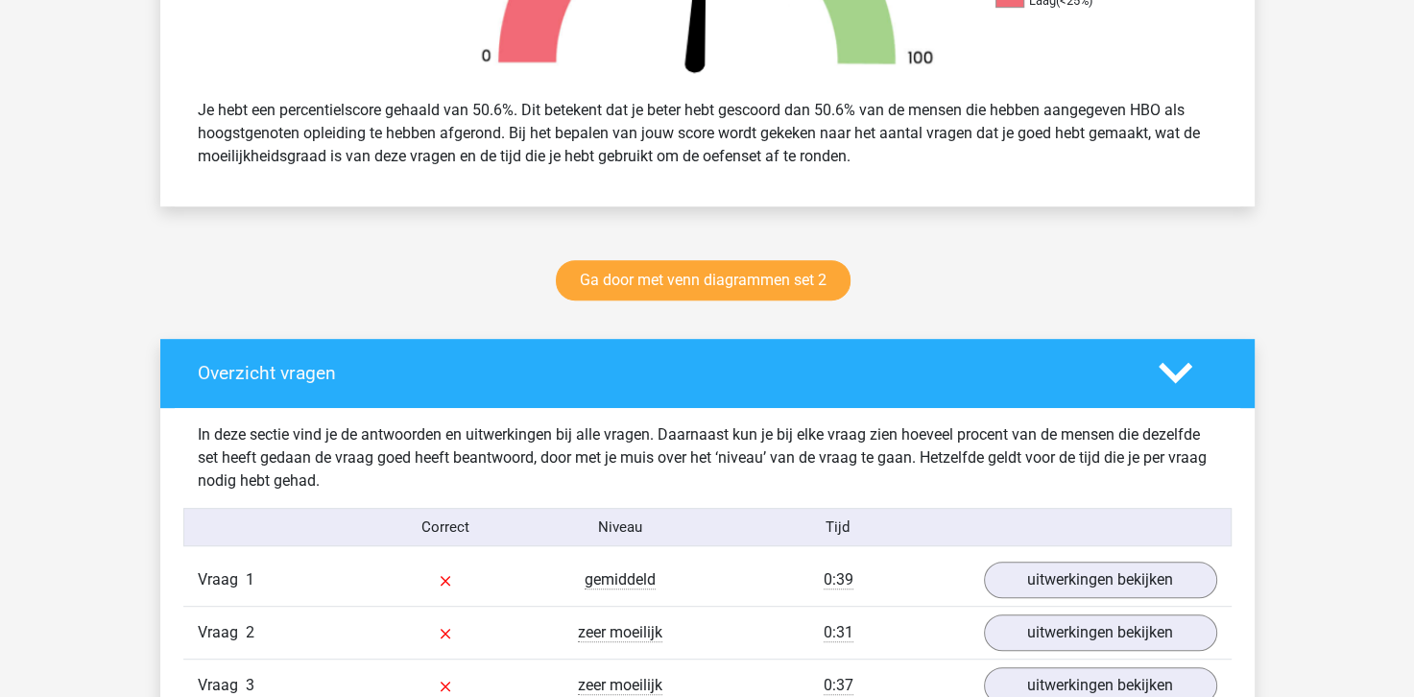
click at [1179, 373] on polygon at bounding box center [1175, 373] width 34 height 21
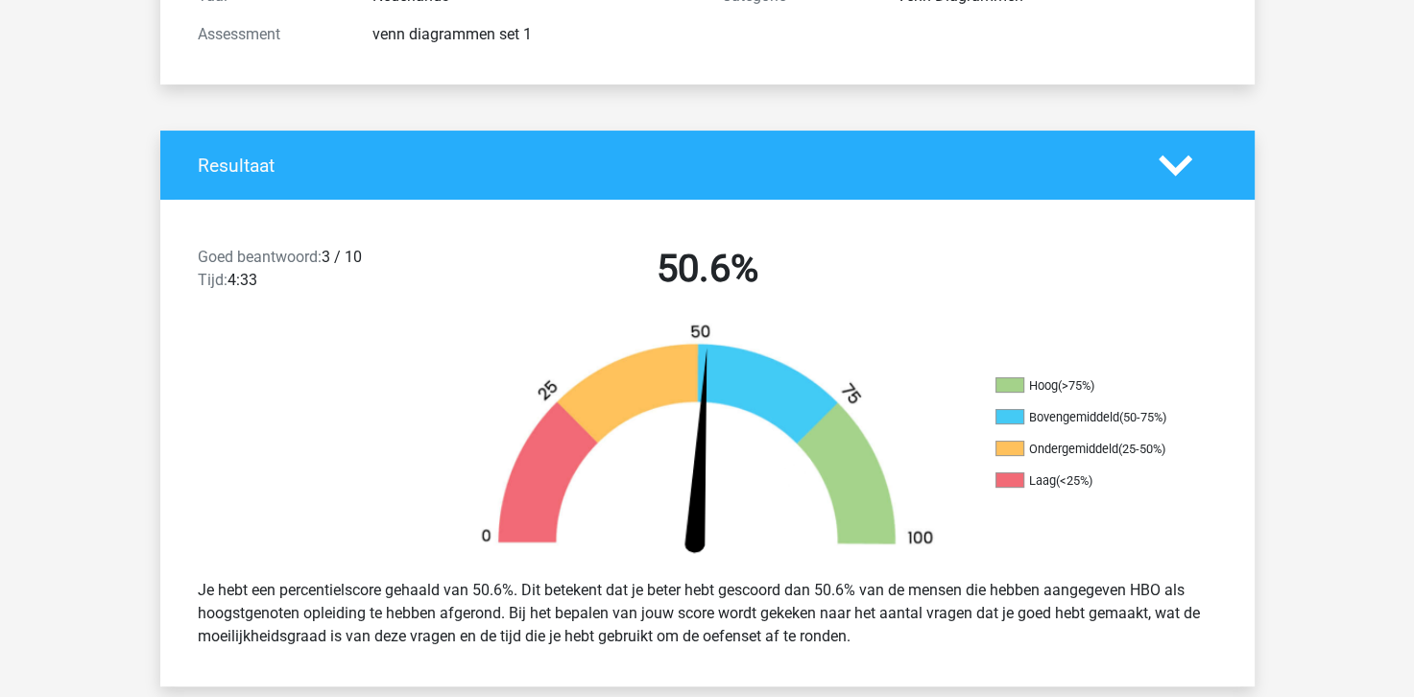
scroll to position [192, 0]
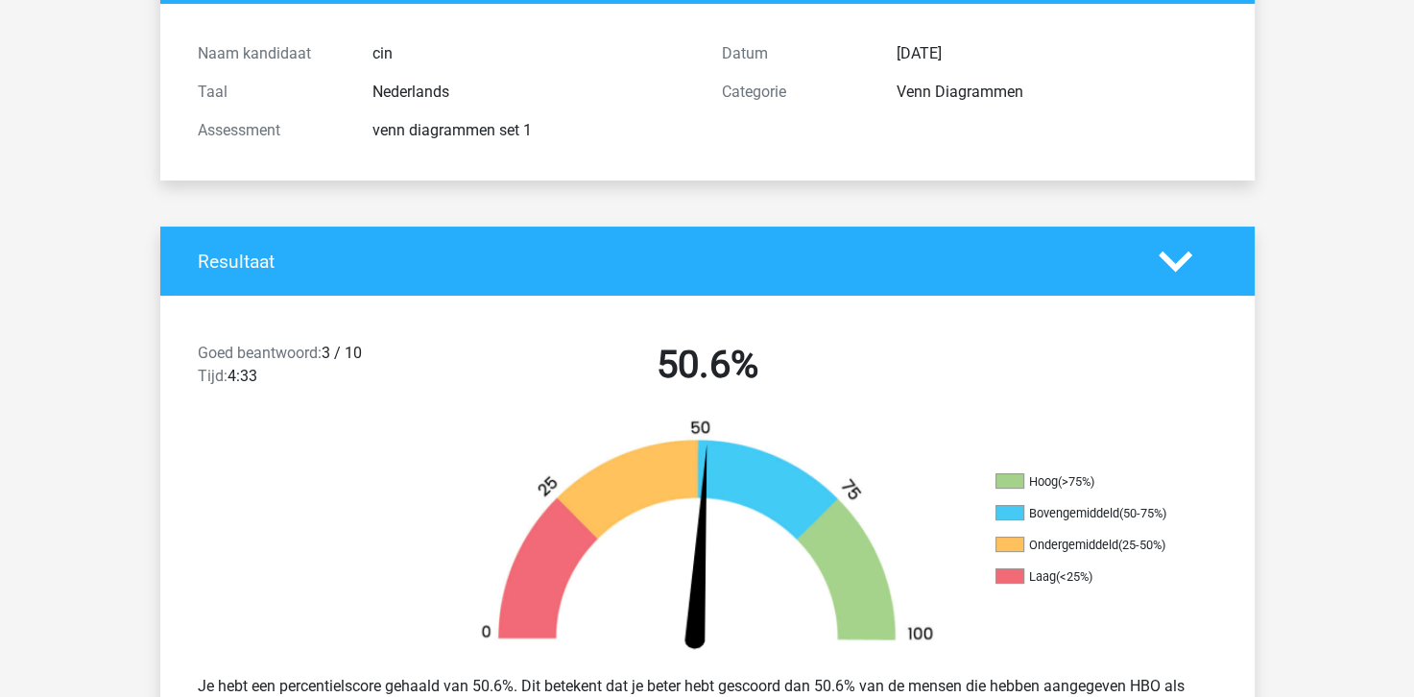
click at [1164, 264] on icon at bounding box center [1175, 262] width 34 height 34
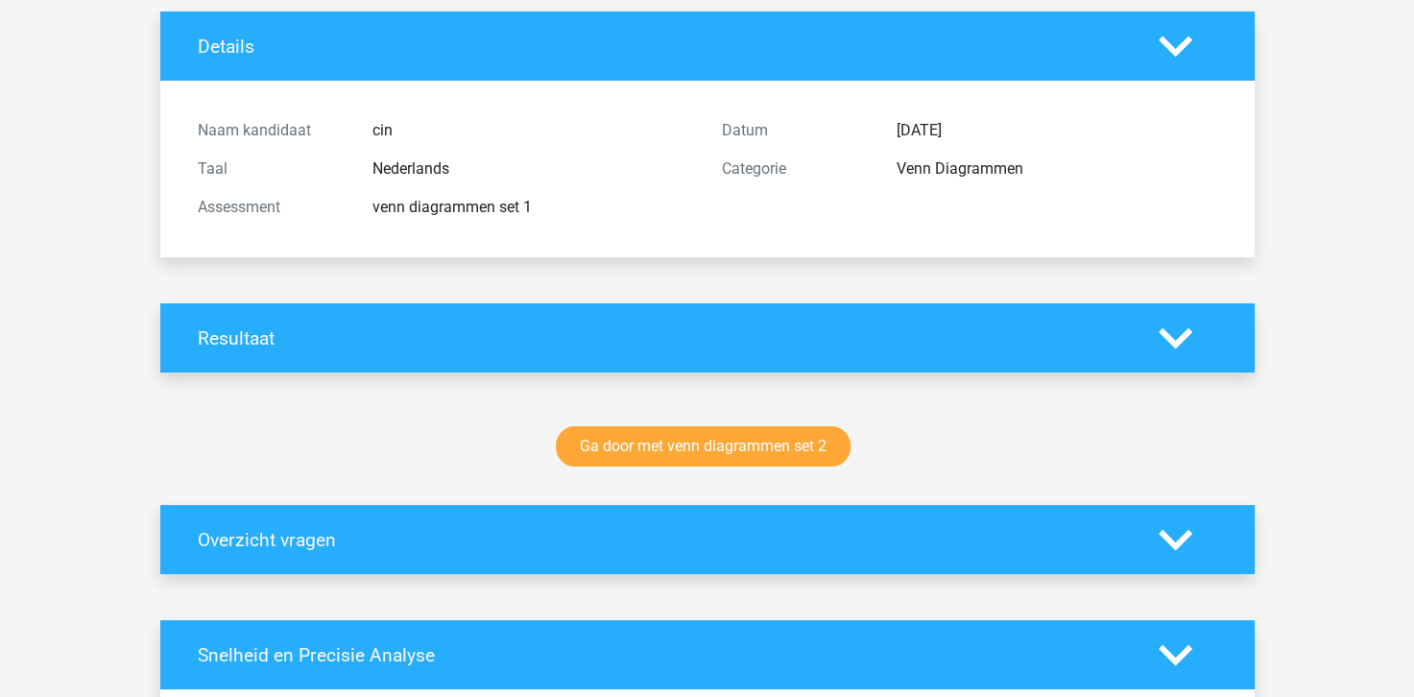
scroll to position [0, 0]
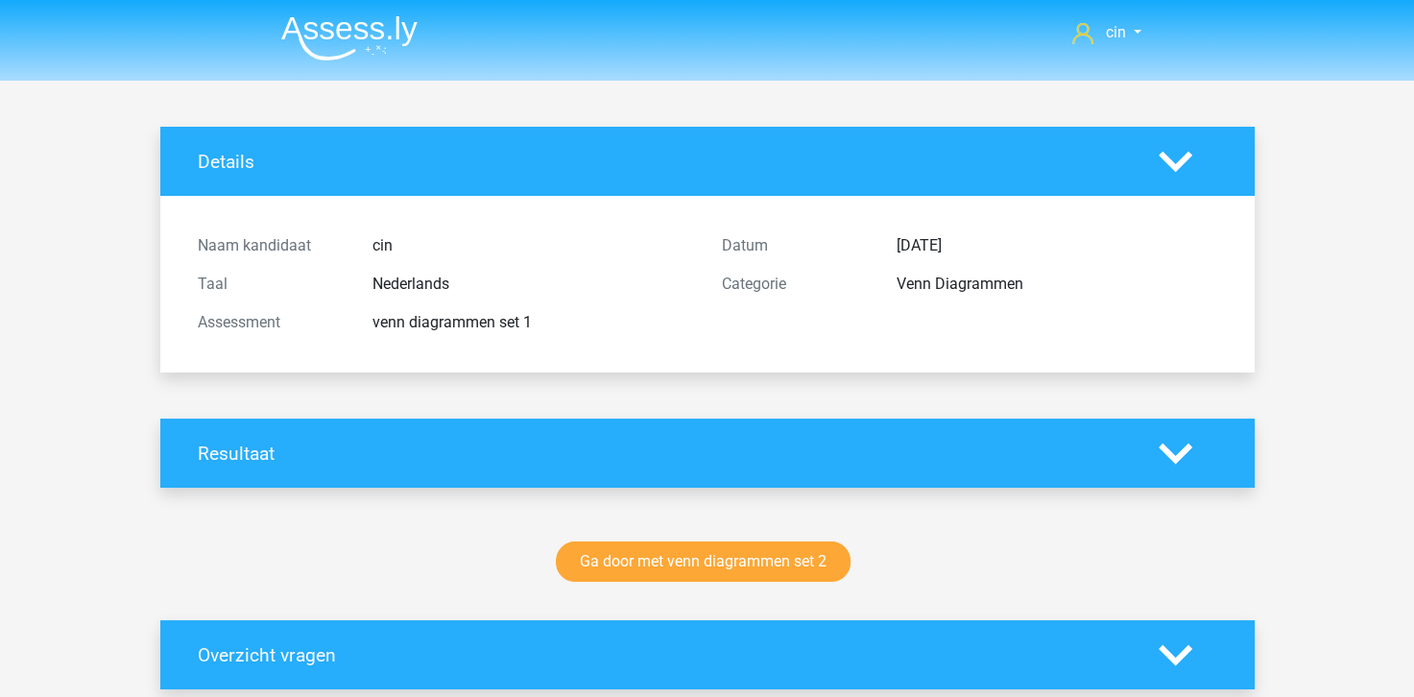
click at [364, 42] on img at bounding box center [349, 37] width 136 height 45
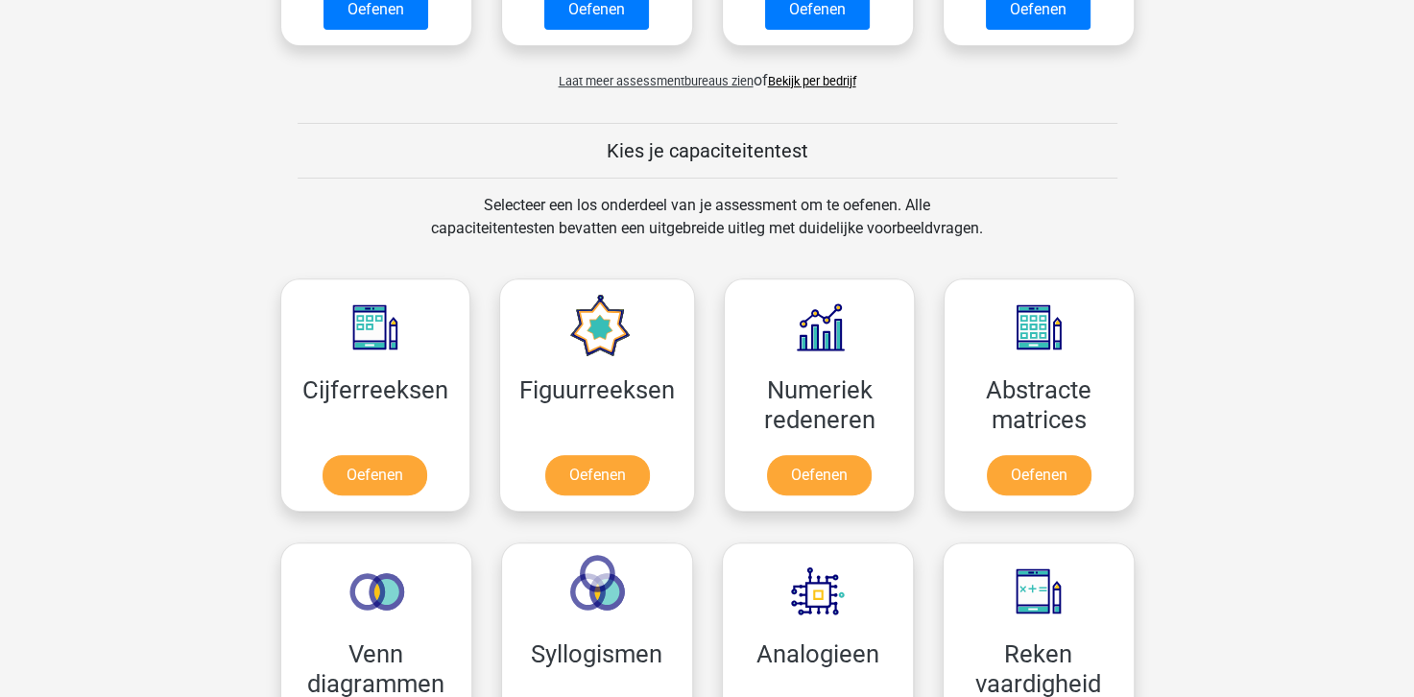
scroll to position [768, 0]
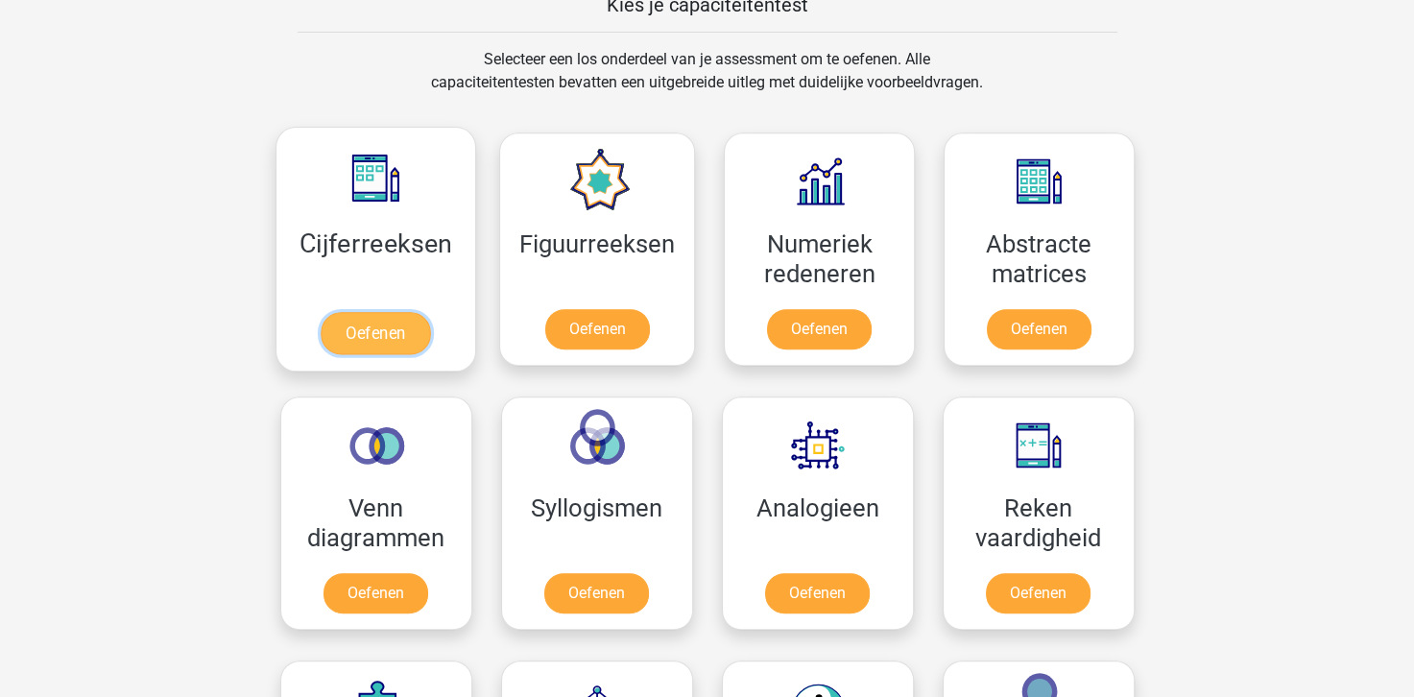
click at [378, 325] on link "Oefenen" at bounding box center [375, 333] width 109 height 42
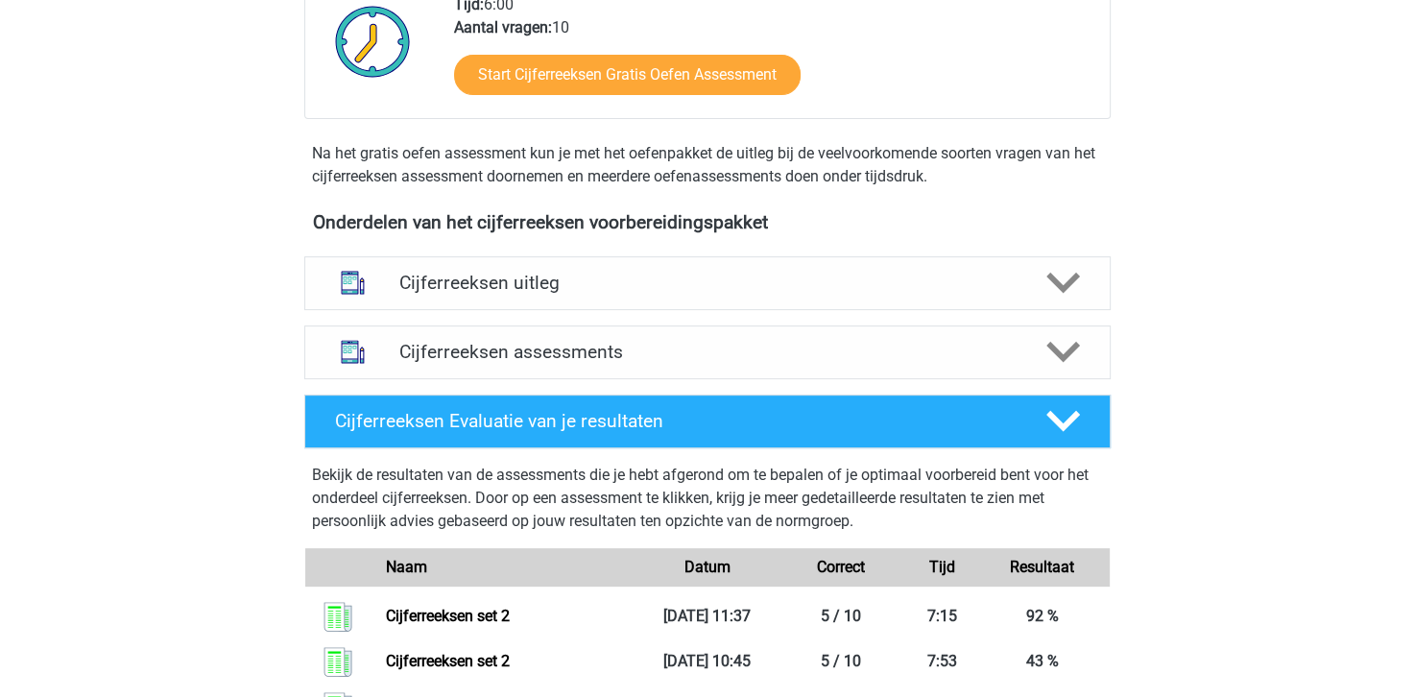
scroll to position [768, 0]
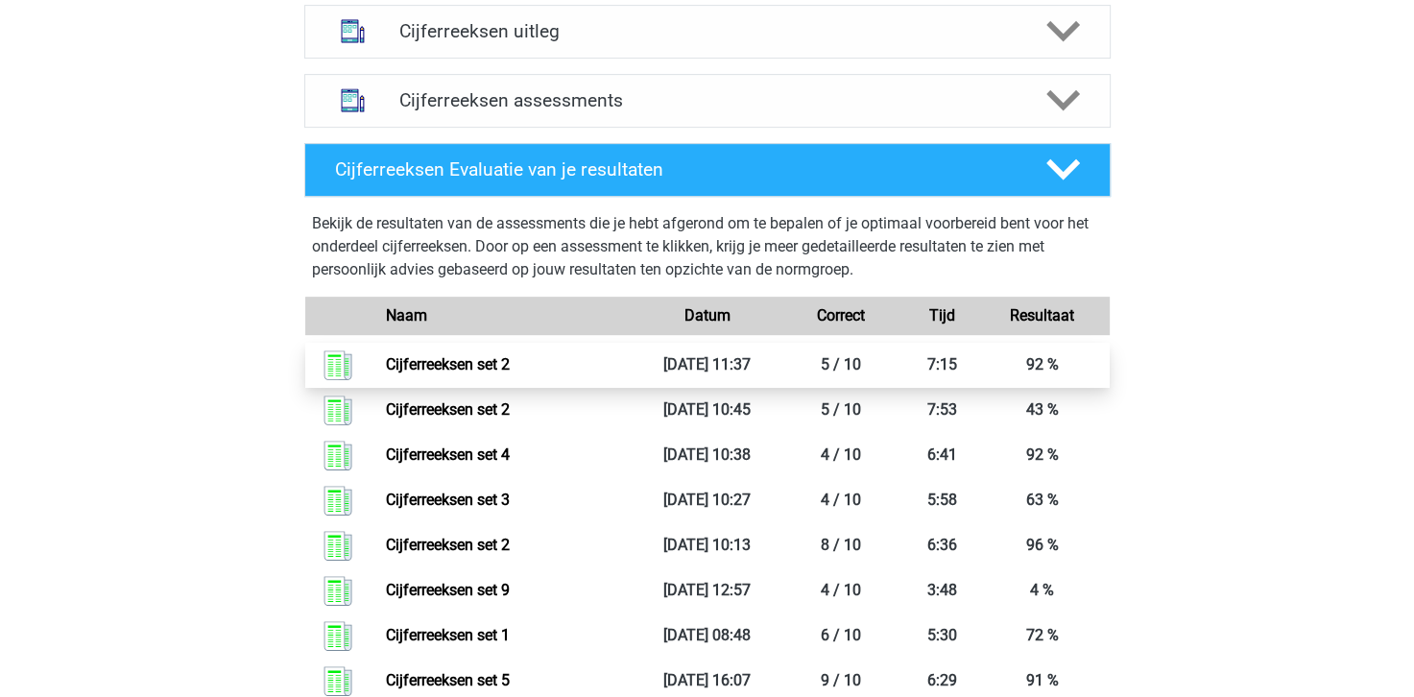
click at [462, 373] on link "Cijferreeksen set 2" at bounding box center [448, 364] width 124 height 18
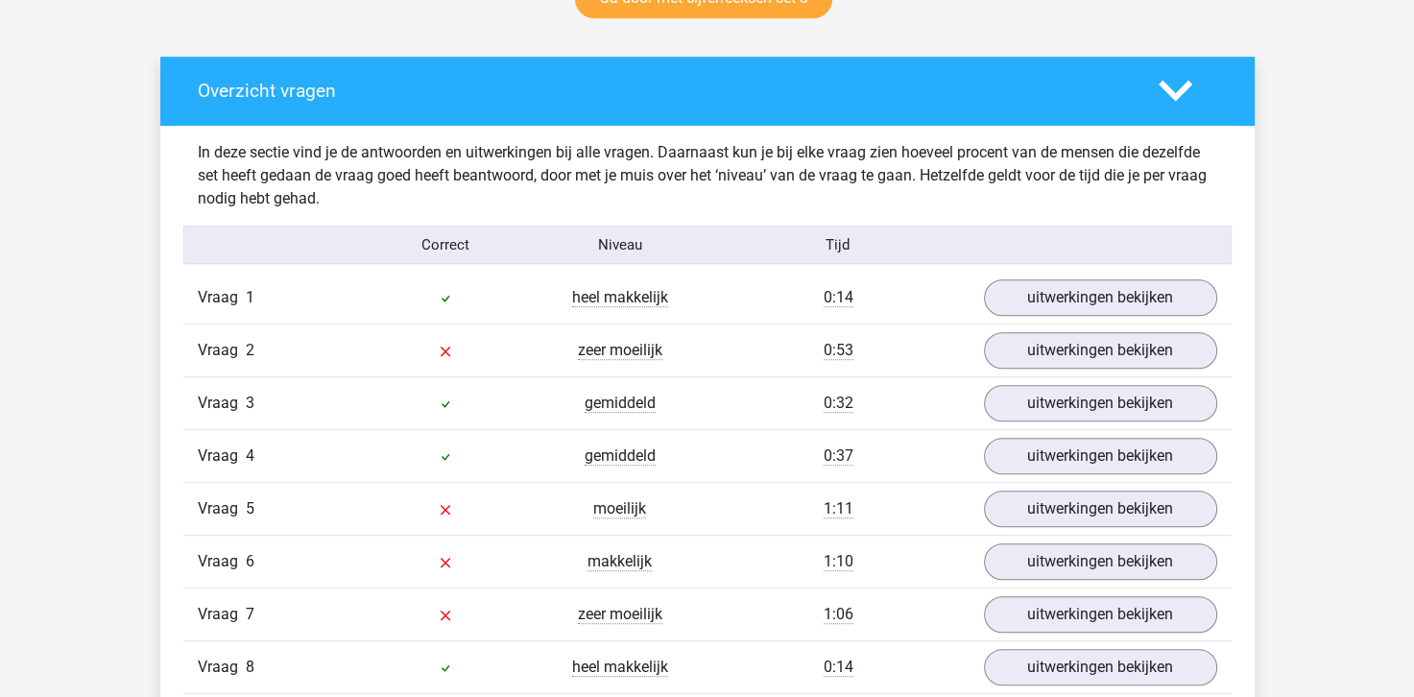
scroll to position [1152, 0]
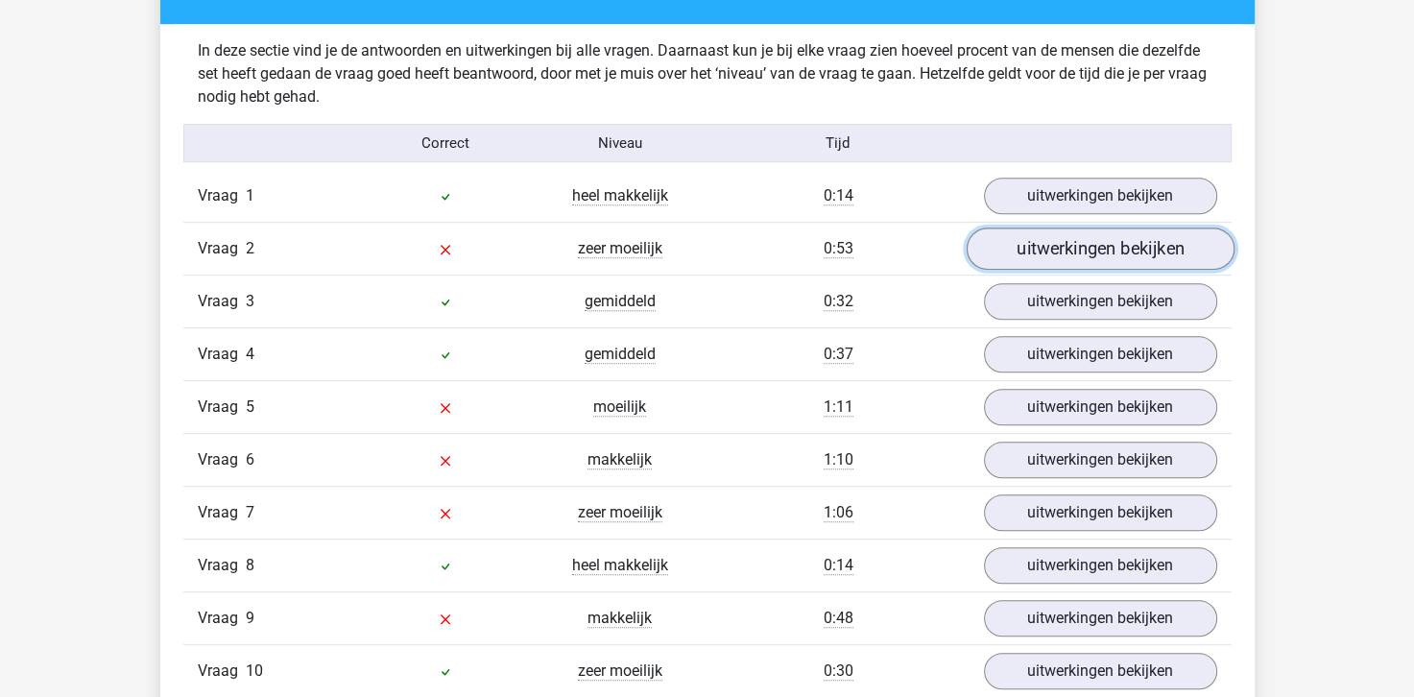
click at [1006, 247] on link "uitwerkingen bekijken" at bounding box center [1100, 249] width 268 height 42
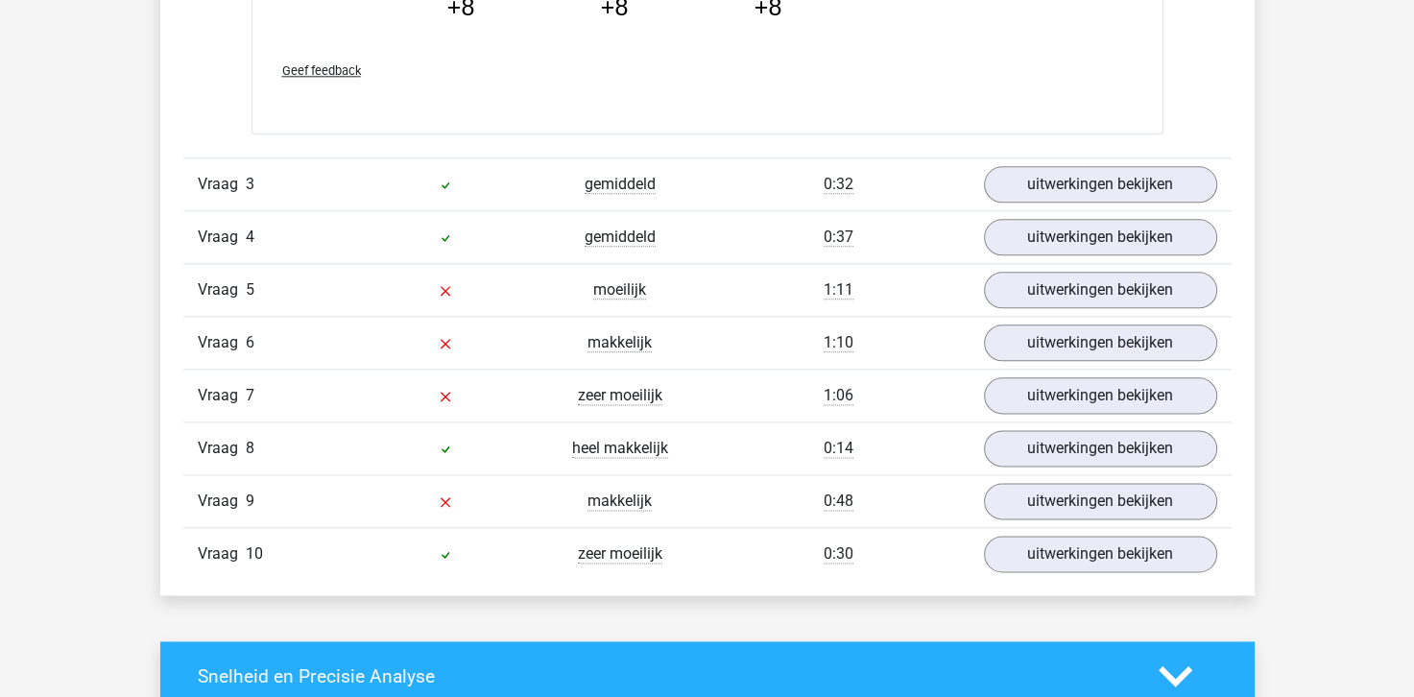
scroll to position [2303, 0]
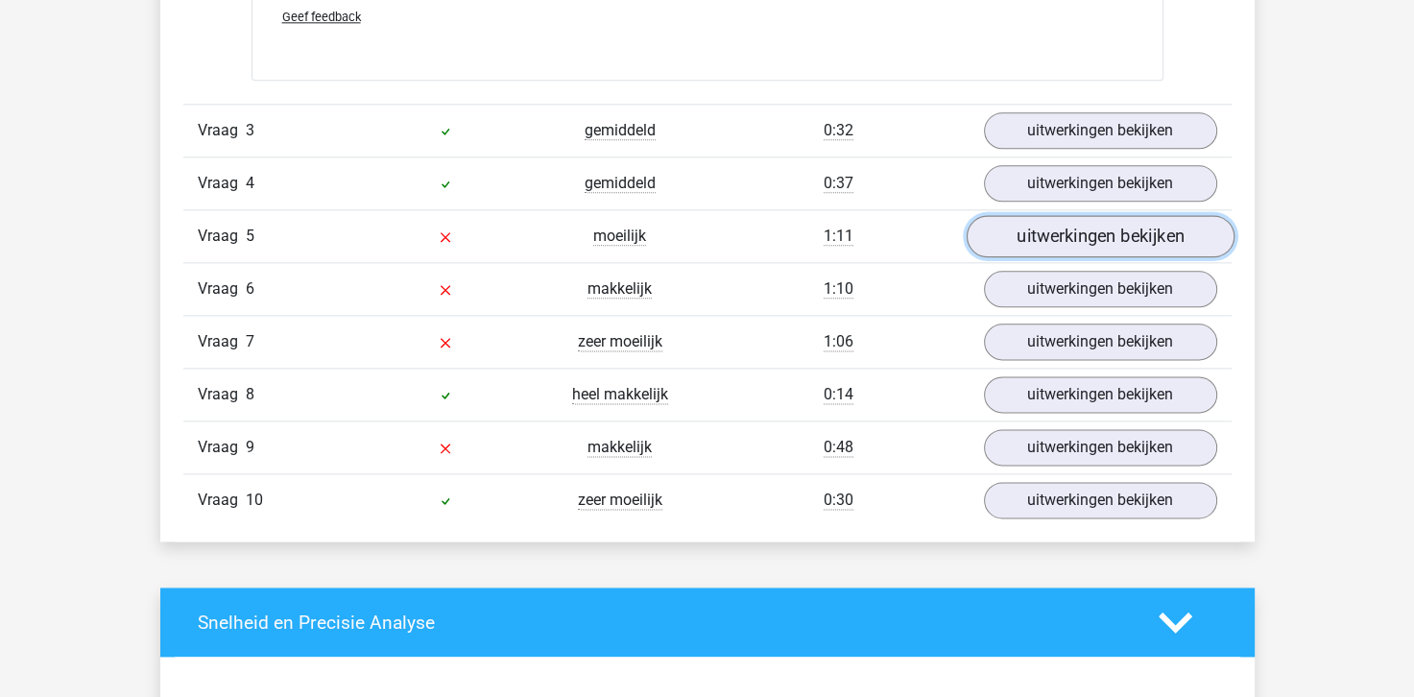
click at [1000, 238] on link "uitwerkingen bekijken" at bounding box center [1100, 236] width 268 height 42
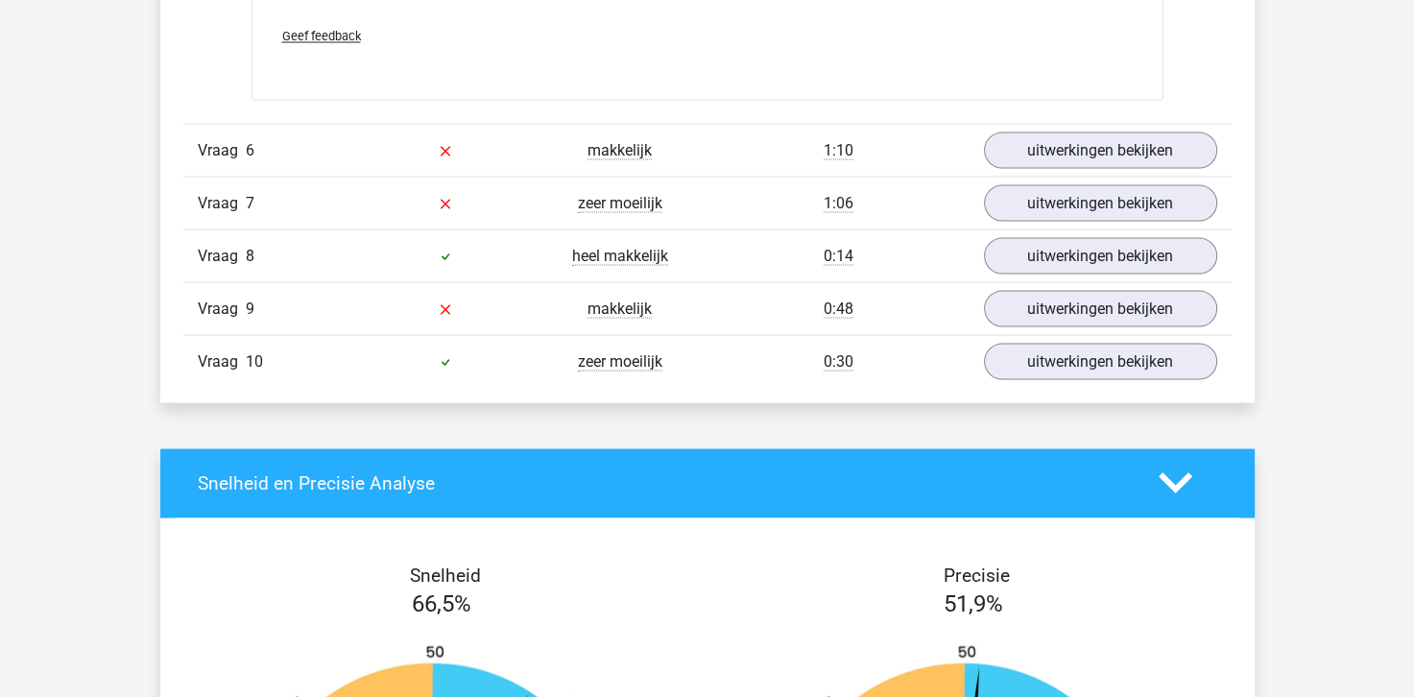
scroll to position [3551, 0]
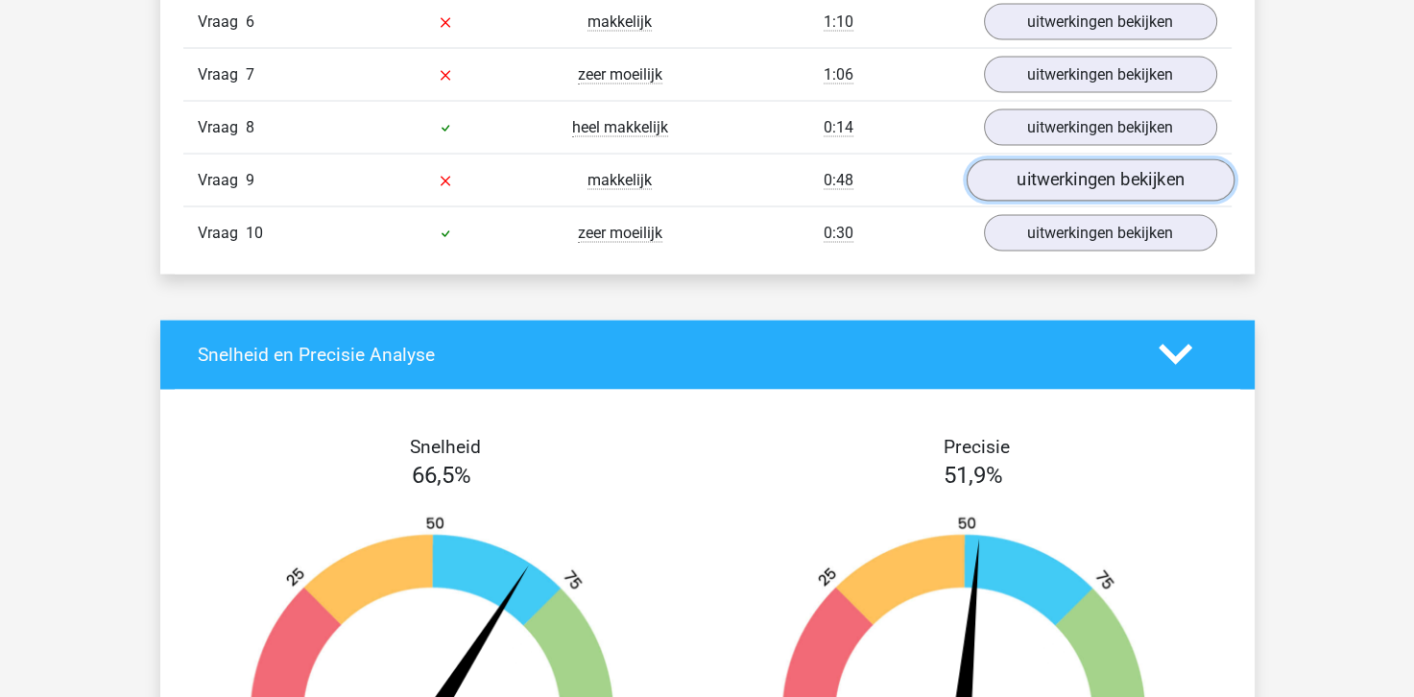
click at [1033, 182] on link "uitwerkingen bekijken" at bounding box center [1100, 180] width 268 height 42
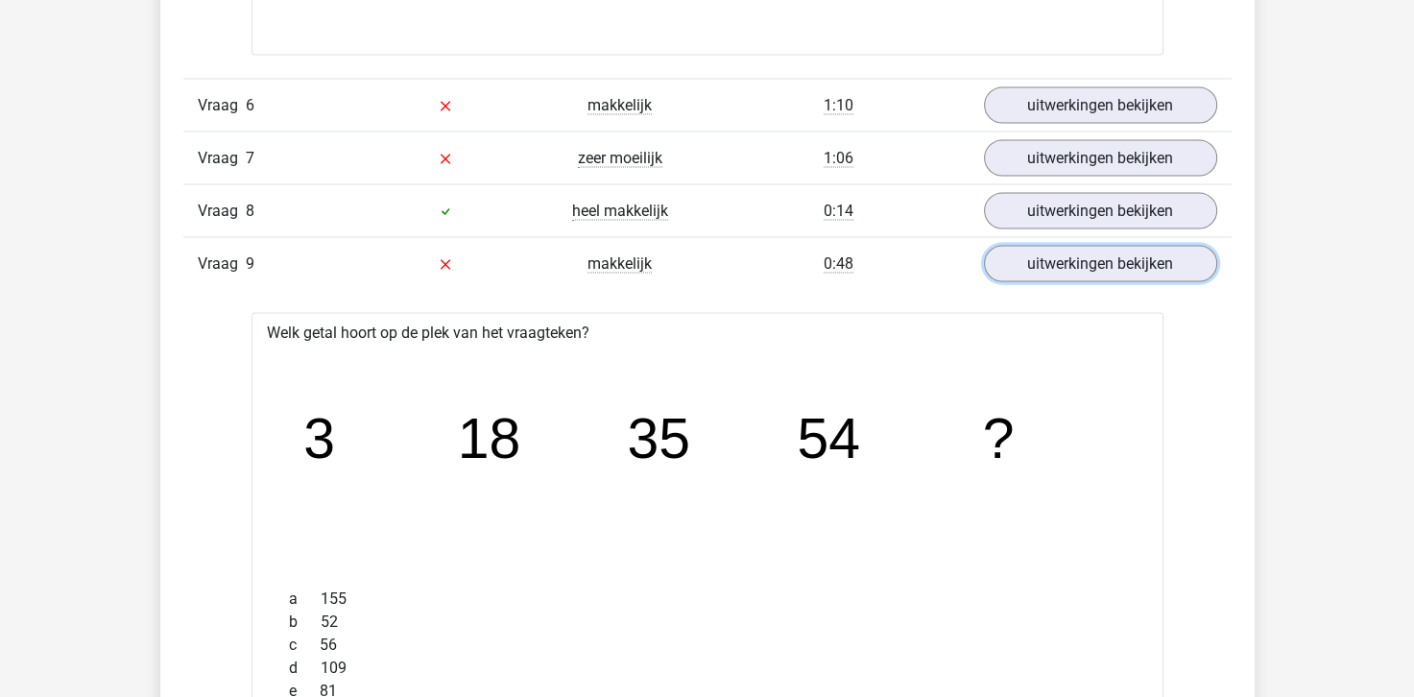
scroll to position [3455, 0]
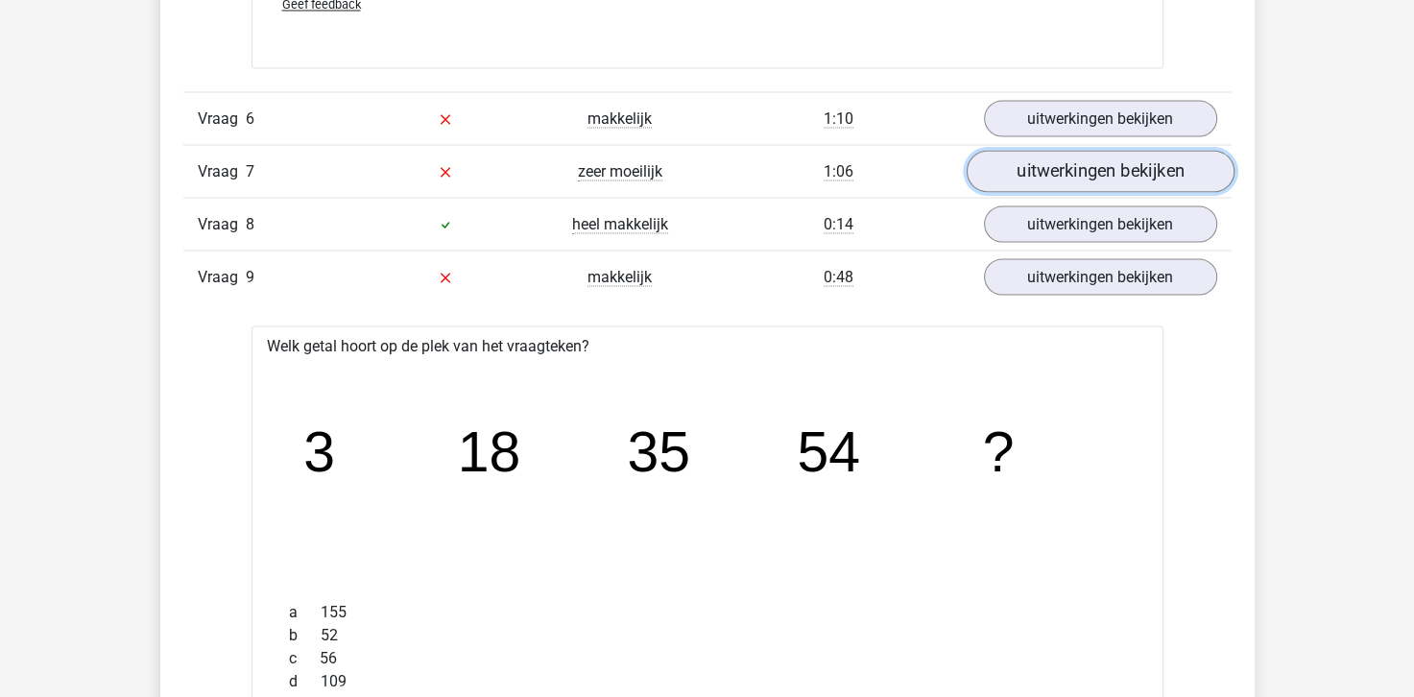
click at [1049, 174] on link "uitwerkingen bekijken" at bounding box center [1100, 171] width 268 height 42
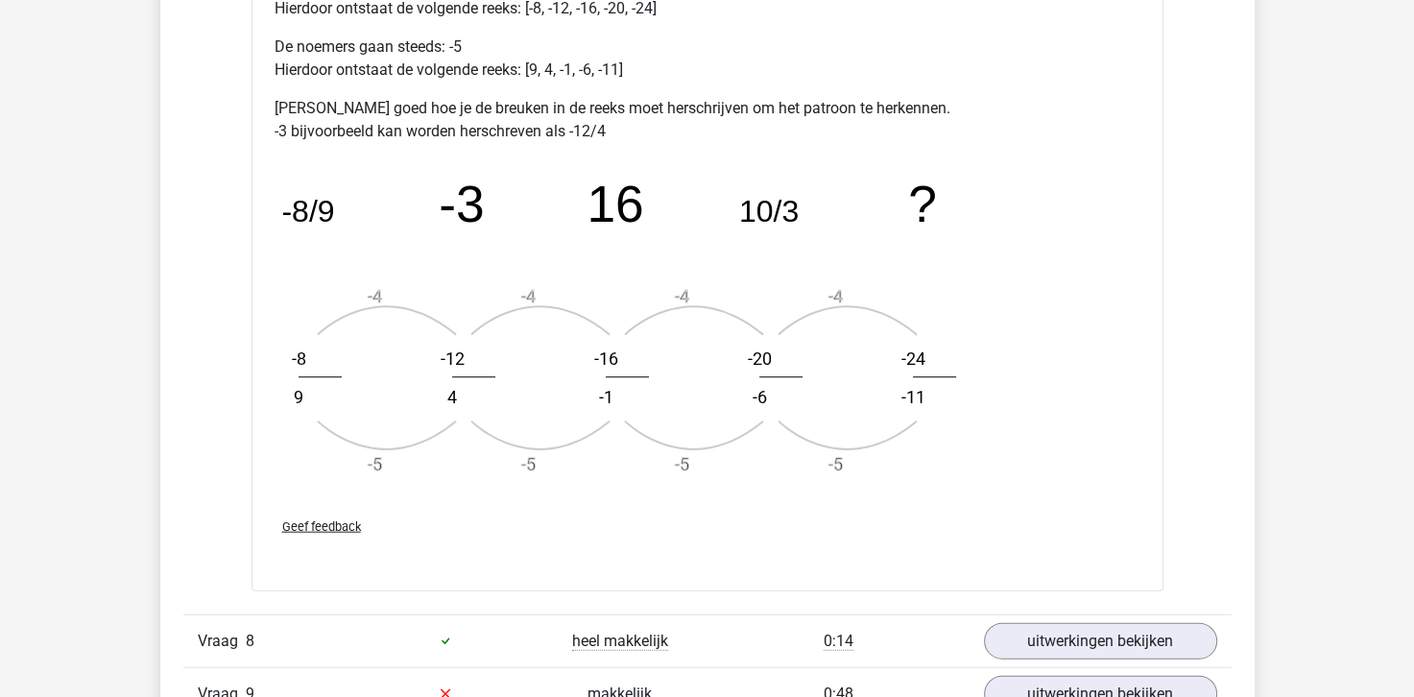
scroll to position [4223, 0]
